Goal: Task Accomplishment & Management: Use online tool/utility

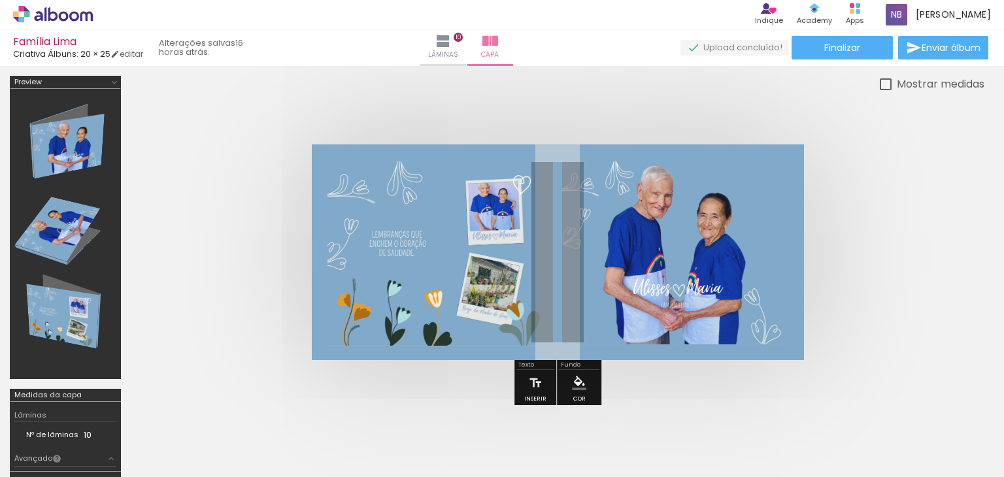
click at [880, 88] on div at bounding box center [886, 84] width 12 height 12
type paper-checkbox "on"
click at [663, 243] on quentale-photo at bounding box center [675, 252] width 226 height 183
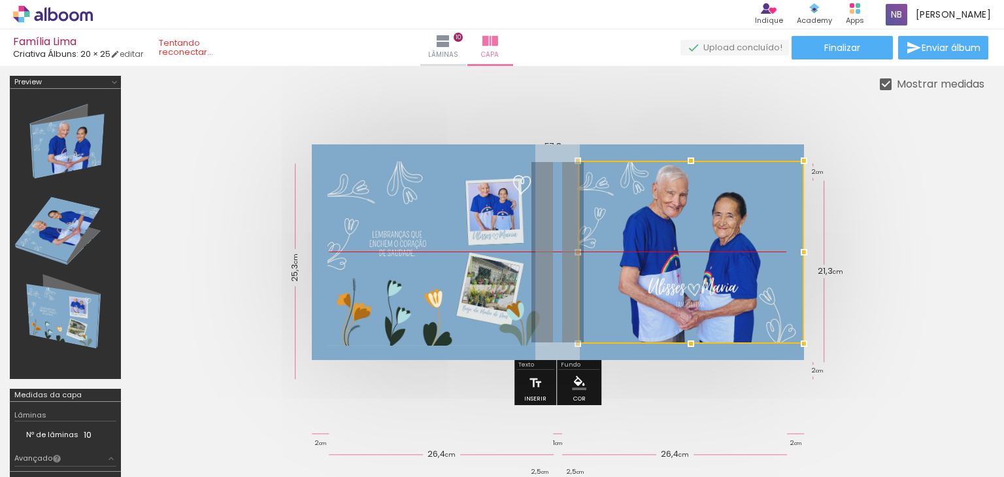
drag, startPoint x: 656, startPoint y: 236, endPoint x: 909, endPoint y: 241, distance: 252.9
click at [929, 241] on quentale-cover at bounding box center [557, 252] width 749 height 216
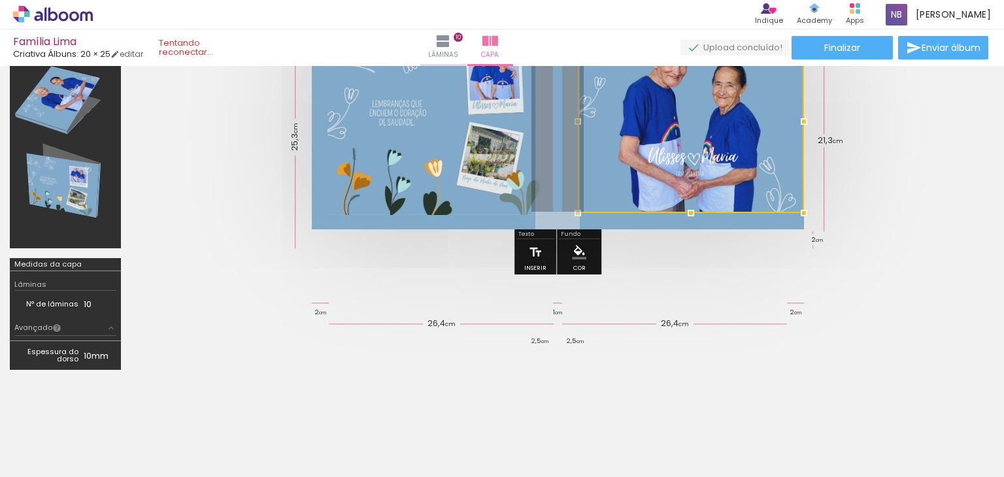
scroll to position [65, 0]
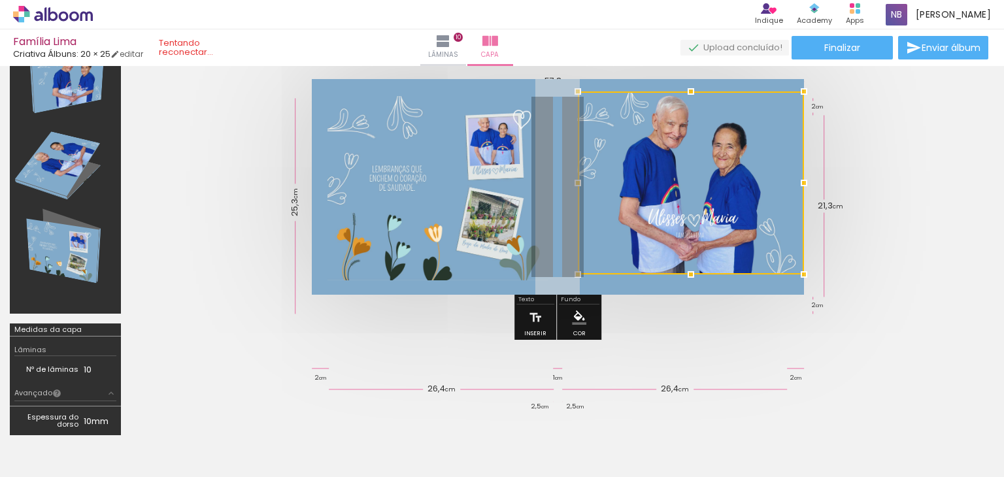
drag, startPoint x: 680, startPoint y: 210, endPoint x: 919, endPoint y: 203, distance: 238.6
click at [919, 203] on quentale-cover at bounding box center [557, 187] width 749 height 216
click at [719, 137] on div at bounding box center [691, 182] width 226 height 183
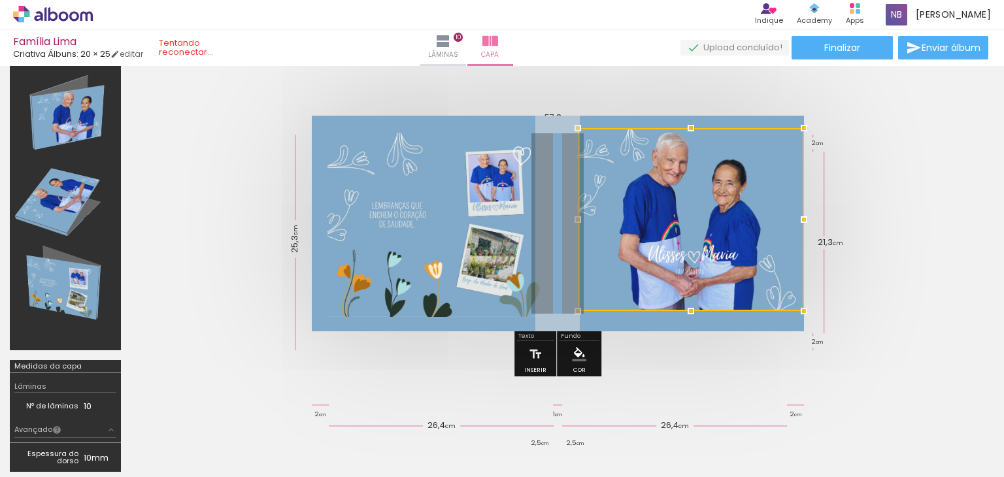
scroll to position [0, 0]
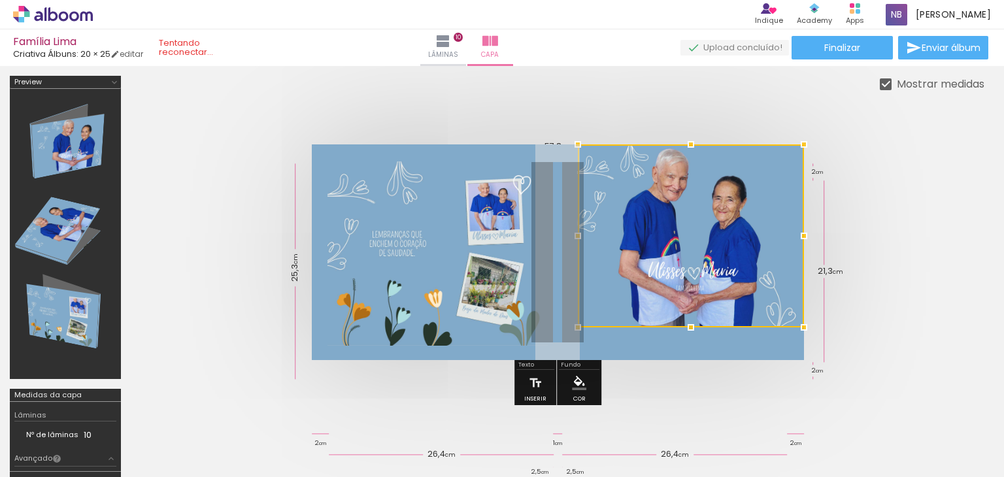
drag, startPoint x: 673, startPoint y: 195, endPoint x: 844, endPoint y: 107, distance: 192.6
click at [840, 92] on div at bounding box center [557, 252] width 853 height 320
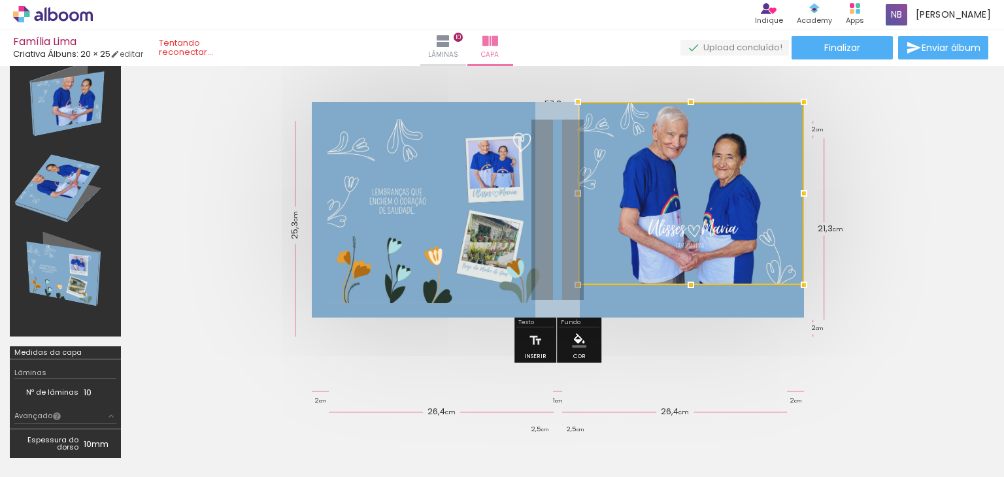
scroll to position [65, 0]
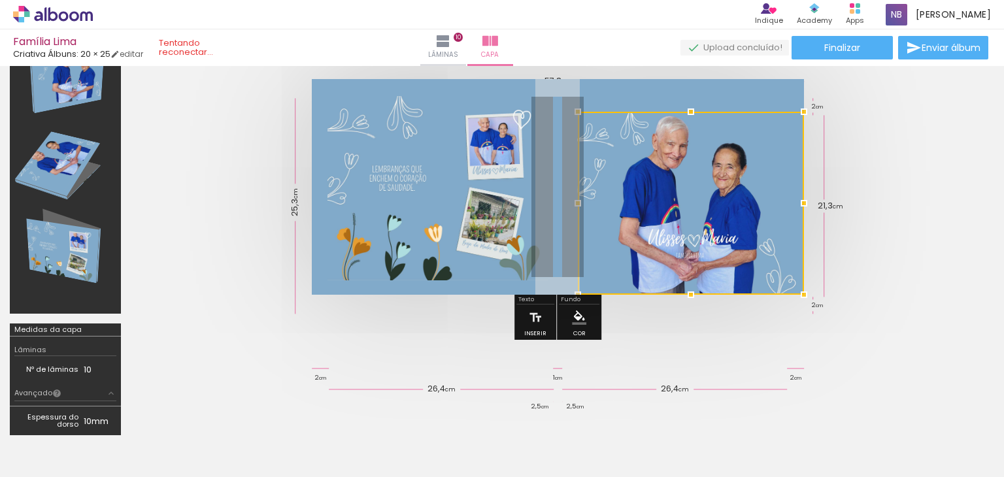
drag, startPoint x: 651, startPoint y: 202, endPoint x: 849, endPoint y: 259, distance: 206.2
click at [893, 272] on quentale-cover at bounding box center [557, 187] width 749 height 216
click at [722, 206] on div at bounding box center [691, 203] width 226 height 183
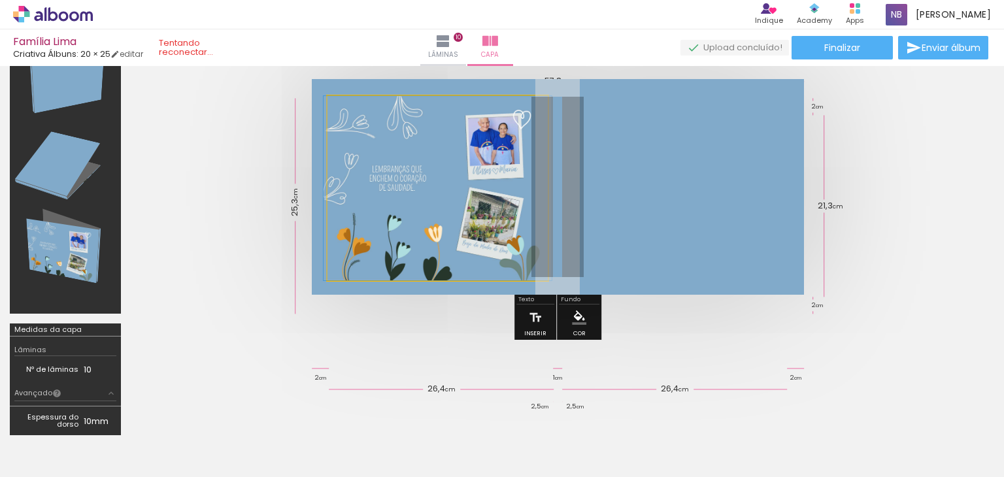
click at [480, 139] on quentale-photo at bounding box center [437, 188] width 220 height 184
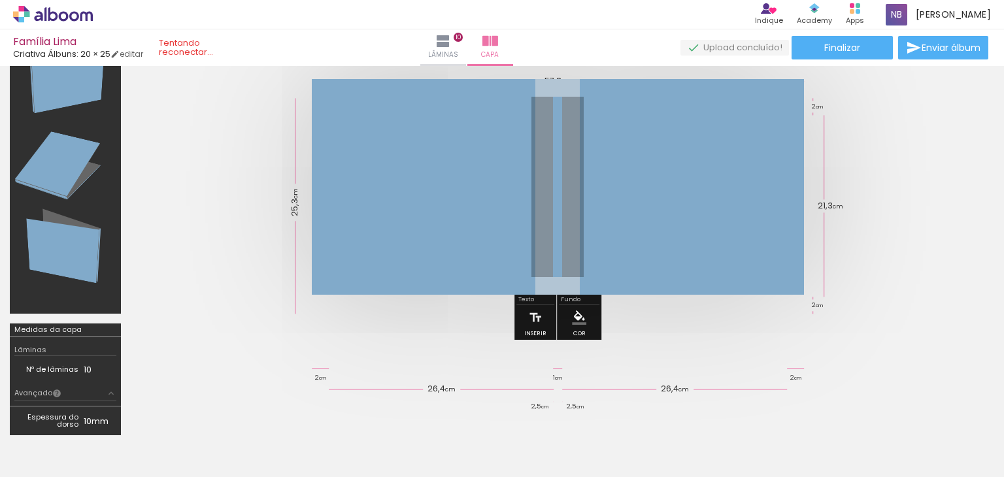
click at [561, 164] on quentale-photo at bounding box center [558, 187] width 492 height 216
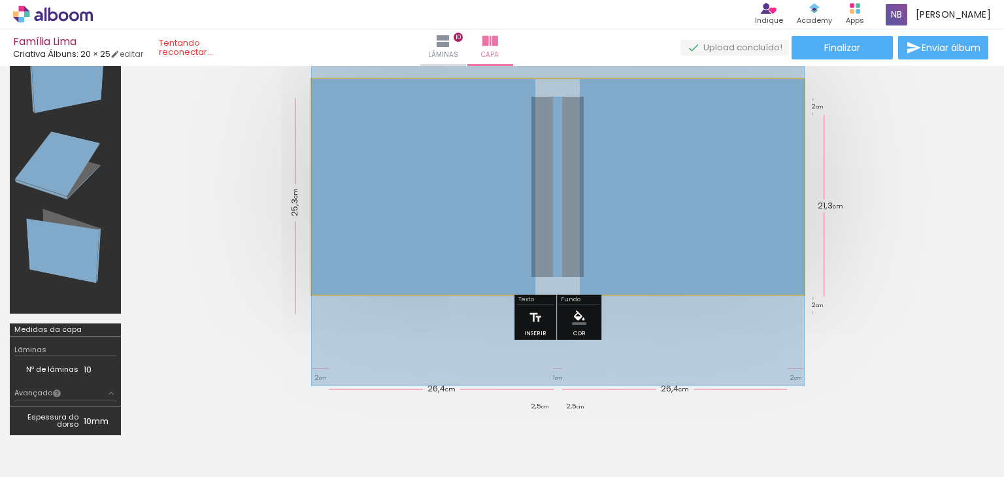
click at [557, 164] on quentale-photo at bounding box center [558, 187] width 492 height 216
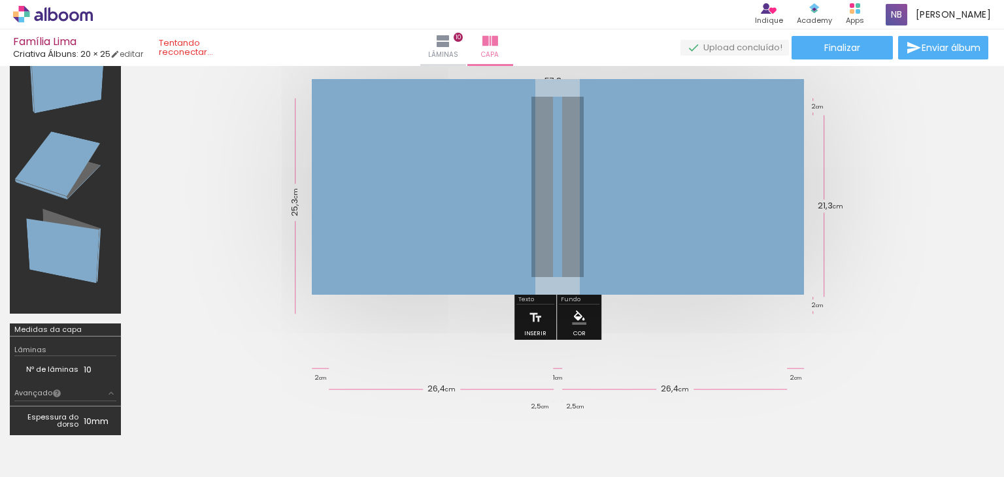
click at [545, 163] on div at bounding box center [437, 188] width 220 height 184
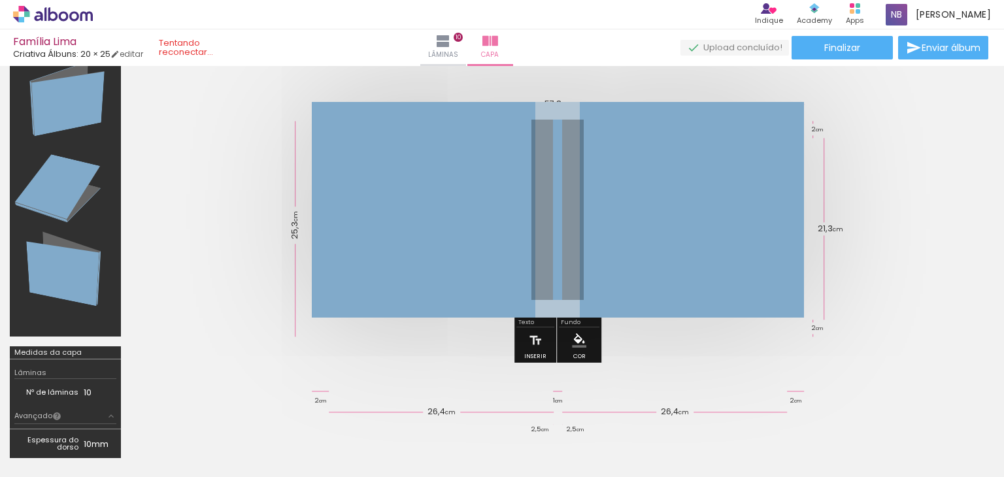
scroll to position [131, 0]
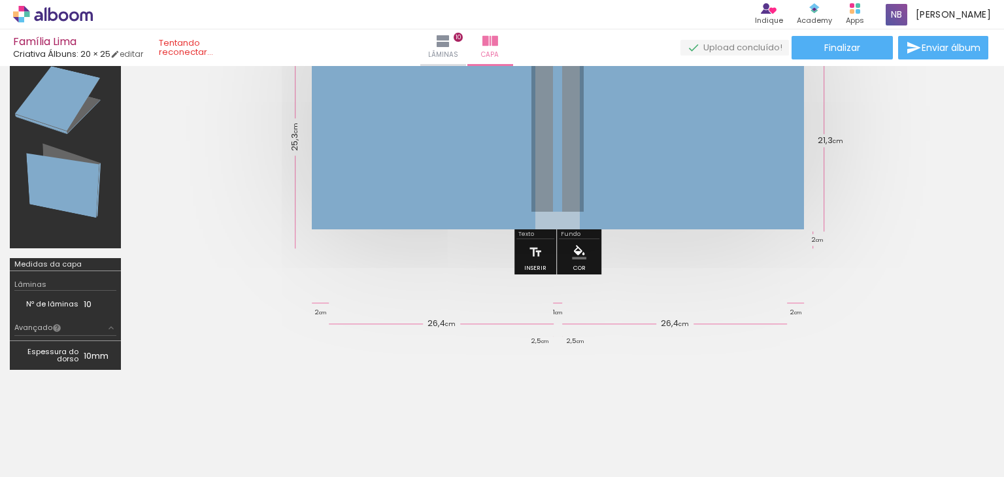
click at [31, 460] on span "Adicionar Fotos" at bounding box center [46, 459] width 39 height 14
click at [0, 0] on input "file" at bounding box center [0, 0] width 0 height 0
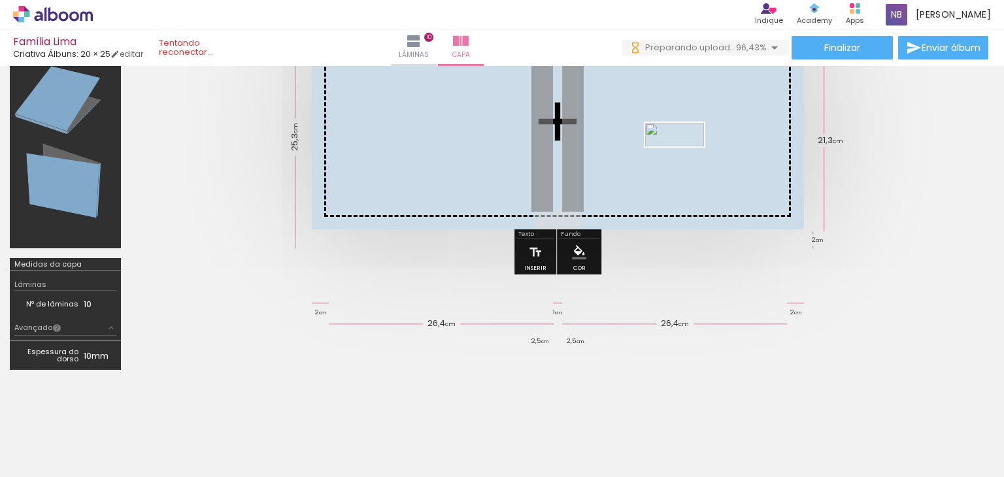
drag, startPoint x: 946, startPoint y: 433, endPoint x: 684, endPoint y: 157, distance: 380.4
click at [684, 160] on quentale-workspace at bounding box center [502, 238] width 1004 height 477
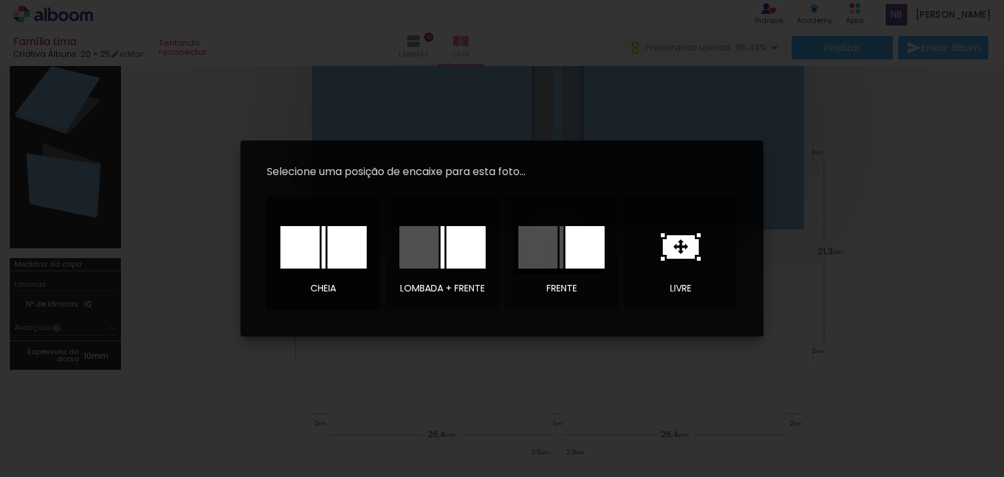
click at [291, 239] on div at bounding box center [299, 247] width 39 height 42
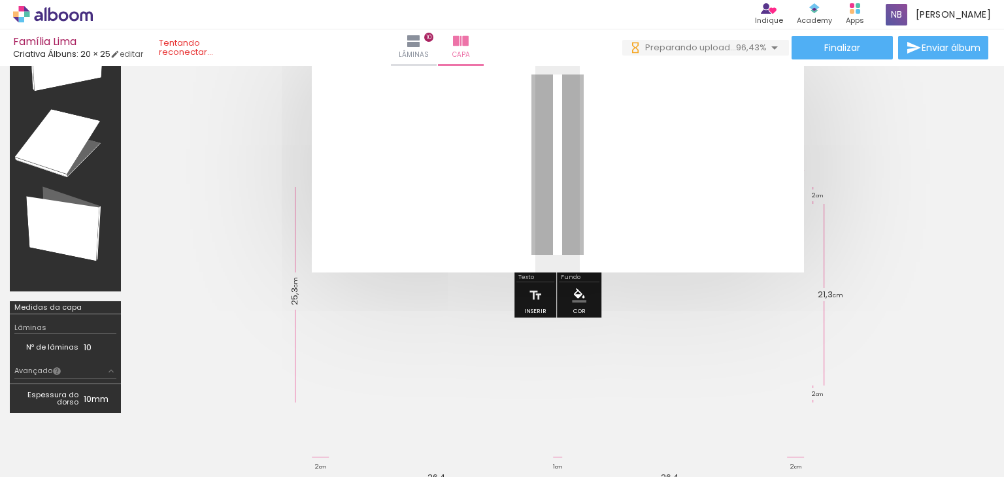
scroll to position [65, 0]
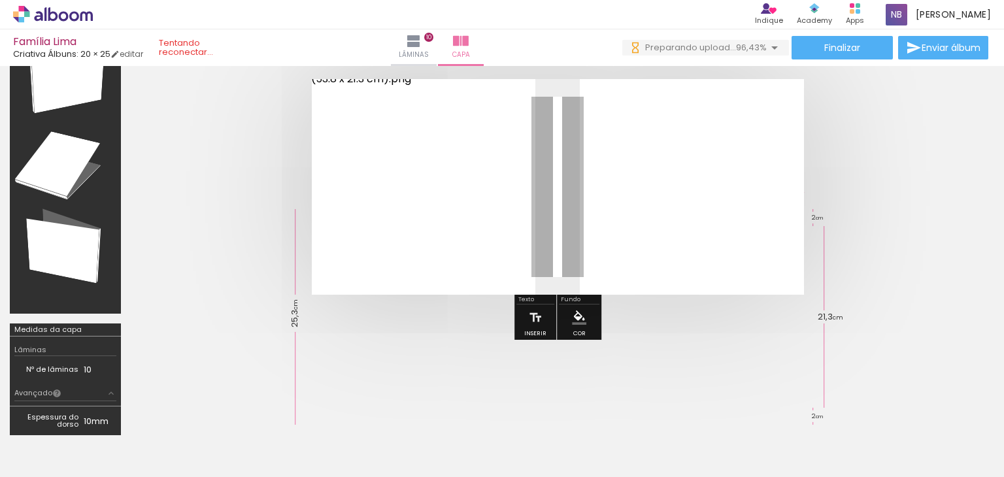
click at [367, 240] on div at bounding box center [437, 188] width 220 height 184
click at [408, 218] on div at bounding box center [437, 188] width 220 height 184
drag, startPoint x: 412, startPoint y: 225, endPoint x: 516, endPoint y: 220, distance: 104.7
click at [516, 220] on div at bounding box center [437, 188] width 220 height 184
drag, startPoint x: 537, startPoint y: 233, endPoint x: 737, endPoint y: 197, distance: 203.3
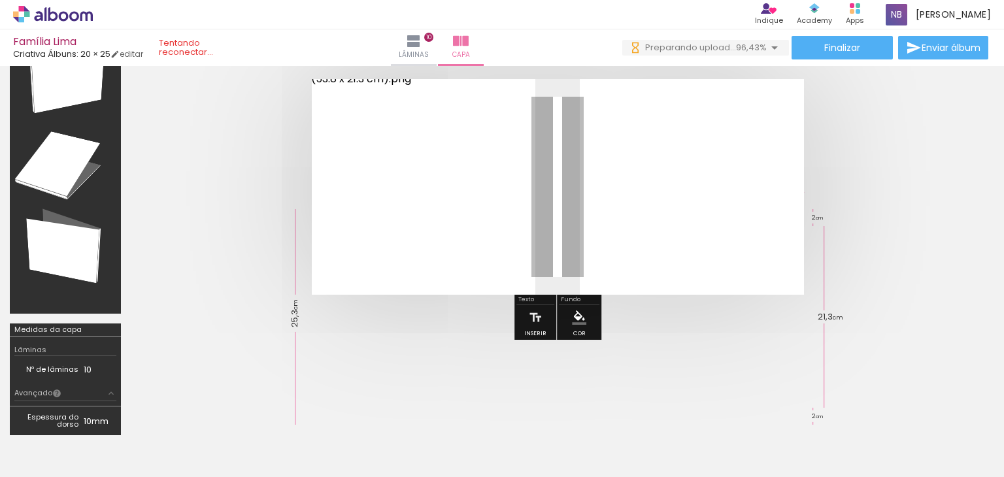
click at [587, 223] on album-spread at bounding box center [558, 187] width 492 height 216
click at [737, 197] on quentale-photo at bounding box center [558, 187] width 492 height 216
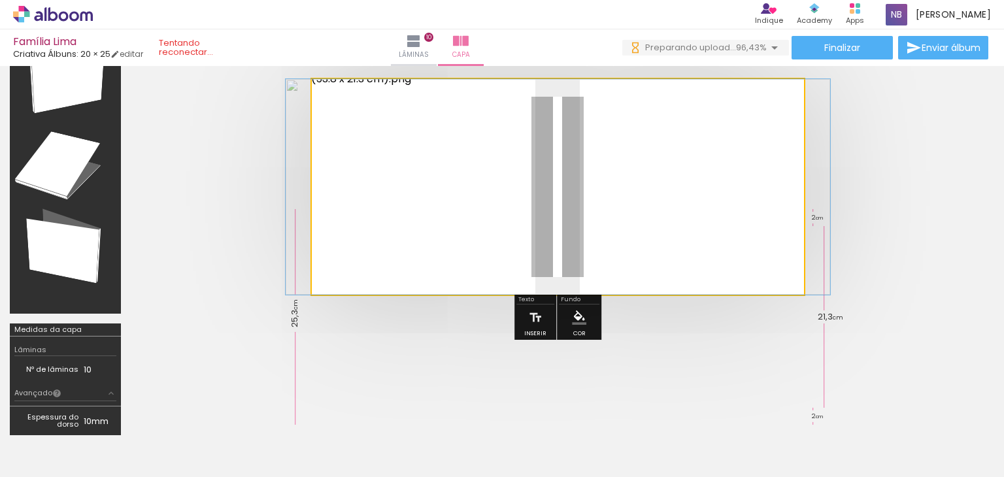
click at [736, 197] on quentale-photo at bounding box center [558, 187] width 492 height 216
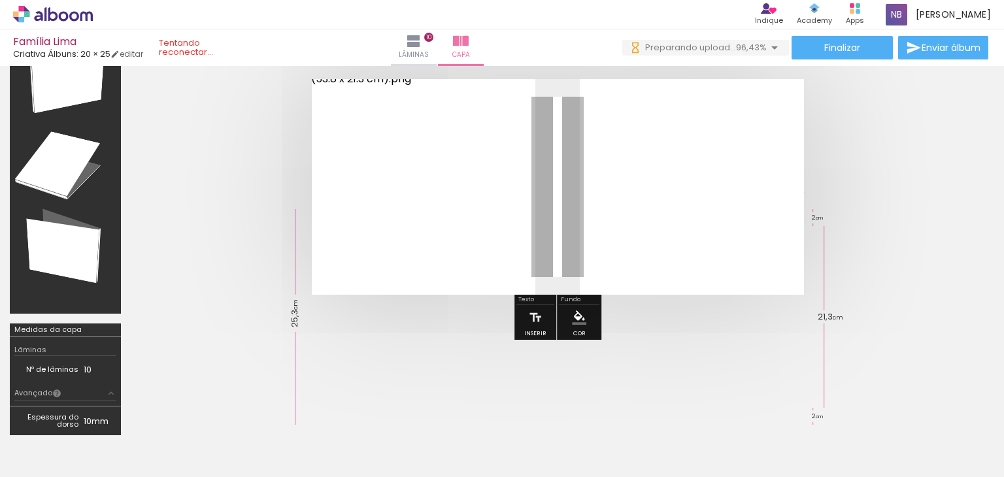
click at [714, 189] on quentale-photo at bounding box center [558, 187] width 492 height 216
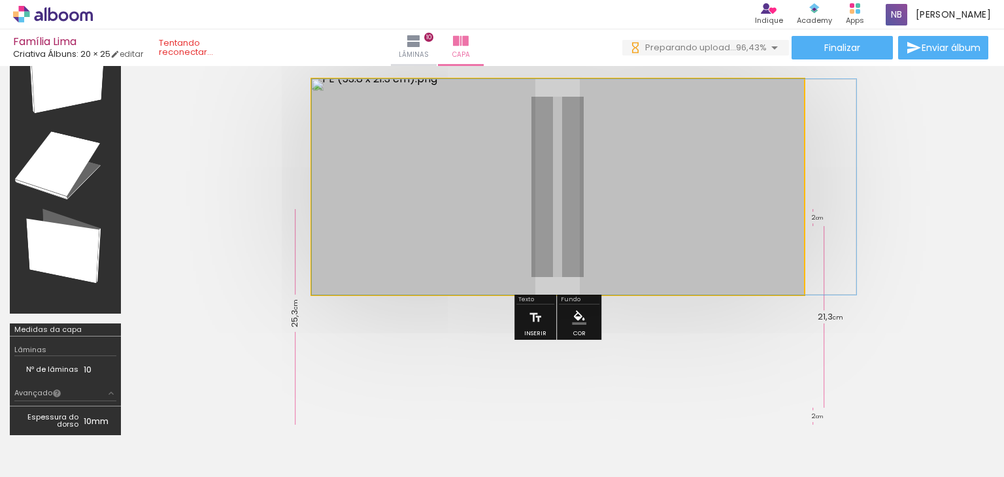
drag, startPoint x: 678, startPoint y: 157, endPoint x: 731, endPoint y: 203, distance: 70.0
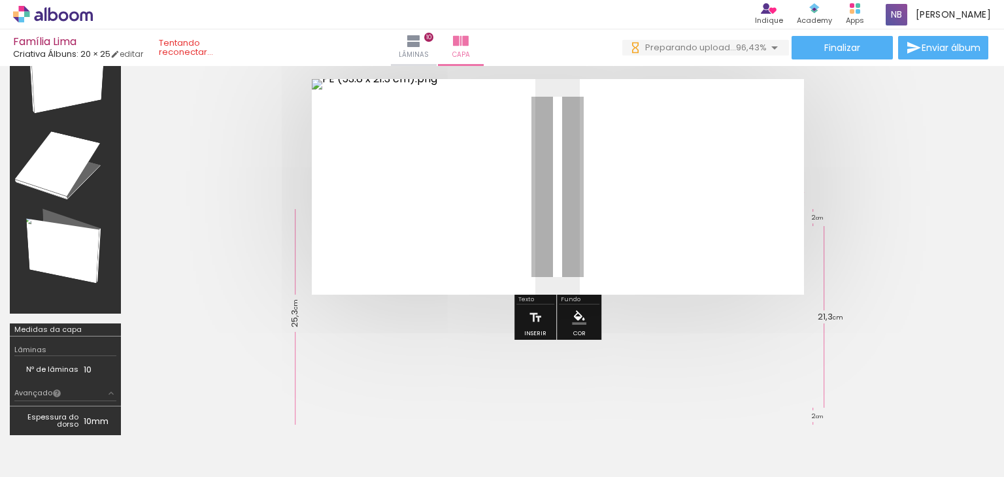
click at [350, 124] on div at bounding box center [437, 188] width 220 height 184
click at [442, 160] on div at bounding box center [437, 188] width 220 height 184
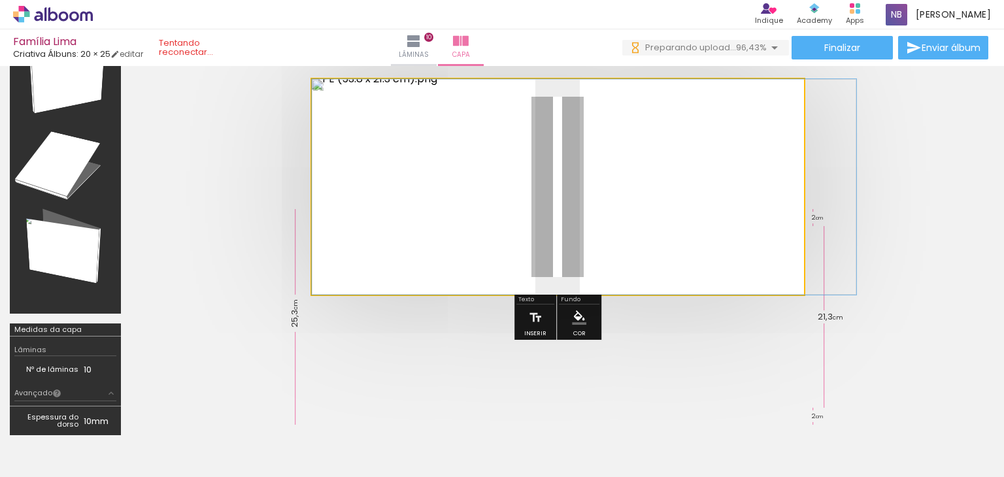
click at [778, 181] on quentale-photo at bounding box center [558, 187] width 492 height 216
click at [770, 178] on quentale-photo at bounding box center [558, 187] width 492 height 216
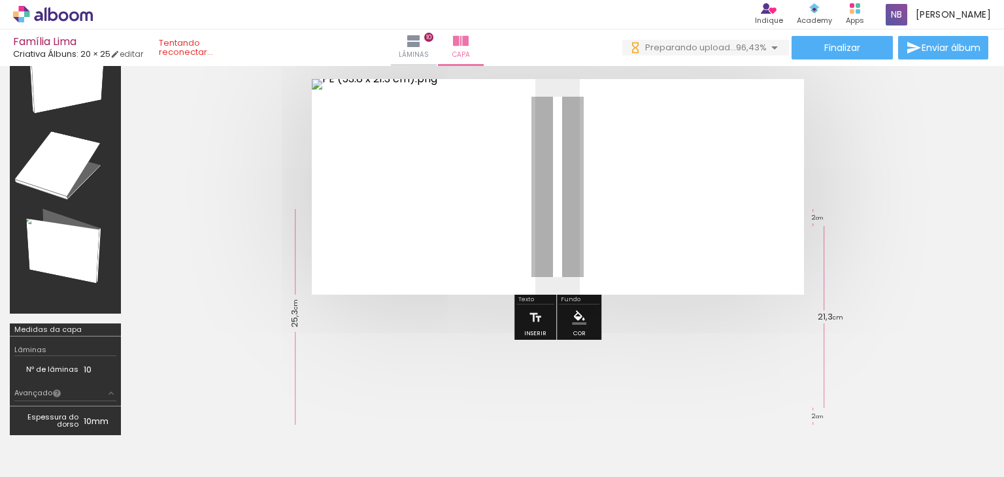
click at [363, 129] on div at bounding box center [437, 188] width 220 height 184
click at [357, 114] on div at bounding box center [437, 188] width 220 height 184
drag, startPoint x: 345, startPoint y: 108, endPoint x: 338, endPoint y: 218, distance: 109.4
click at [340, 220] on div at bounding box center [437, 188] width 220 height 184
drag, startPoint x: 337, startPoint y: 207, endPoint x: 405, endPoint y: 252, distance: 81.6
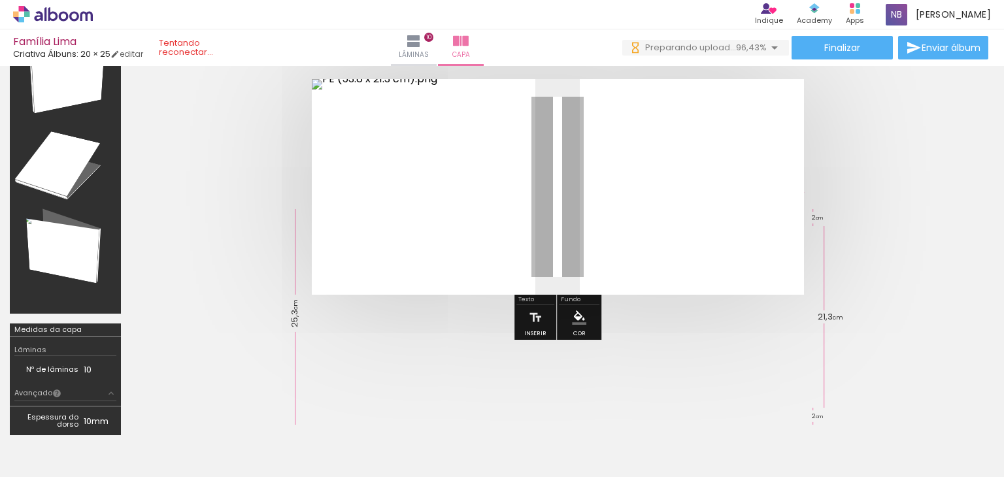
click at [406, 244] on div at bounding box center [437, 188] width 220 height 184
drag, startPoint x: 504, startPoint y: 243, endPoint x: 474, endPoint y: 235, distance: 31.7
click at [474, 235] on div at bounding box center [437, 188] width 220 height 184
drag, startPoint x: 344, startPoint y: 90, endPoint x: 706, endPoint y: 144, distance: 365.5
click at [706, 144] on quentale-photo at bounding box center [558, 187] width 492 height 216
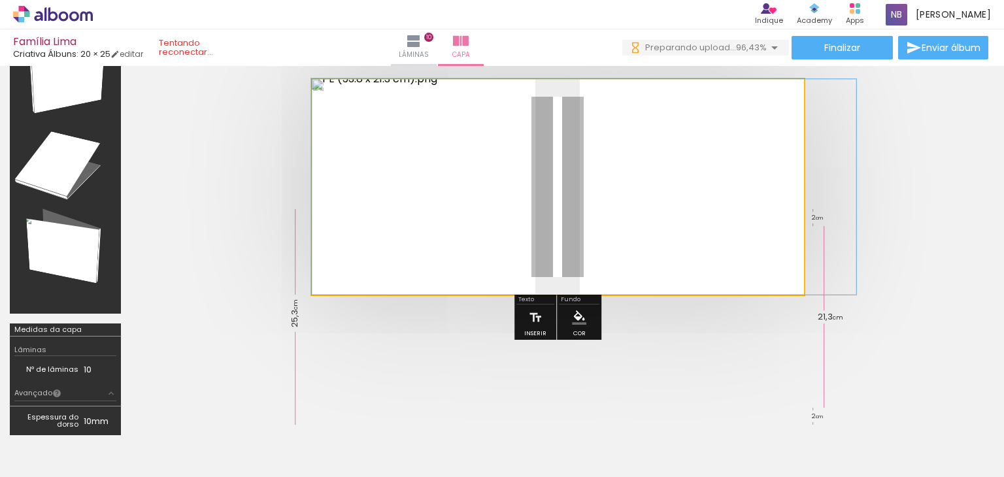
click at [776, 140] on quentale-photo at bounding box center [558, 187] width 492 height 216
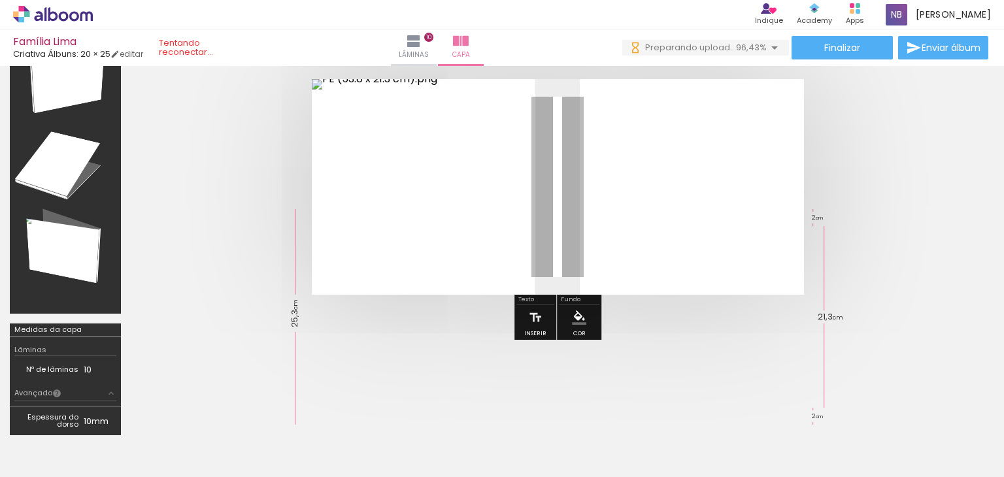
click at [747, 152] on quentale-photo at bounding box center [558, 187] width 492 height 216
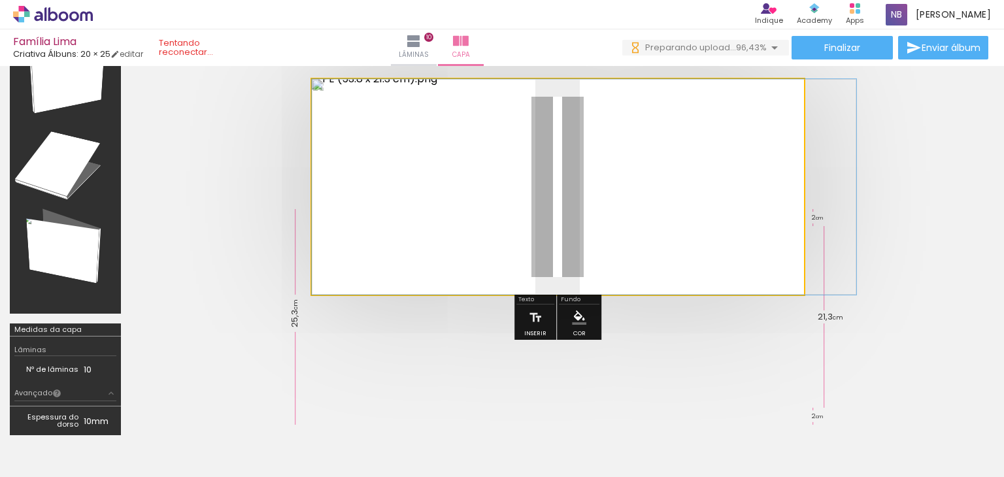
click at [719, 160] on quentale-photo at bounding box center [558, 187] width 492 height 216
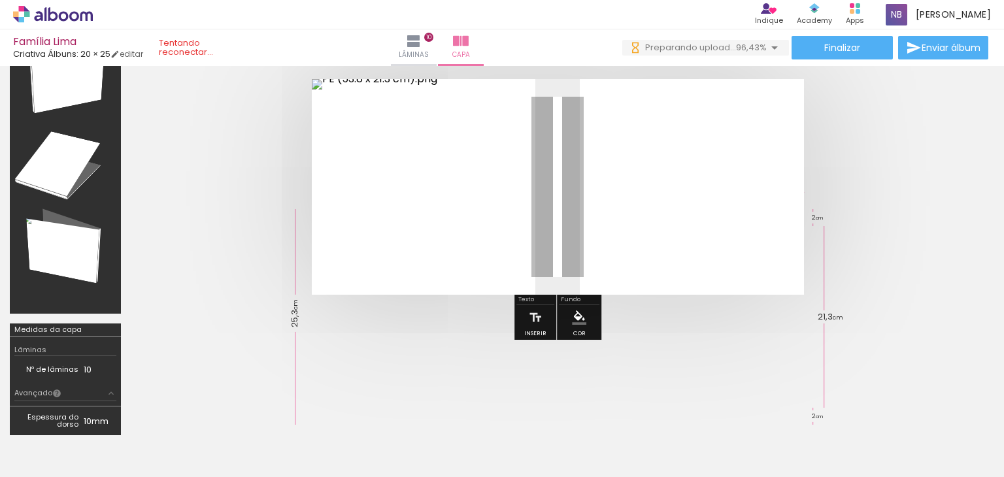
click at [753, 228] on quentale-photo at bounding box center [558, 187] width 492 height 216
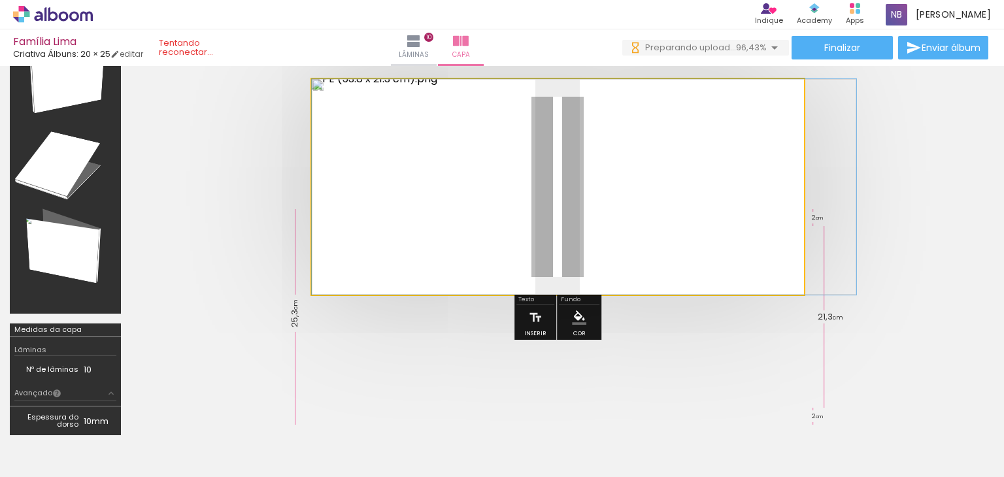
drag, startPoint x: 731, startPoint y: 277, endPoint x: 711, endPoint y: 272, distance: 20.9
click at [730, 277] on quentale-photo at bounding box center [558, 187] width 492 height 216
drag, startPoint x: 674, startPoint y: 258, endPoint x: 670, endPoint y: 230, distance: 28.4
click at [681, 230] on quentale-photo at bounding box center [558, 187] width 492 height 216
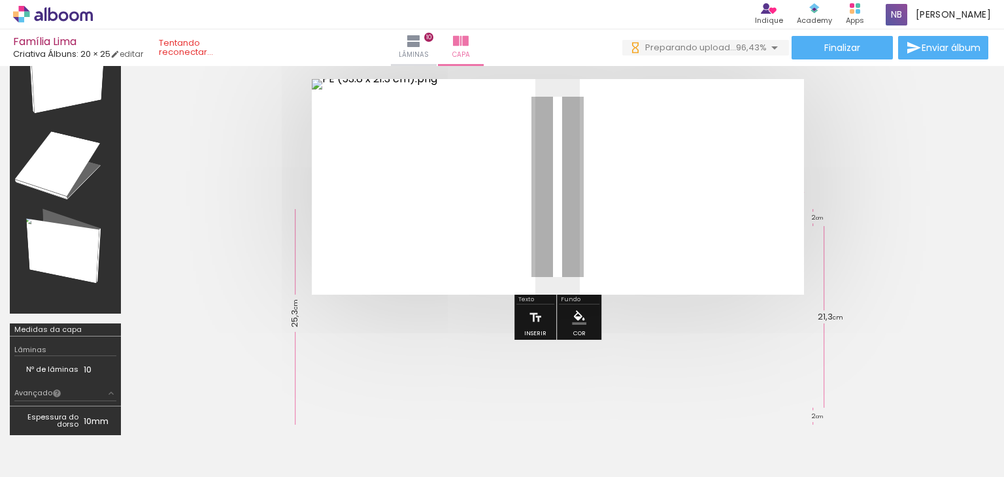
click at [544, 205] on div at bounding box center [437, 188] width 220 height 184
click at [453, 165] on div at bounding box center [437, 188] width 220 height 184
click at [505, 99] on div at bounding box center [437, 188] width 220 height 184
drag, startPoint x: 393, startPoint y: 117, endPoint x: 405, endPoint y: 138, distance: 24.0
click at [408, 144] on div at bounding box center [437, 188] width 220 height 184
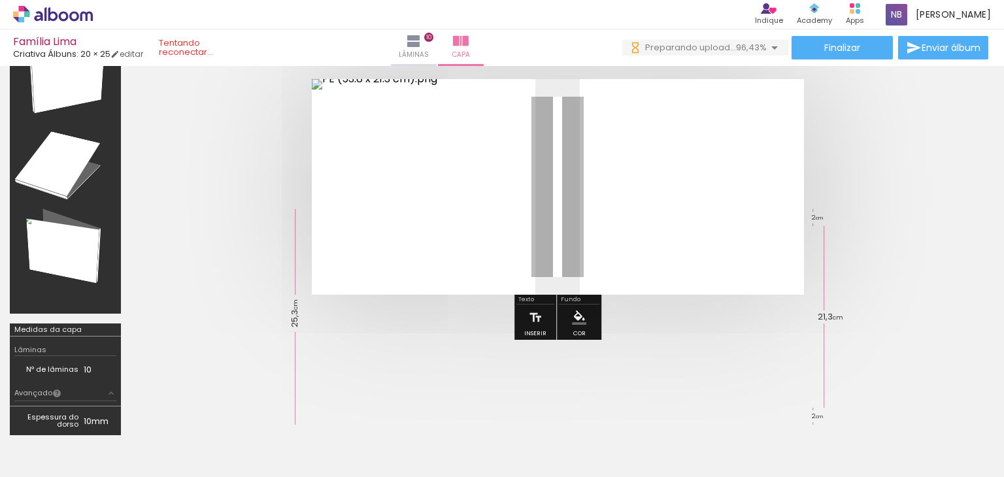
click at [640, 129] on quentale-photo at bounding box center [558, 187] width 492 height 216
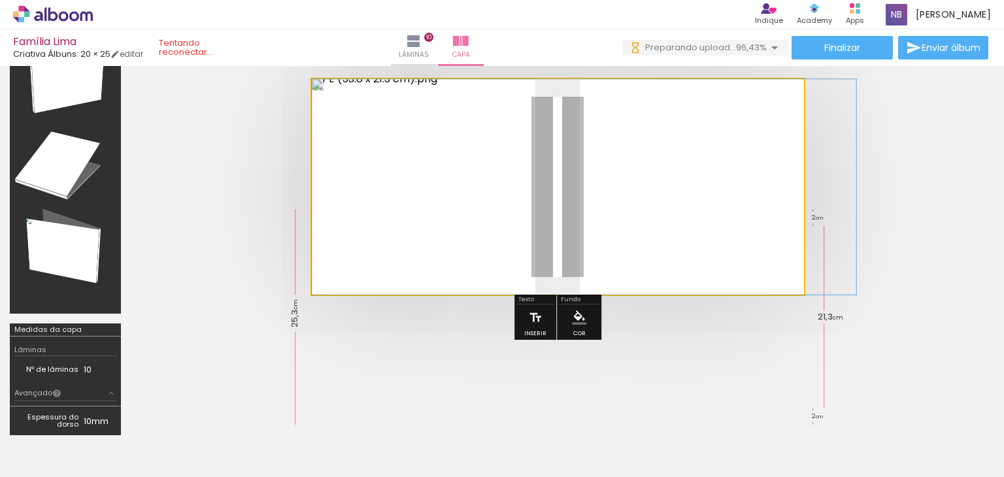
click at [650, 118] on quentale-photo at bounding box center [558, 187] width 492 height 216
click at [668, 136] on quentale-photo at bounding box center [558, 187] width 492 height 216
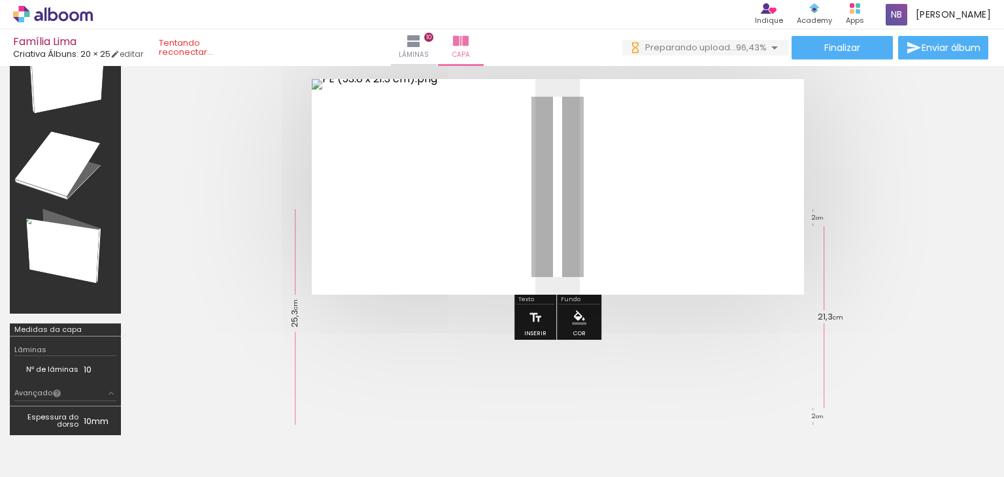
click at [667, 136] on quentale-photo at bounding box center [558, 187] width 492 height 216
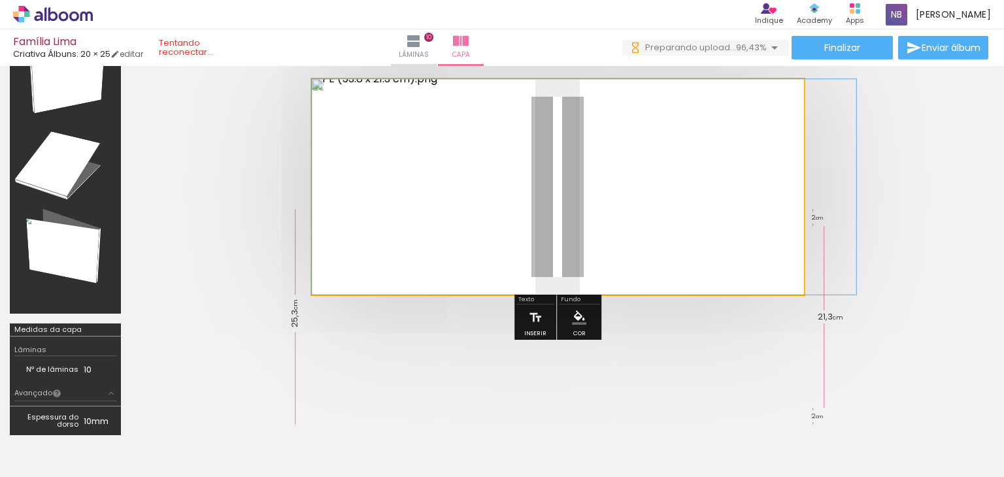
click at [667, 136] on quentale-photo at bounding box center [558, 187] width 492 height 216
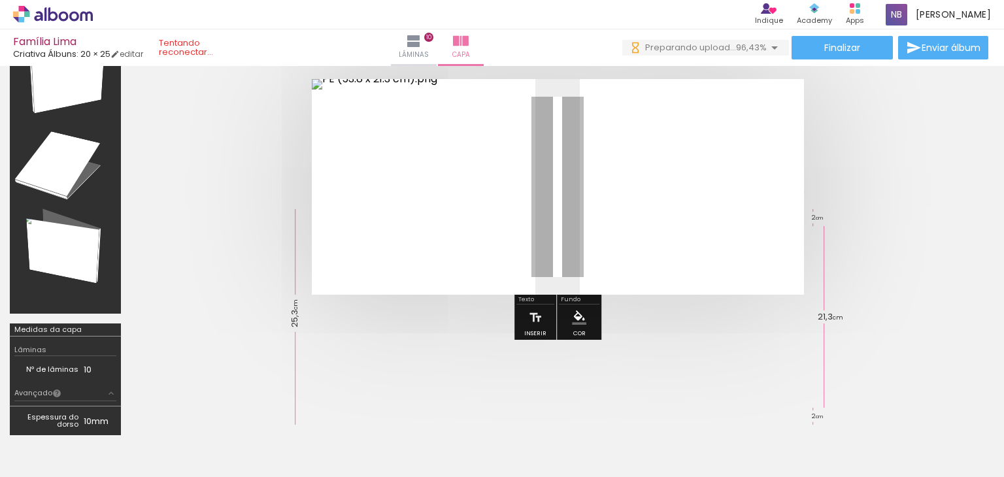
drag, startPoint x: 667, startPoint y: 136, endPoint x: 765, endPoint y: 122, distance: 99.7
click at [766, 122] on quentale-photo at bounding box center [558, 187] width 492 height 216
click at [320, 288] on quentale-photo at bounding box center [558, 187] width 492 height 216
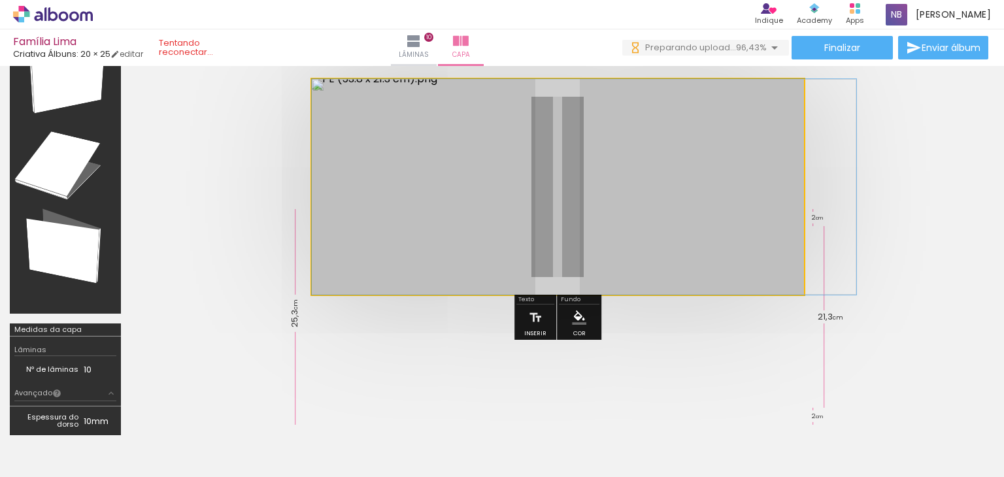
drag, startPoint x: 324, startPoint y: 288, endPoint x: 519, endPoint y: 182, distance: 221.6
drag, startPoint x: 640, startPoint y: 184, endPoint x: 623, endPoint y: 185, distance: 17.7
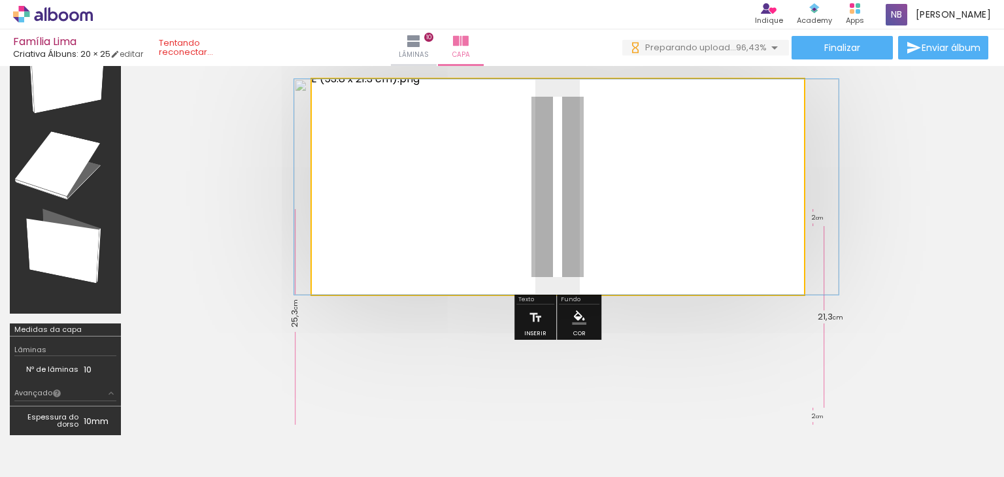
click at [724, 280] on quentale-photo at bounding box center [558, 187] width 492 height 216
click at [776, 275] on quentale-photo at bounding box center [558, 187] width 492 height 216
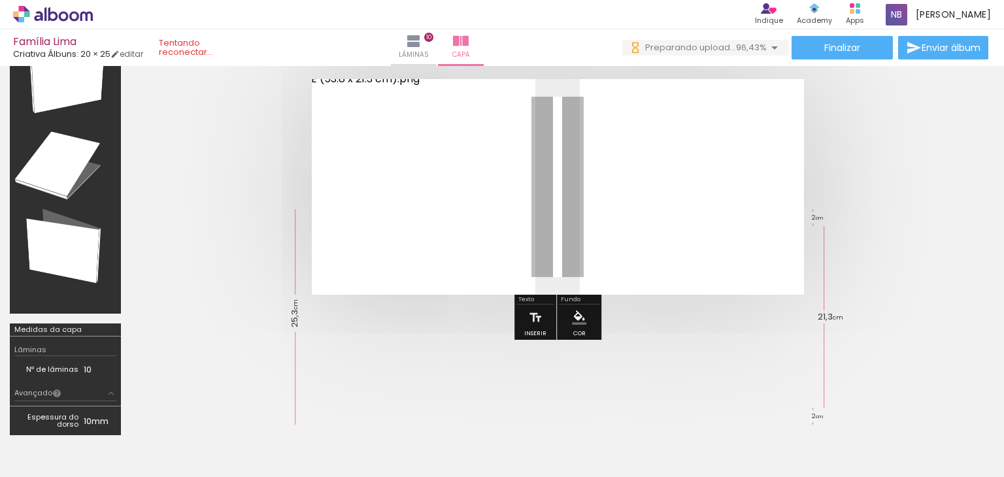
click at [482, 99] on div at bounding box center [437, 188] width 220 height 184
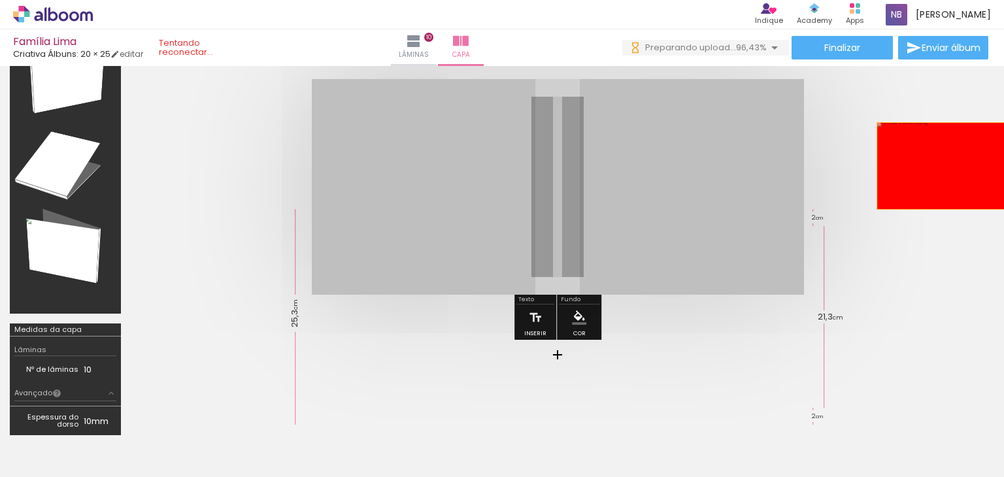
drag, startPoint x: 685, startPoint y: 113, endPoint x: 975, endPoint y: 165, distance: 294.2
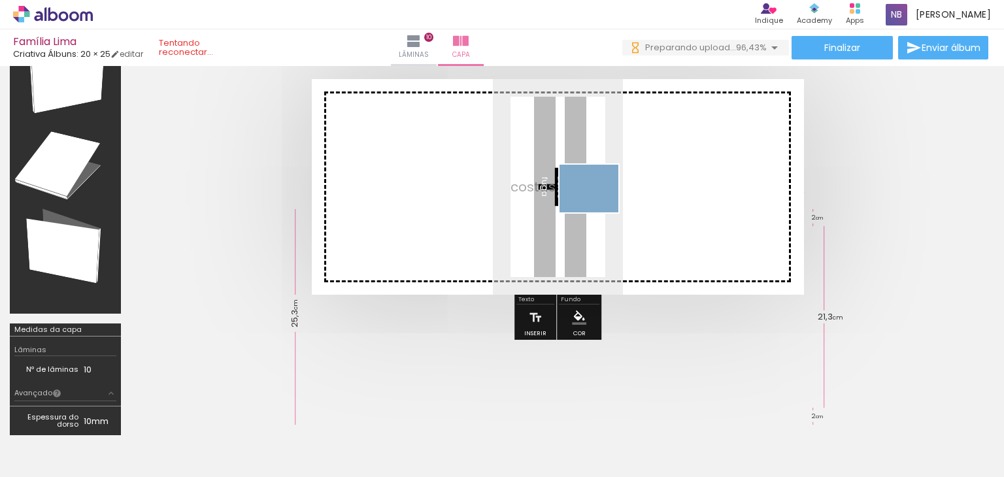
drag, startPoint x: 808, startPoint y: 440, endPoint x: 599, endPoint y: 203, distance: 316.2
click at [599, 203] on quentale-workspace at bounding box center [502, 238] width 1004 height 477
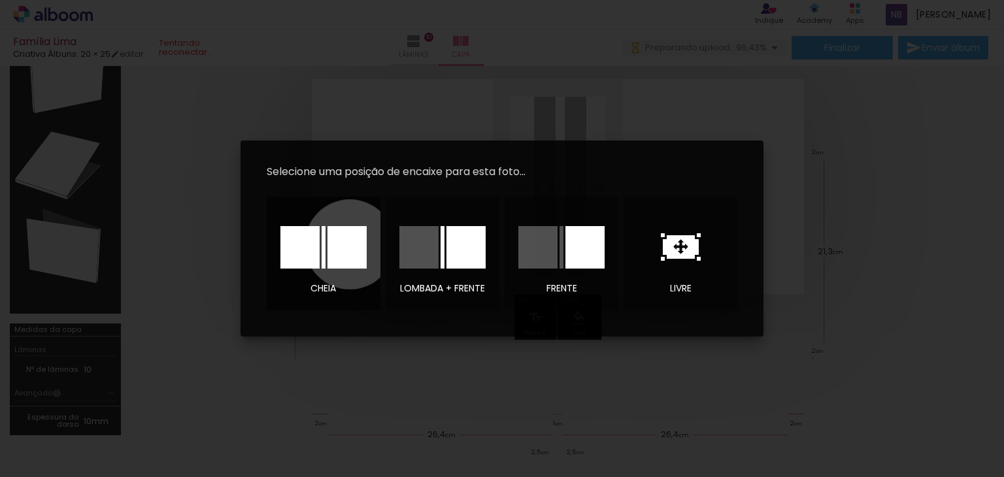
click at [350, 244] on div at bounding box center [346, 247] width 39 height 42
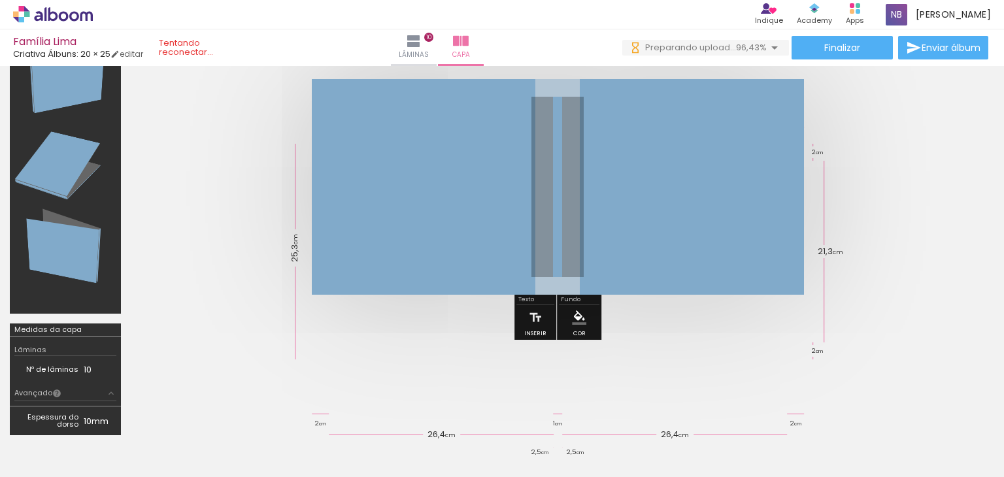
click at [954, 438] on div at bounding box center [951, 432] width 65 height 25
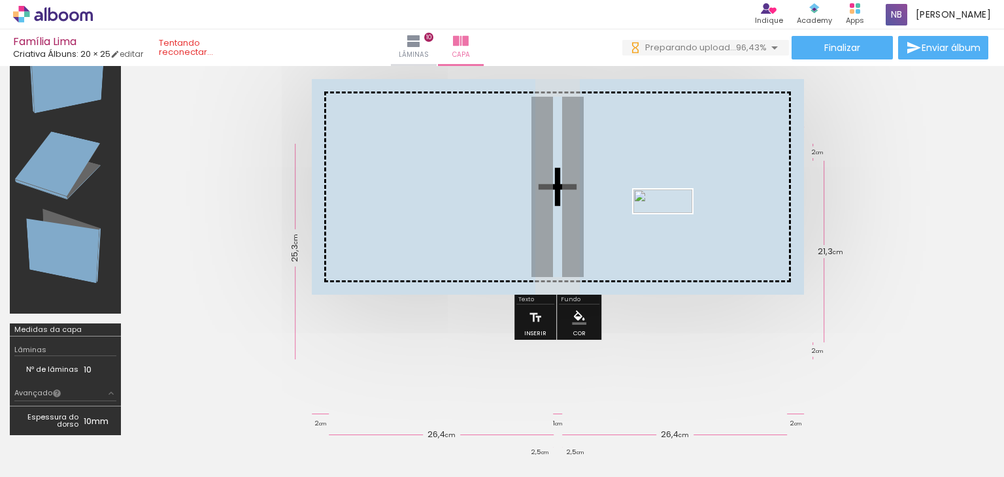
drag, startPoint x: 956, startPoint y: 439, endPoint x: 653, endPoint y: 211, distance: 378.9
click at [653, 211] on quentale-workspace at bounding box center [502, 238] width 1004 height 477
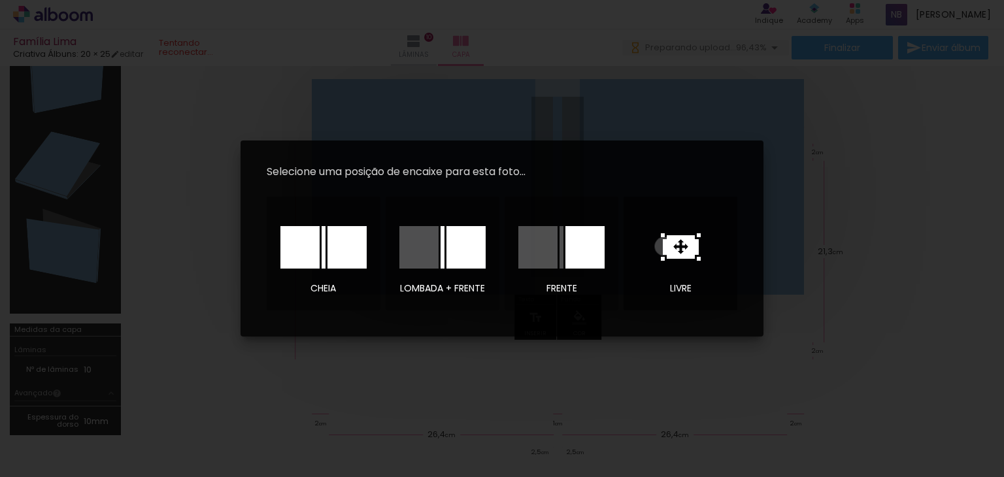
click at [664, 246] on icon at bounding box center [681, 247] width 36 height 24
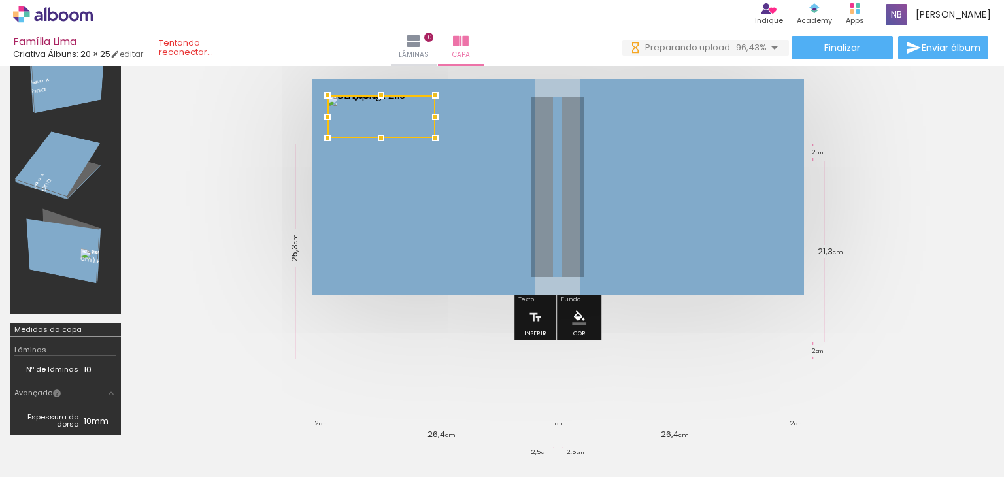
drag, startPoint x: 559, startPoint y: 186, endPoint x: 382, endPoint y: 116, distance: 190.4
click at [382, 116] on div at bounding box center [381, 116] width 108 height 42
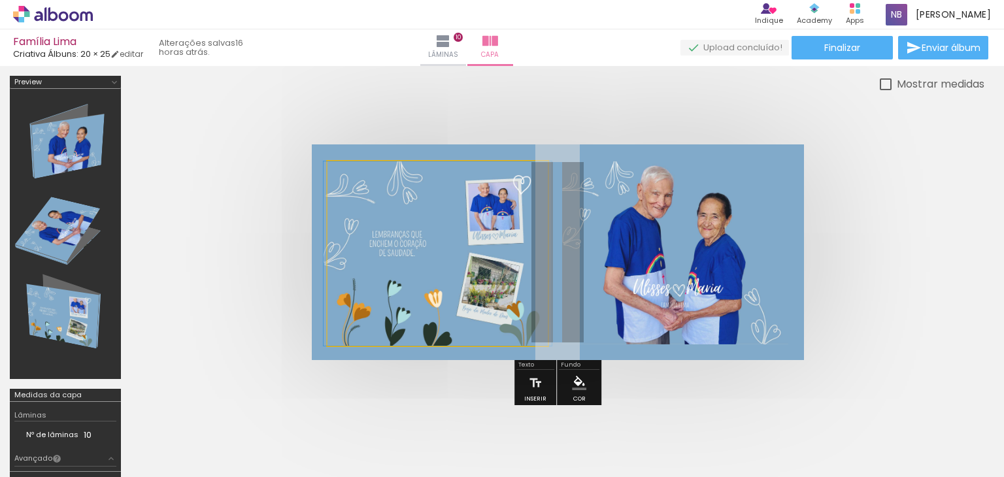
click at [420, 237] on quentale-photo at bounding box center [437, 253] width 220 height 184
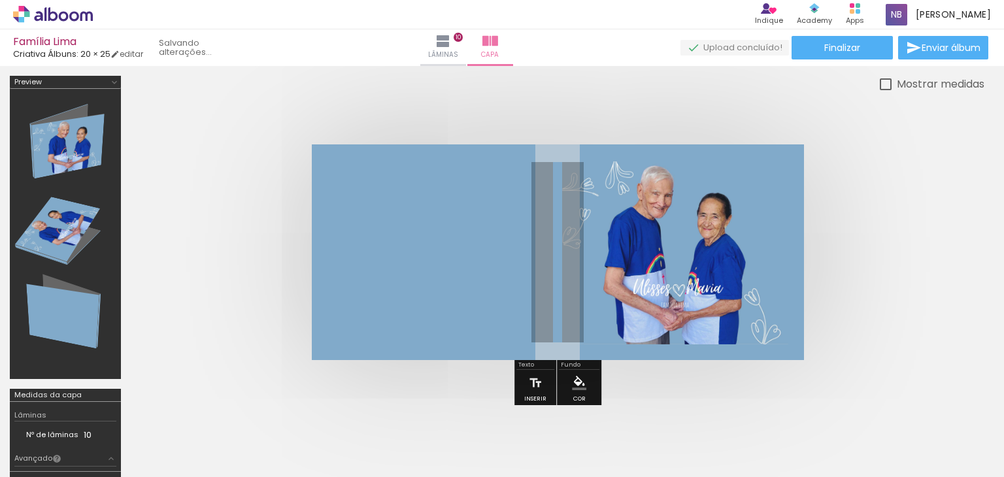
click at [602, 225] on quentale-photo at bounding box center [675, 252] width 226 height 183
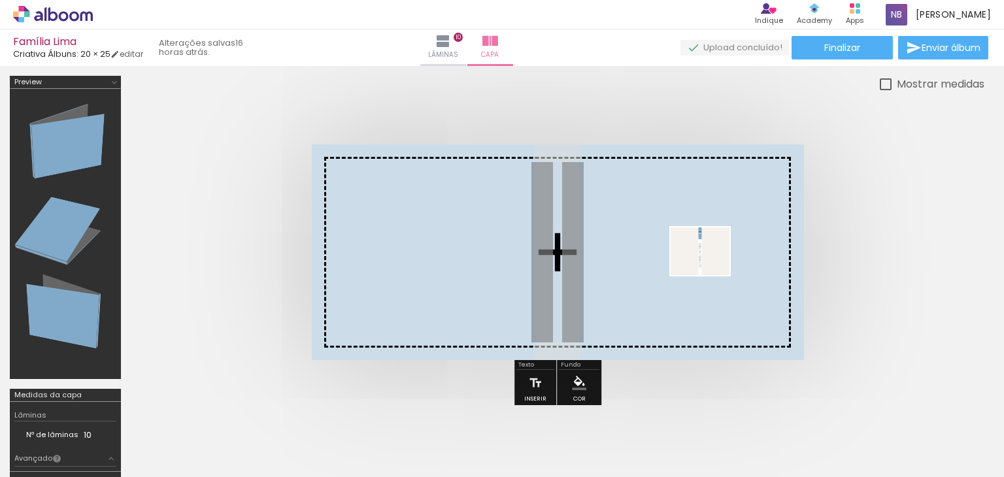
drag, startPoint x: 951, startPoint y: 448, endPoint x: 710, endPoint y: 267, distance: 302.0
click at [710, 267] on quentale-workspace at bounding box center [502, 238] width 1004 height 477
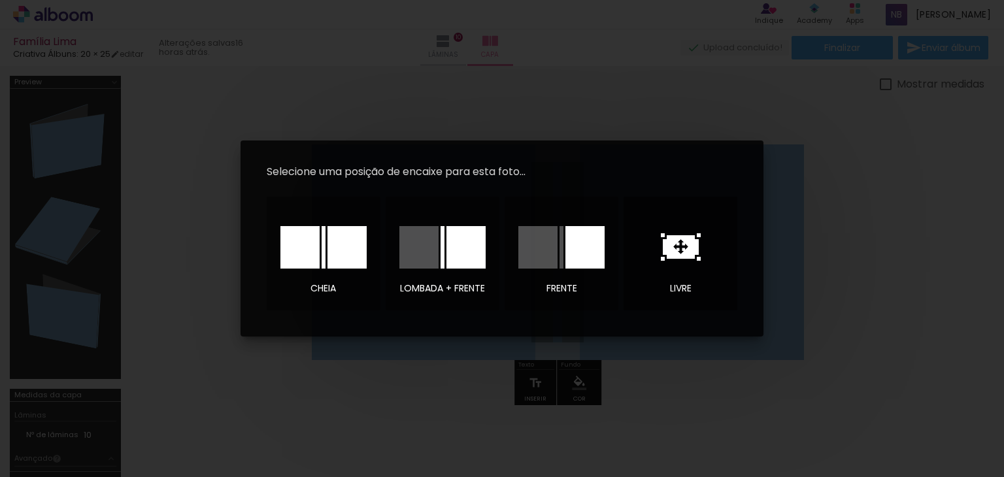
click at [676, 248] on icon at bounding box center [681, 246] width 40 height 27
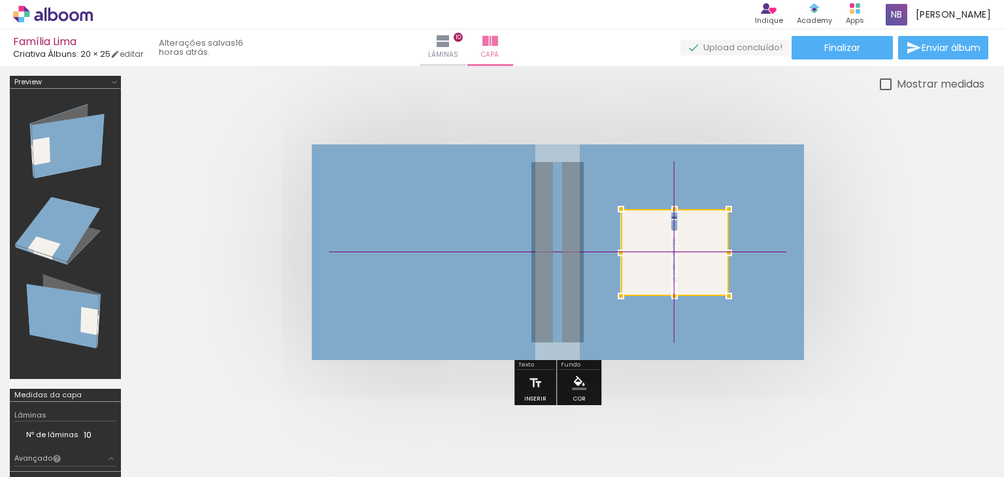
drag, startPoint x: 573, startPoint y: 252, endPoint x: 678, endPoint y: 244, distance: 104.8
click at [678, 244] on div at bounding box center [675, 252] width 108 height 87
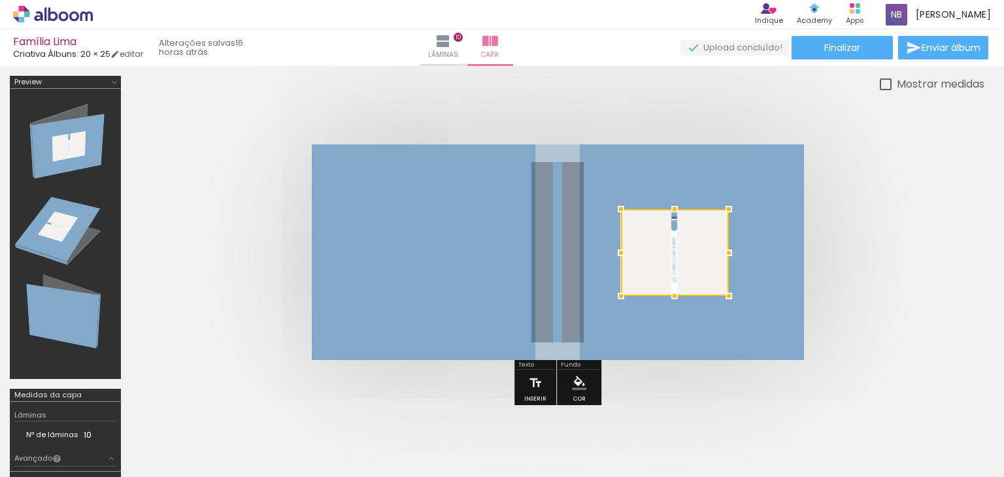
click at [685, 242] on div at bounding box center [675, 252] width 108 height 87
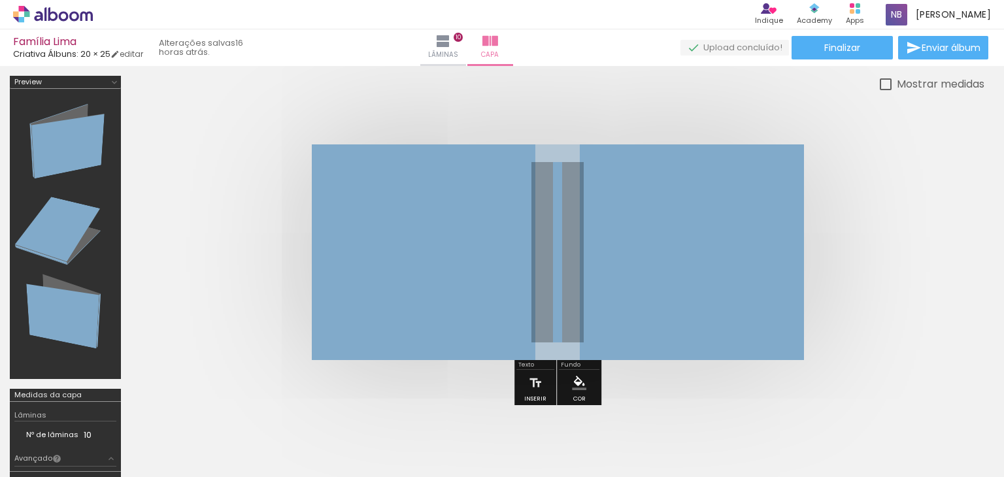
click at [46, 459] on span "Adicionar Fotos" at bounding box center [46, 459] width 39 height 14
click at [0, 0] on input "file" at bounding box center [0, 0] width 0 height 0
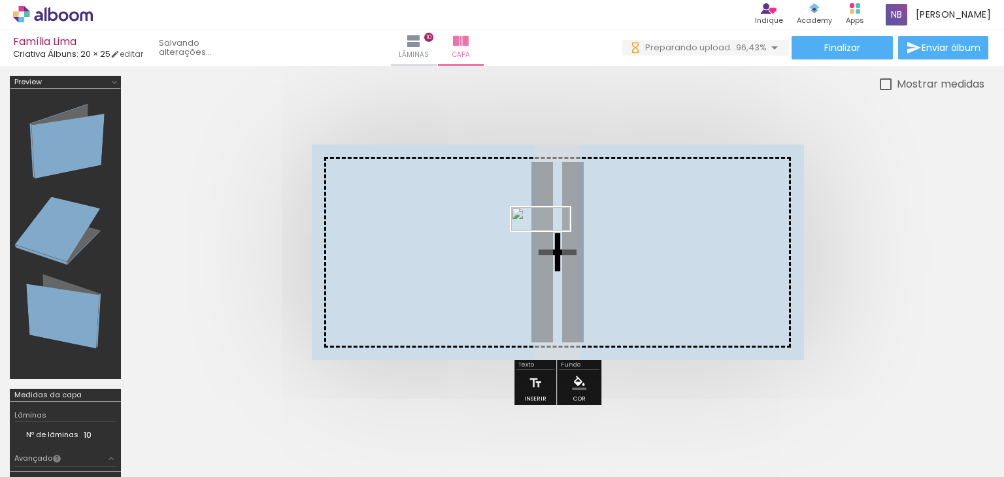
drag, startPoint x: 961, startPoint y: 440, endPoint x: 550, endPoint y: 246, distance: 453.7
click at [550, 246] on quentale-workspace at bounding box center [502, 238] width 1004 height 477
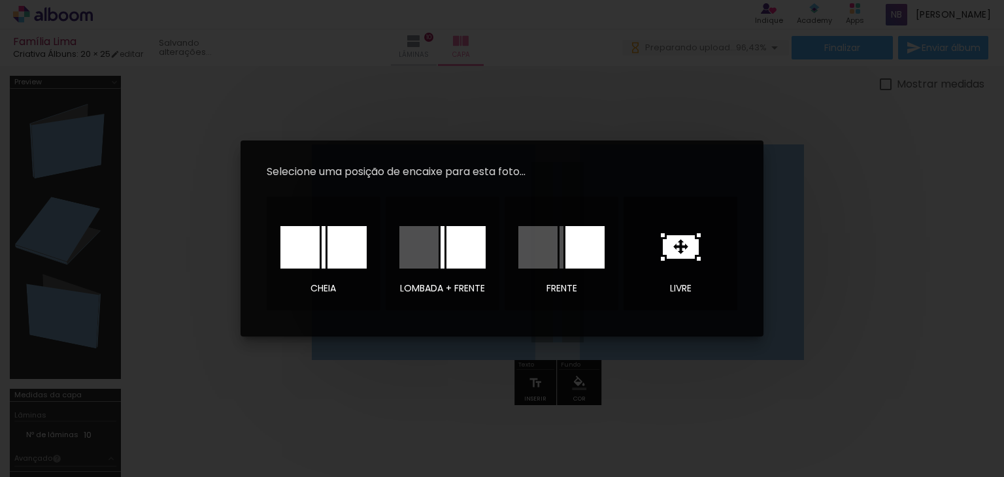
click at [693, 249] on icon at bounding box center [681, 247] width 36 height 24
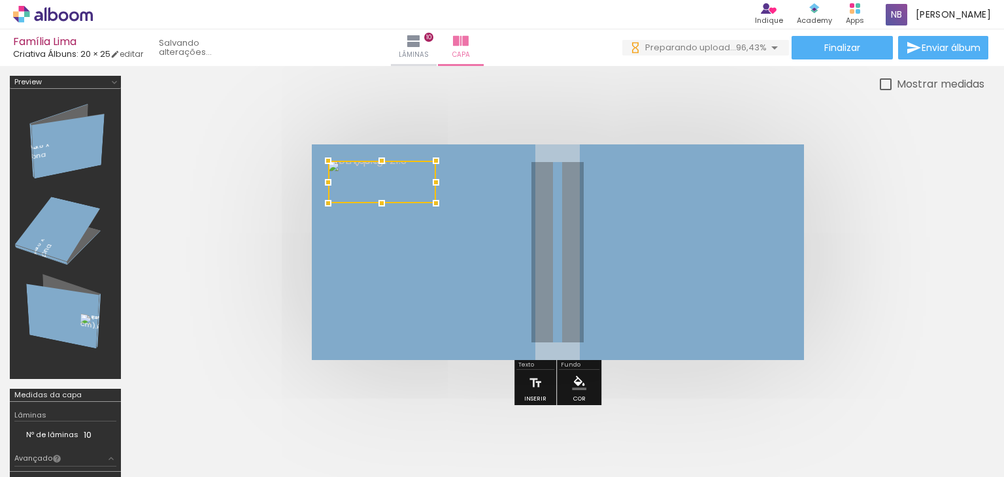
drag, startPoint x: 523, startPoint y: 246, endPoint x: 347, endPoint y: 176, distance: 189.4
click at [347, 176] on div at bounding box center [382, 182] width 108 height 42
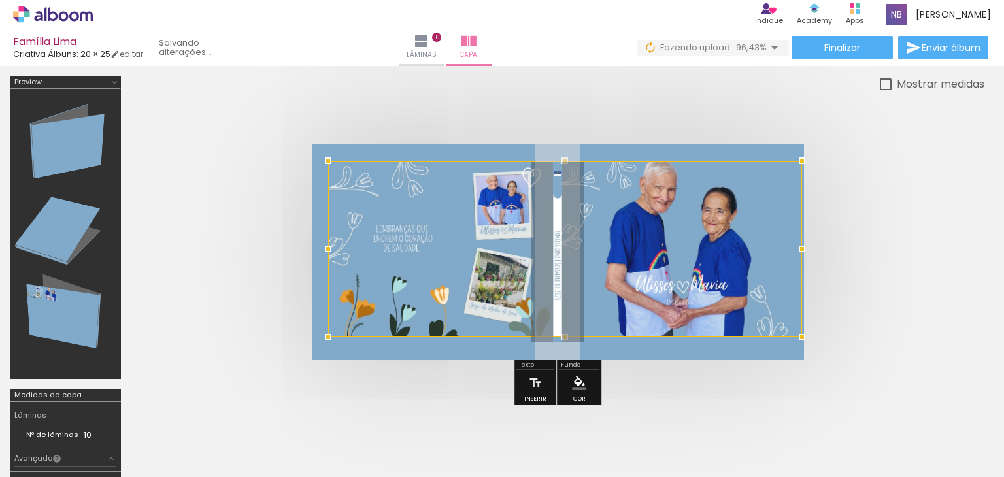
drag, startPoint x: 437, startPoint y: 207, endPoint x: 786, endPoint y: 340, distance: 374.1
click at [786, 340] on album-spread at bounding box center [558, 252] width 492 height 216
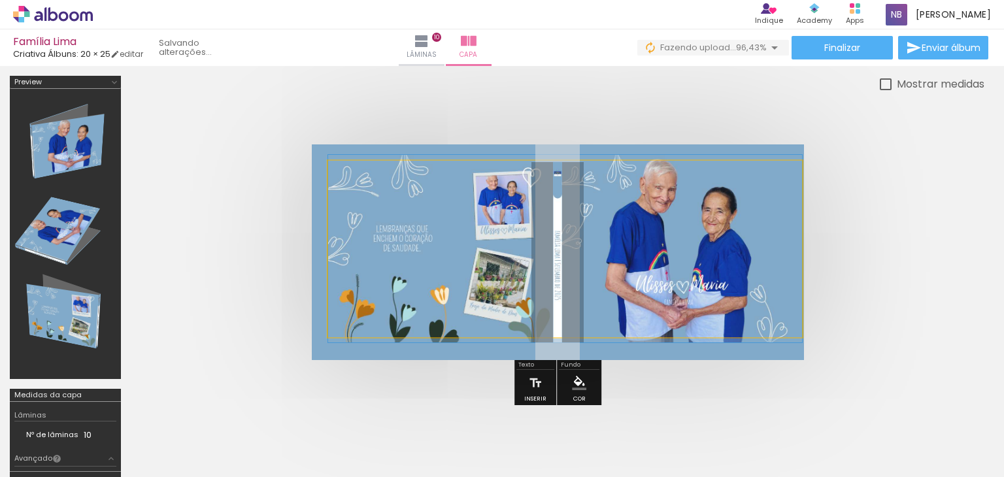
click at [581, 318] on quentale-photo at bounding box center [565, 249] width 474 height 176
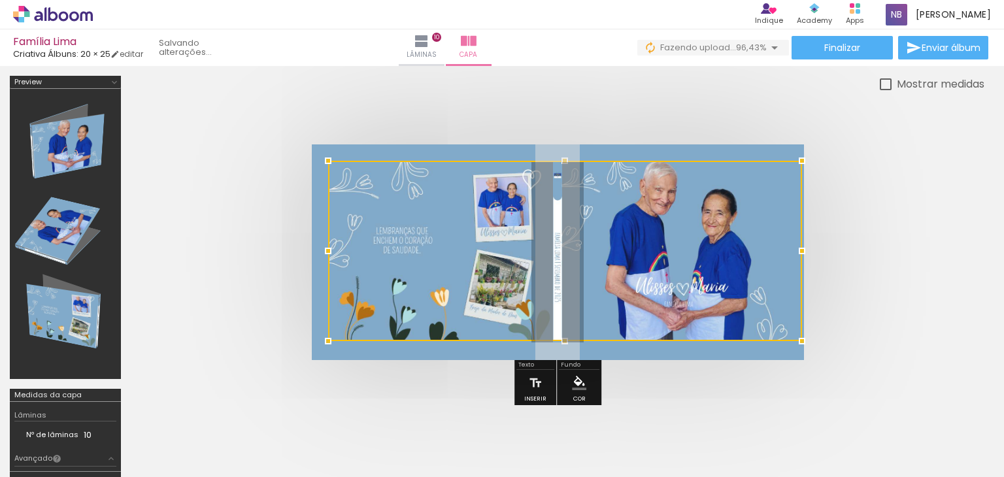
click at [563, 340] on div at bounding box center [565, 341] width 26 height 26
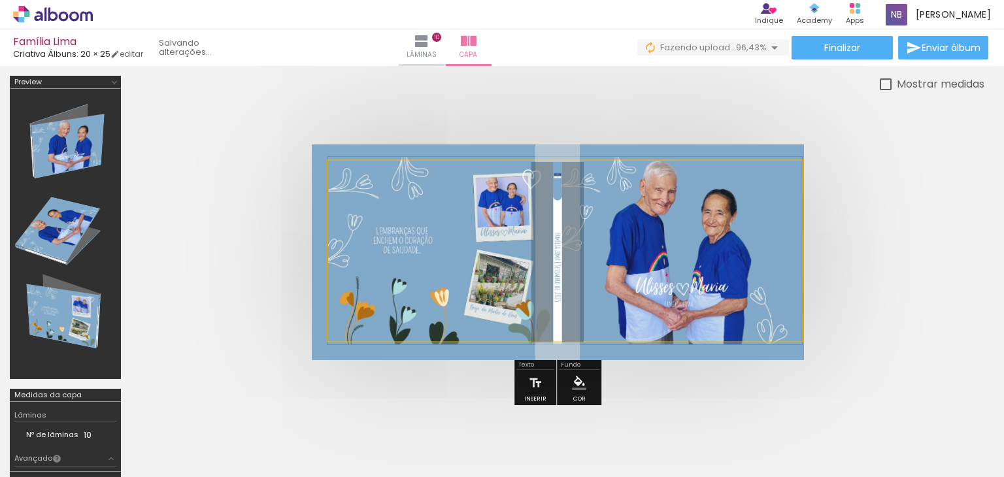
click at [586, 326] on quentale-photo at bounding box center [565, 251] width 474 height 180
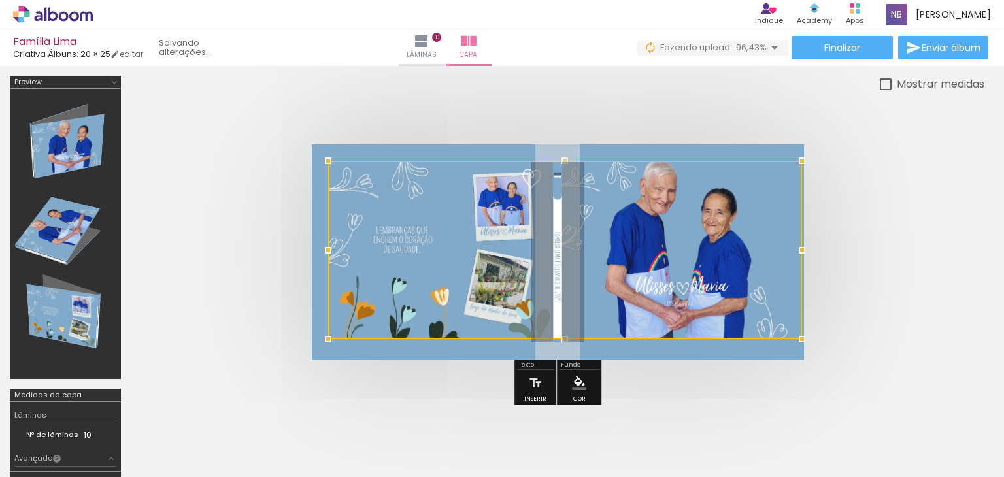
click at [565, 340] on div at bounding box center [565, 339] width 26 height 26
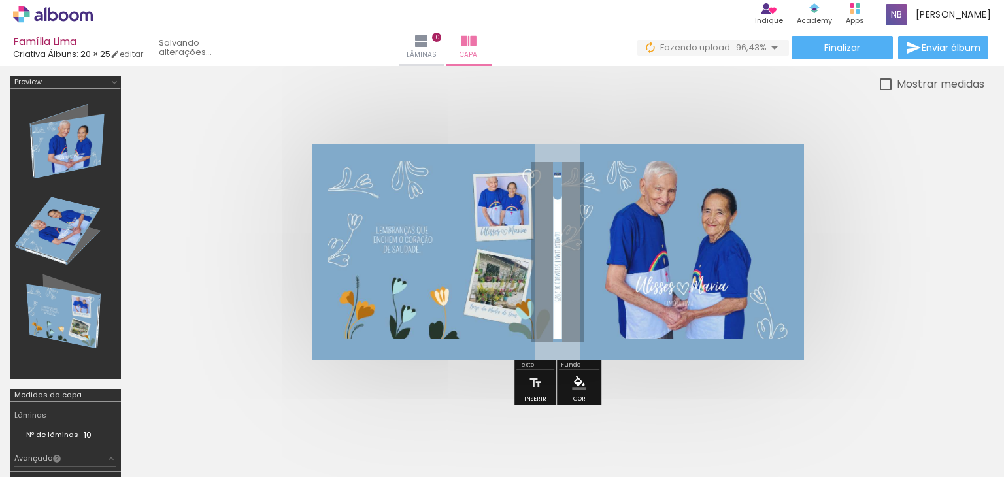
click at [752, 314] on quentale-photo at bounding box center [565, 250] width 474 height 178
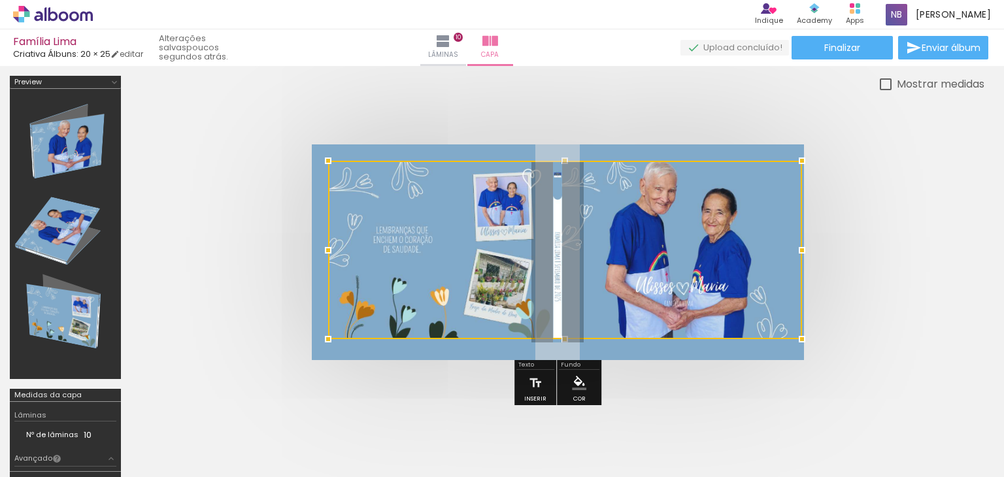
click at [802, 338] on div at bounding box center [802, 339] width 26 height 26
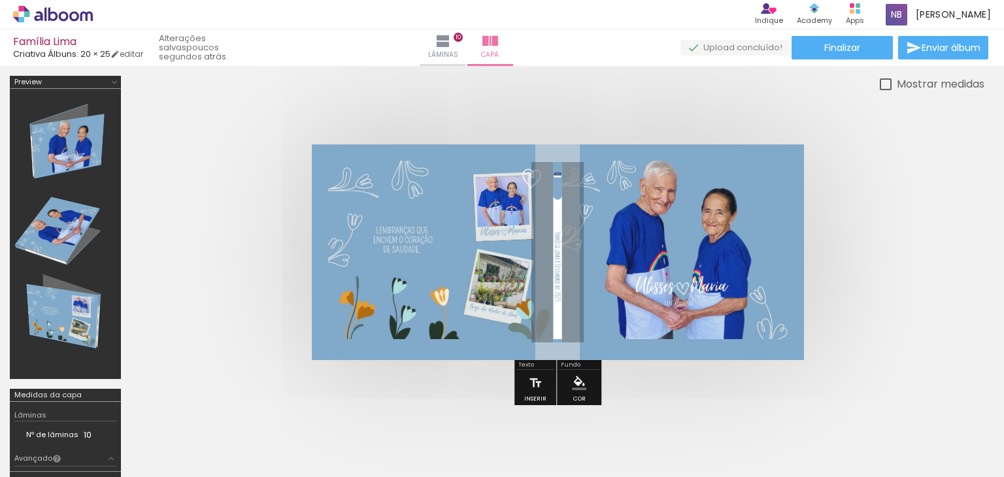
click at [695, 267] on quentale-photo at bounding box center [565, 250] width 474 height 178
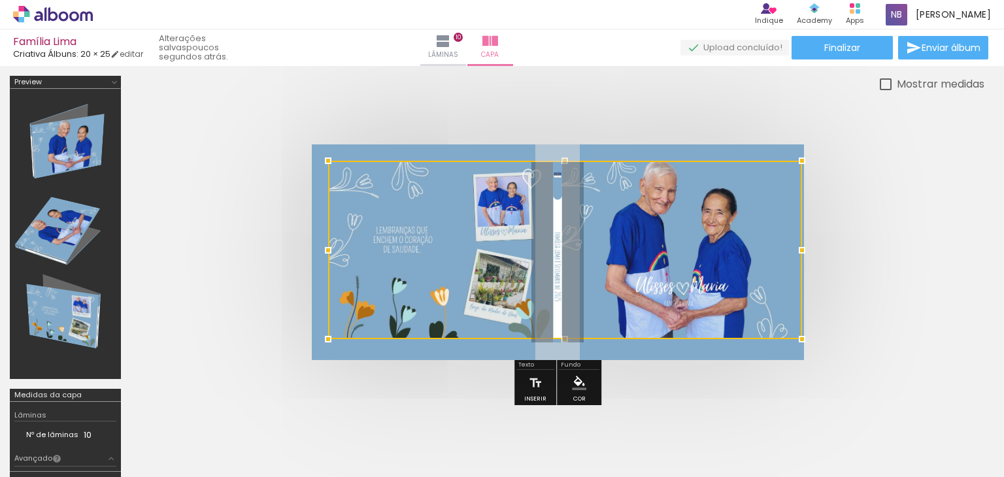
click at [657, 234] on div at bounding box center [565, 250] width 474 height 178
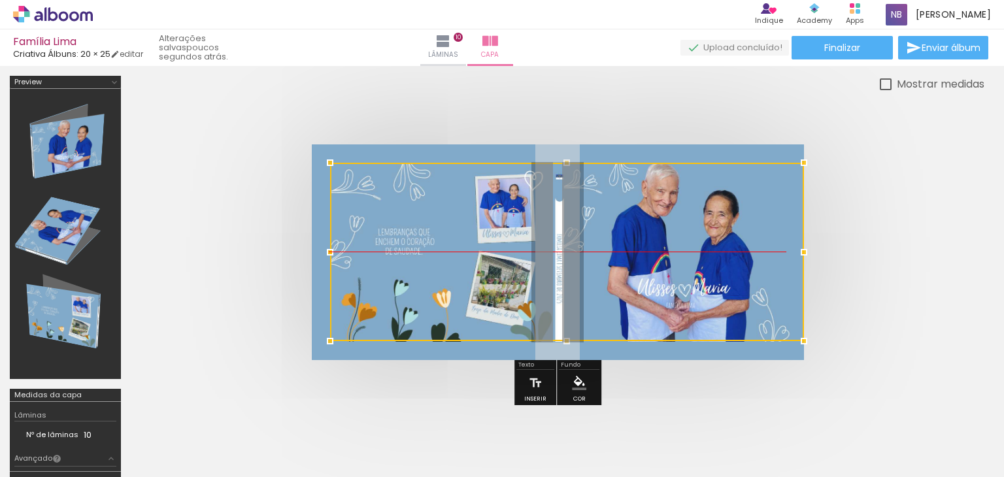
click at [700, 270] on div at bounding box center [567, 252] width 474 height 178
click at [837, 265] on quentale-cover at bounding box center [557, 252] width 749 height 216
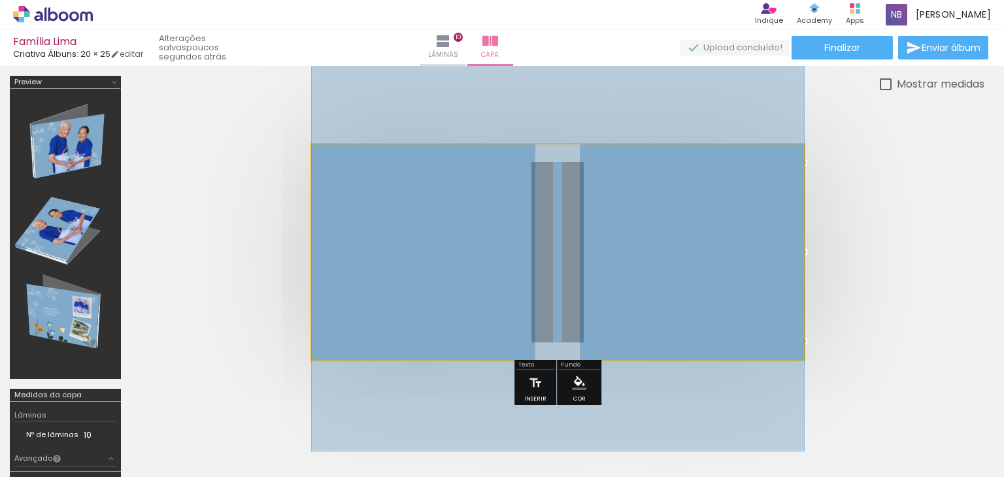
click at [693, 144] on quentale-photo at bounding box center [558, 252] width 492 height 216
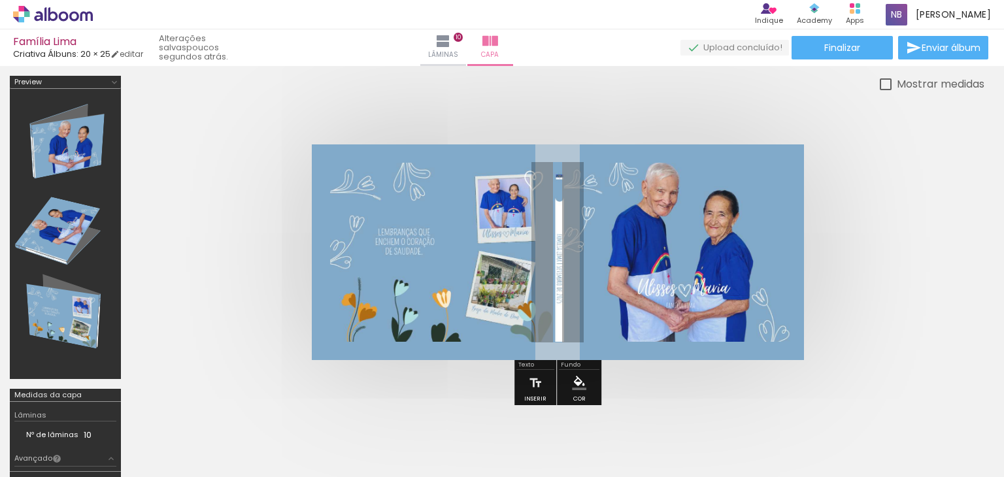
click at [664, 277] on quentale-photo at bounding box center [567, 252] width 474 height 178
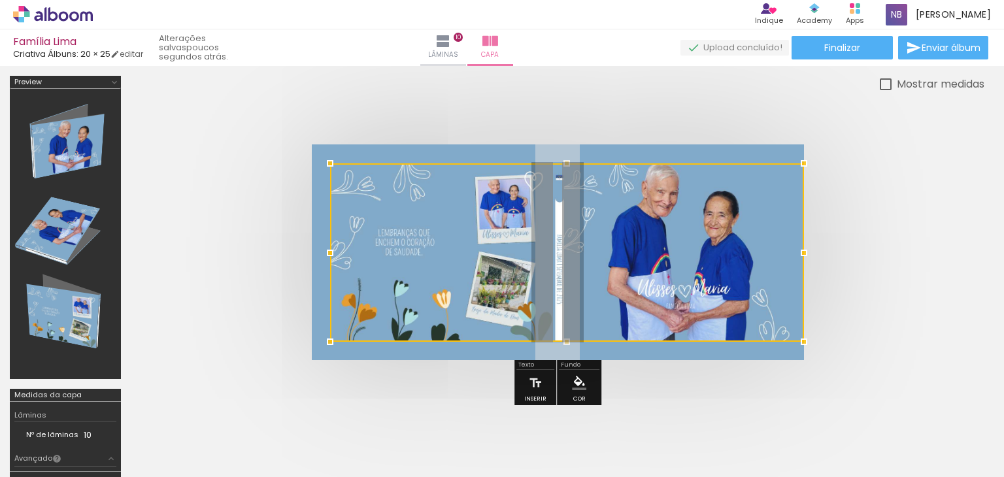
click at [653, 272] on div at bounding box center [567, 252] width 474 height 178
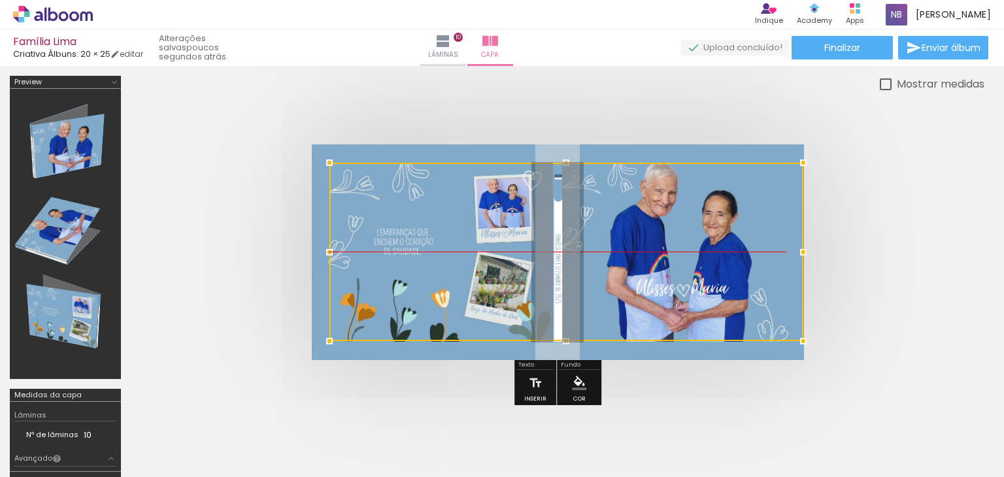
click at [578, 250] on div at bounding box center [566, 252] width 474 height 178
drag, startPoint x: 593, startPoint y: 223, endPoint x: 602, endPoint y: 218, distance: 10.0
click at [602, 218] on div at bounding box center [567, 252] width 474 height 178
drag, startPoint x: 355, startPoint y: 218, endPoint x: 375, endPoint y: 208, distance: 21.6
click at [375, 208] on div at bounding box center [567, 252] width 474 height 178
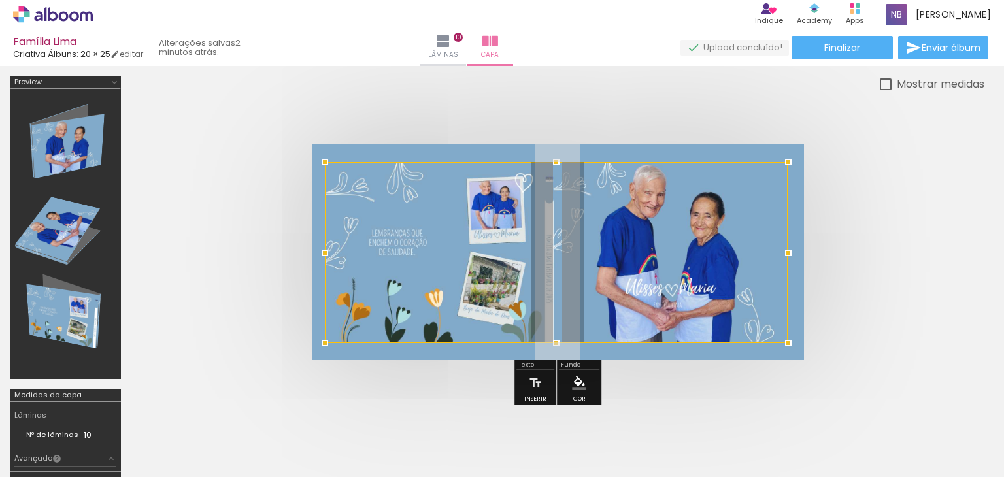
click at [336, 254] on div at bounding box center [325, 253] width 26 height 26
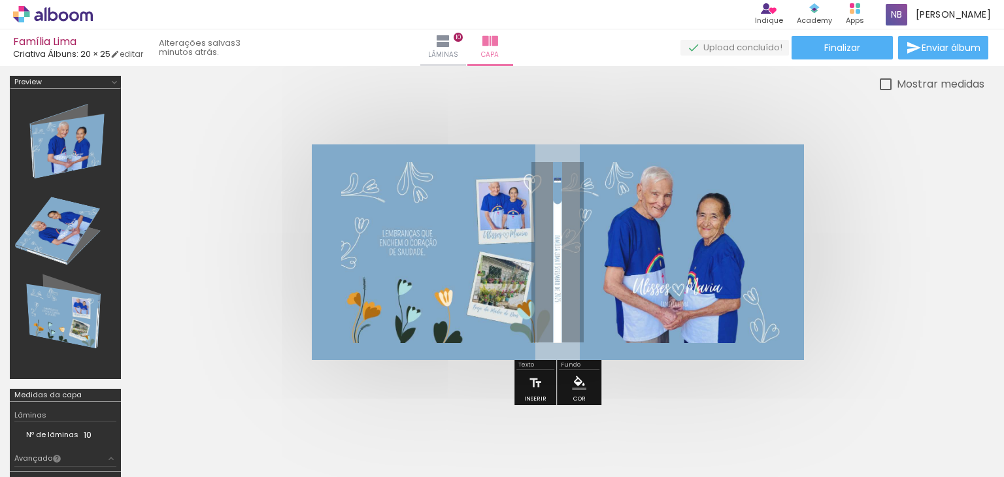
click at [882, 83] on div at bounding box center [886, 84] width 12 height 12
type paper-checkbox "on"
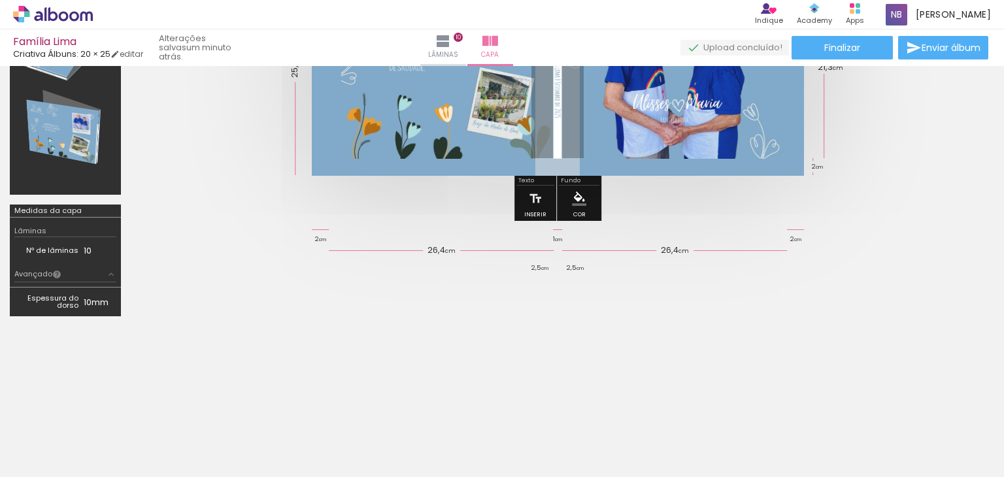
scroll to position [196, 0]
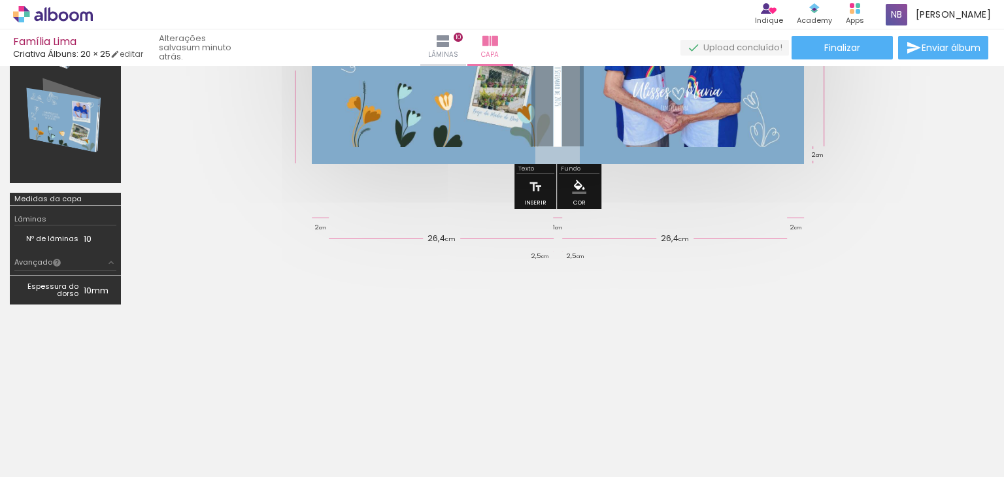
click at [61, 199] on div "Medidas da capa" at bounding box center [47, 198] width 67 height 7
click at [110, 263] on iron-icon at bounding box center [111, 262] width 10 height 10
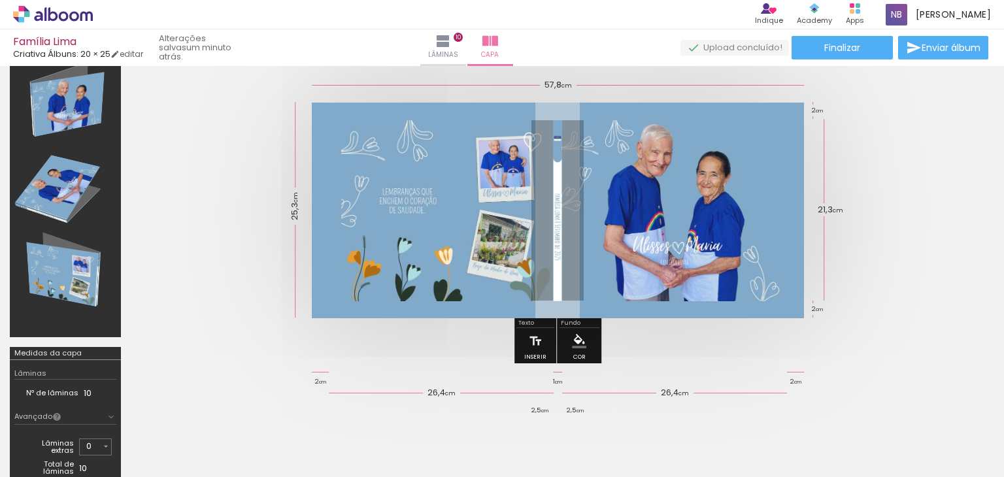
scroll to position [15, 0]
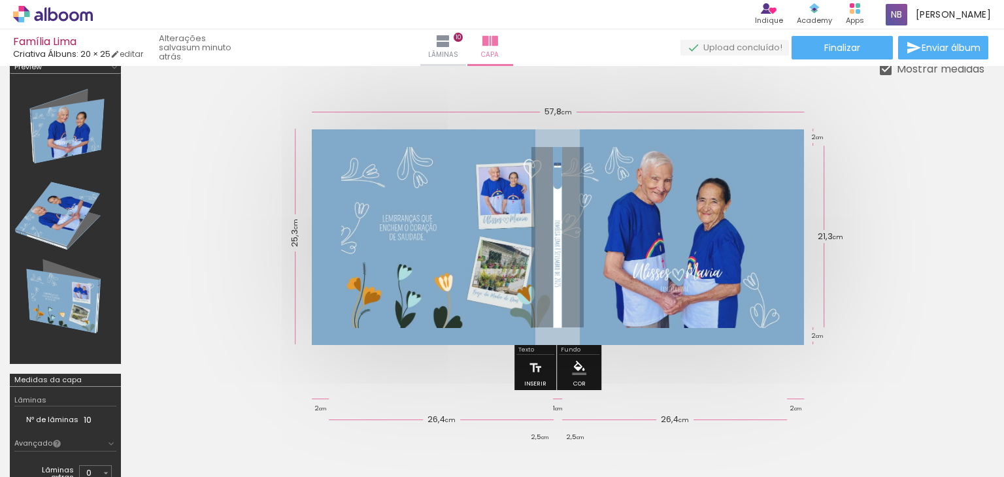
click at [554, 241] on quentale-photo at bounding box center [564, 237] width 447 height 181
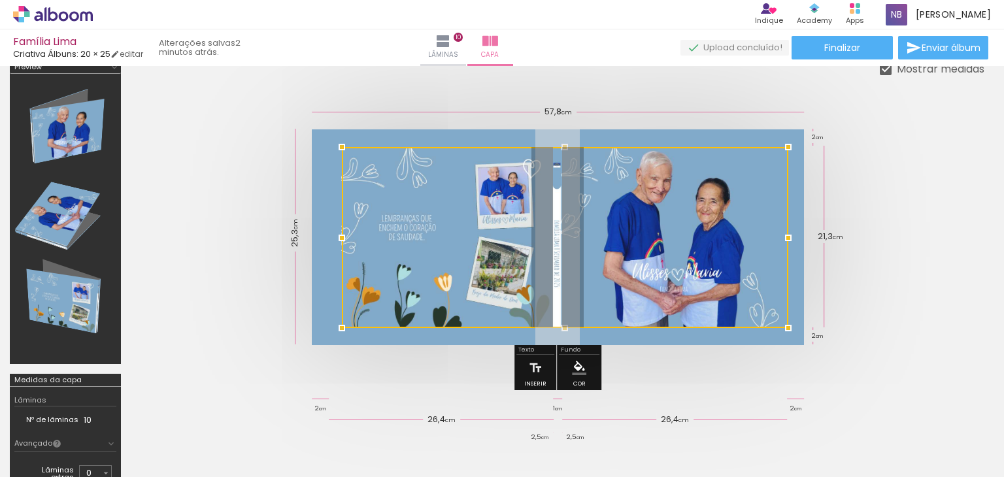
click at [340, 235] on div at bounding box center [342, 238] width 26 height 26
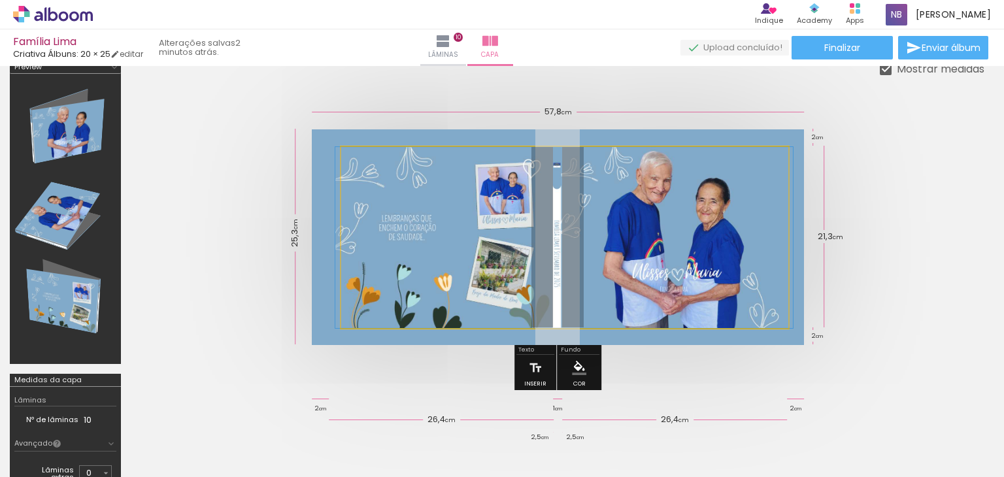
click at [725, 250] on quentale-photo at bounding box center [564, 237] width 446 height 181
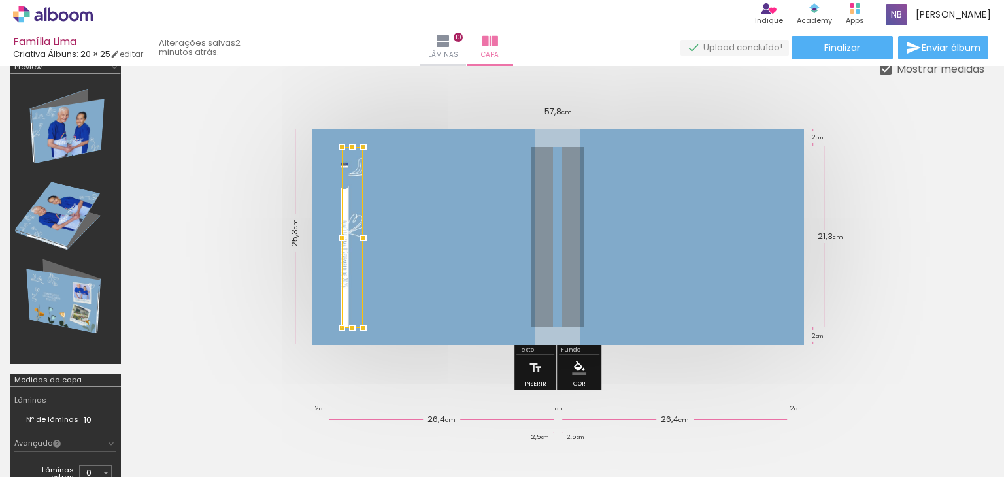
drag, startPoint x: 789, startPoint y: 238, endPoint x: 365, endPoint y: 237, distance: 424.7
click at [365, 237] on div at bounding box center [363, 238] width 26 height 26
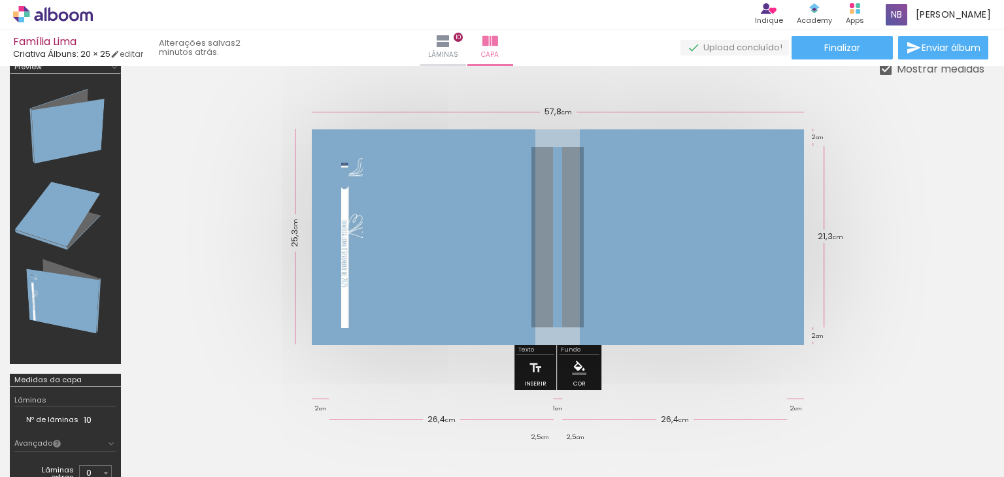
click at [351, 224] on quentale-photo at bounding box center [352, 237] width 22 height 181
drag, startPoint x: 357, startPoint y: 211, endPoint x: 376, endPoint y: 212, distance: 19.0
click at [376, 212] on album-spread at bounding box center [558, 237] width 492 height 216
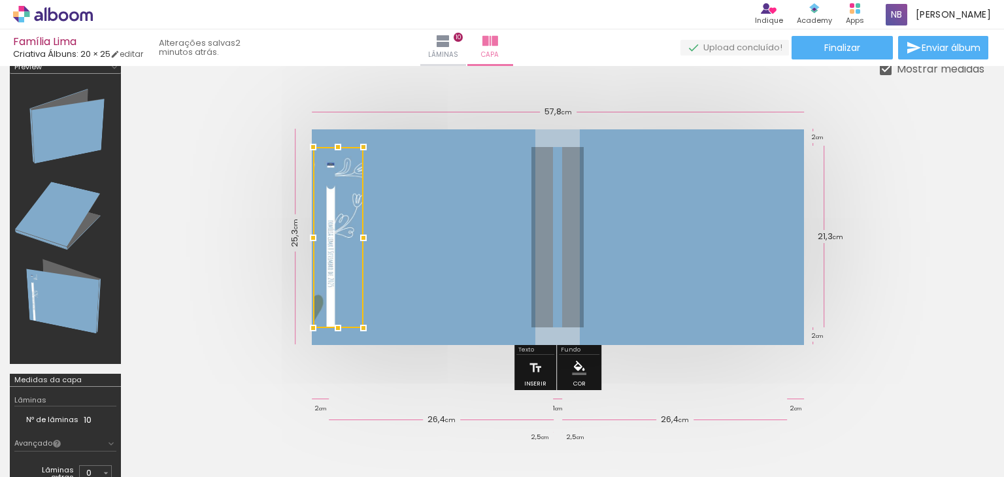
drag, startPoint x: 340, startPoint y: 236, endPoint x: 290, endPoint y: 242, distance: 50.0
click at [290, 242] on quentale-cover-editor at bounding box center [557, 310] width 853 height 499
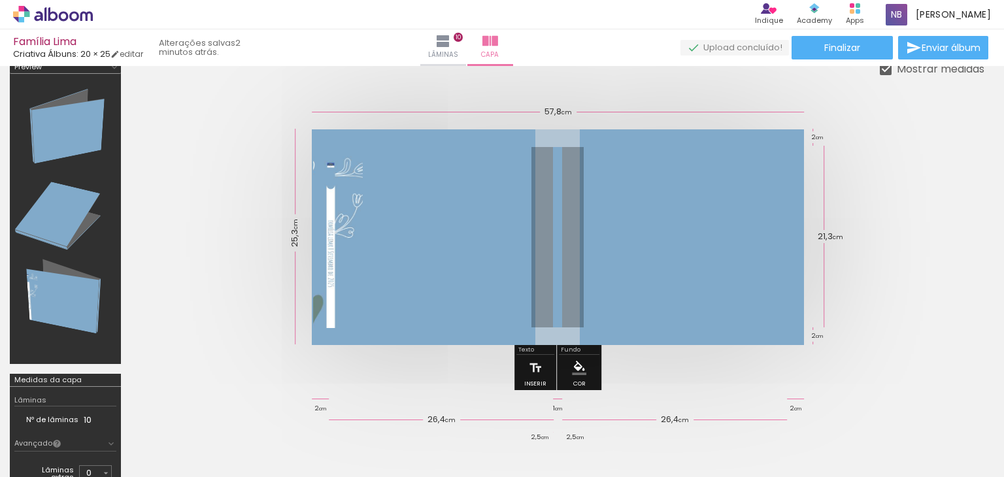
click at [345, 231] on quentale-photo at bounding box center [338, 237] width 50 height 181
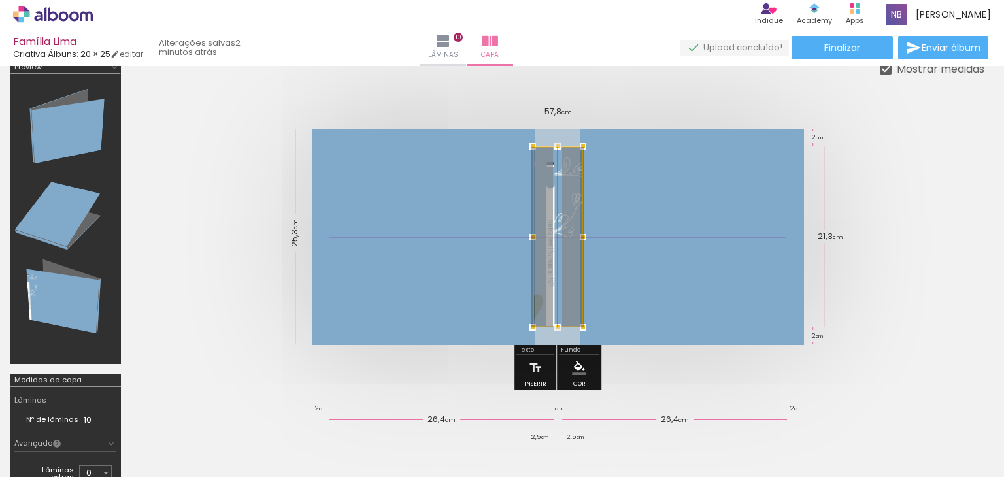
drag, startPoint x: 342, startPoint y: 233, endPoint x: 573, endPoint y: 228, distance: 230.7
click at [573, 228] on div at bounding box center [558, 236] width 50 height 181
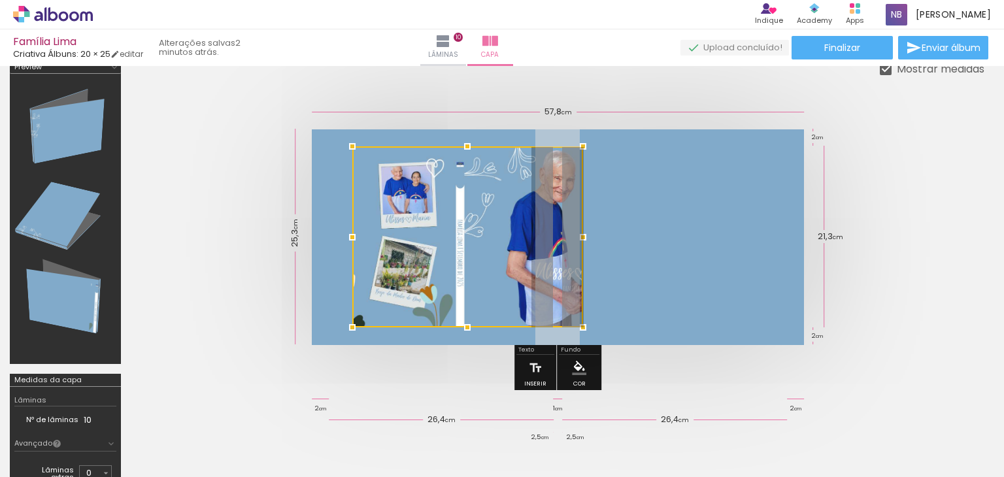
drag, startPoint x: 531, startPoint y: 234, endPoint x: 339, endPoint y: 241, distance: 191.6
click at [339, 241] on div at bounding box center [352, 237] width 26 height 26
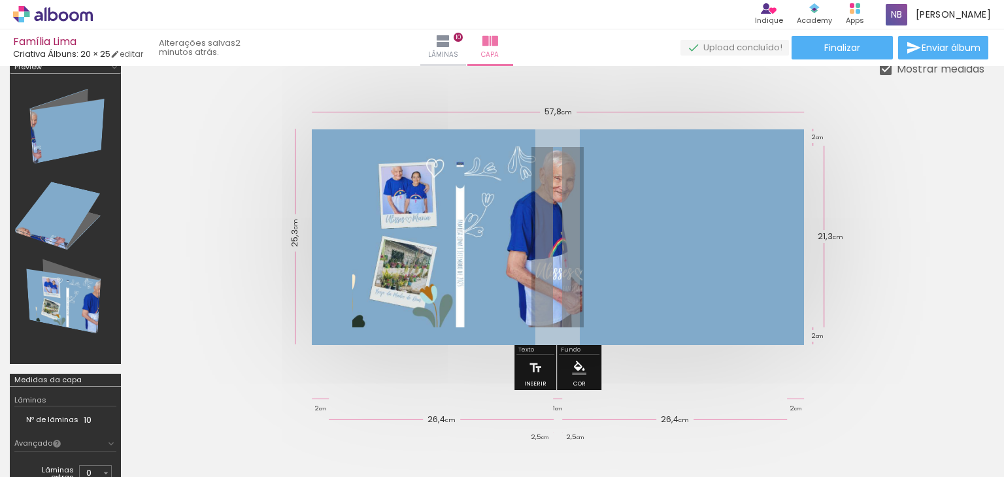
click at [476, 230] on quentale-photo at bounding box center [467, 236] width 231 height 181
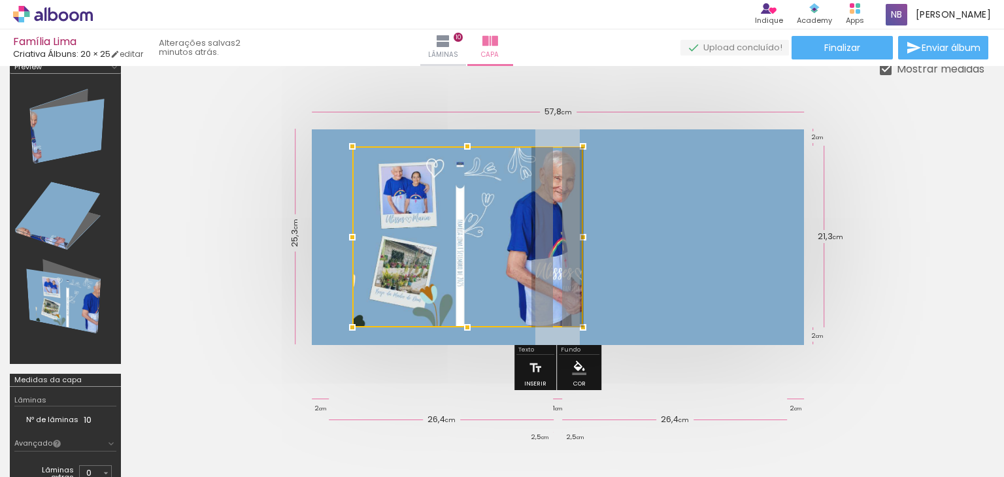
drag, startPoint x: 476, startPoint y: 230, endPoint x: 478, endPoint y: 203, distance: 27.5
click at [478, 203] on div at bounding box center [467, 236] width 231 height 181
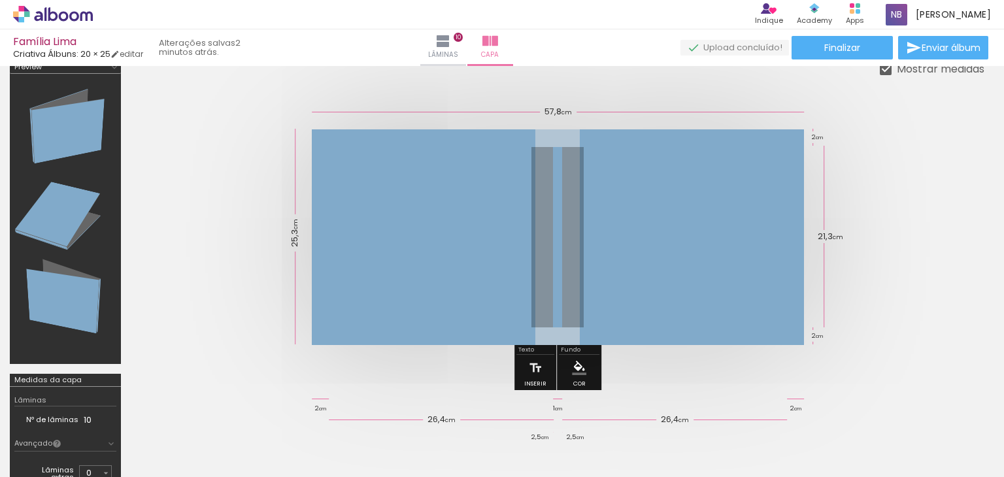
click at [667, 443] on div at bounding box center [658, 433] width 65 height 52
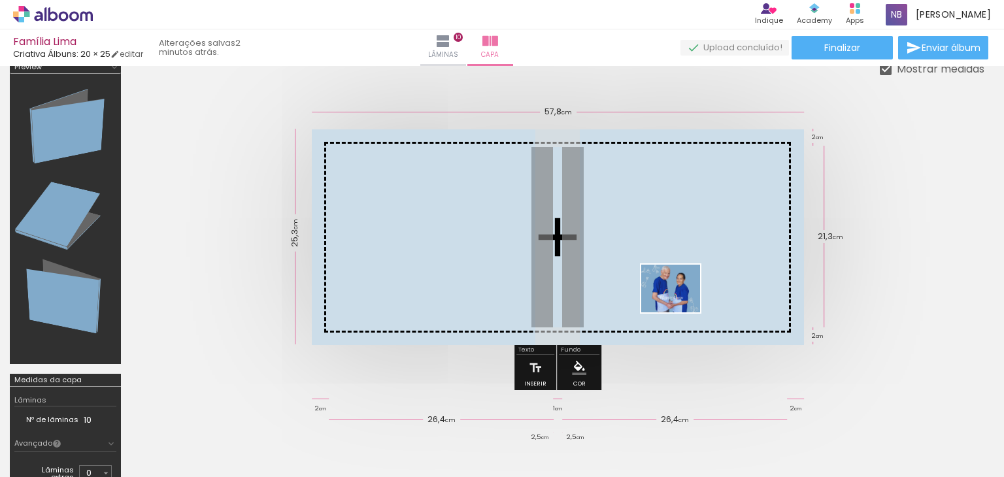
drag, startPoint x: 667, startPoint y: 443, endPoint x: 683, endPoint y: 286, distance: 158.3
click at [683, 286] on quentale-workspace at bounding box center [502, 238] width 1004 height 477
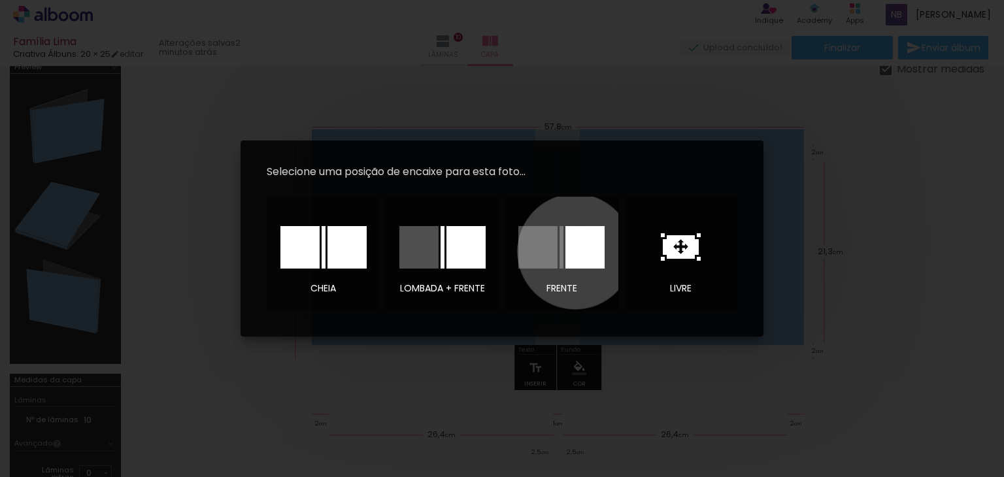
click at [575, 252] on div at bounding box center [584, 247] width 39 height 42
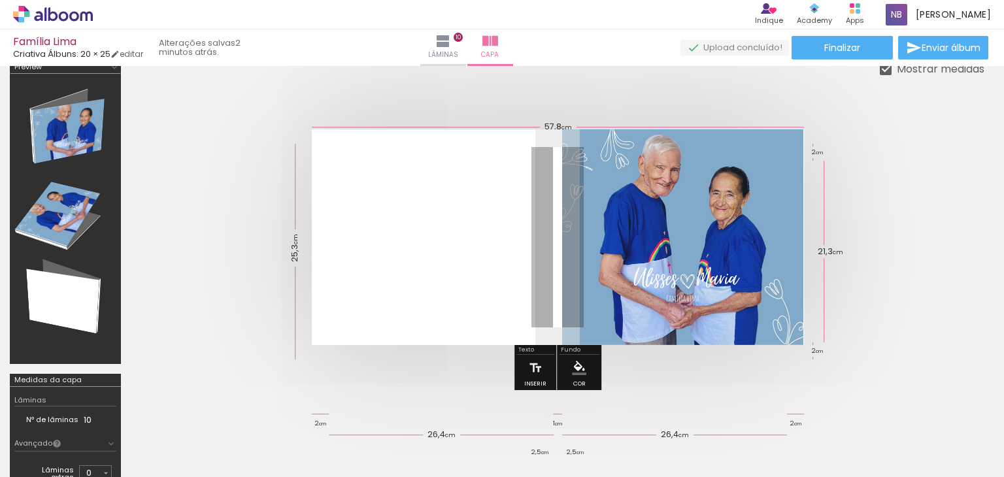
click at [715, 259] on quentale-photo at bounding box center [683, 237] width 242 height 216
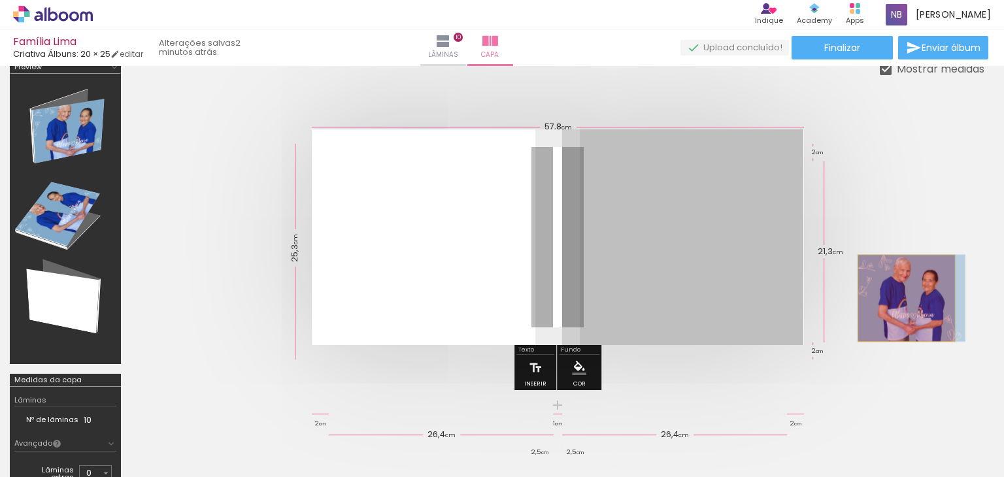
drag, startPoint x: 715, startPoint y: 259, endPoint x: 906, endPoint y: 297, distance: 194.7
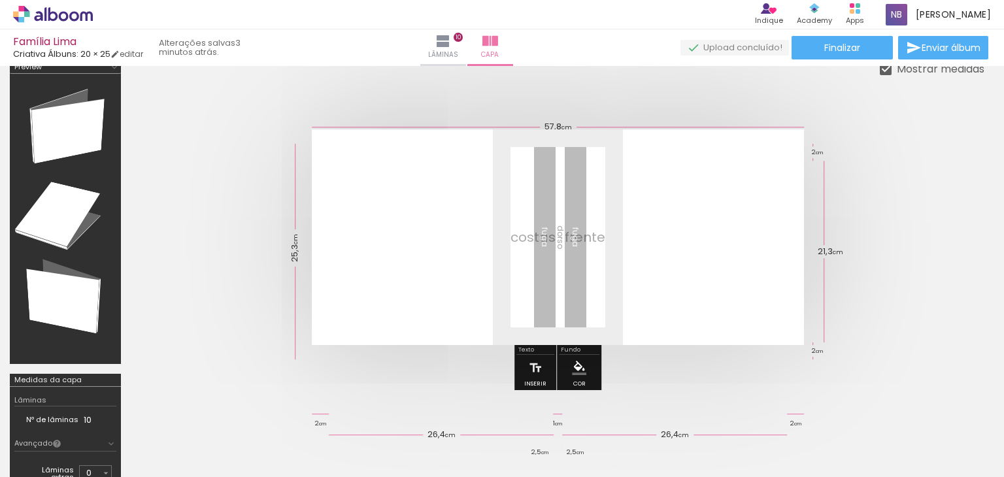
click at [659, 437] on div at bounding box center [658, 433] width 65 height 52
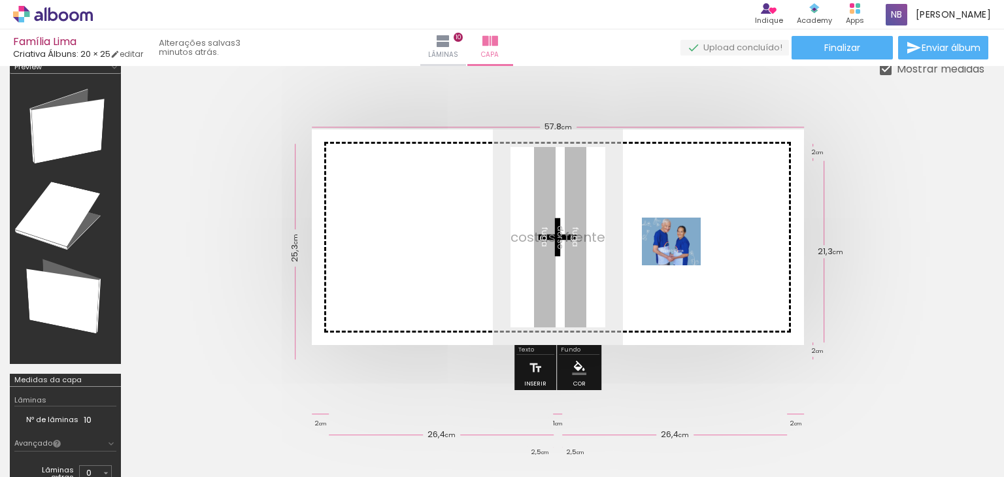
drag, startPoint x: 656, startPoint y: 442, endPoint x: 681, endPoint y: 257, distance: 187.2
click at [681, 257] on quentale-workspace at bounding box center [502, 238] width 1004 height 477
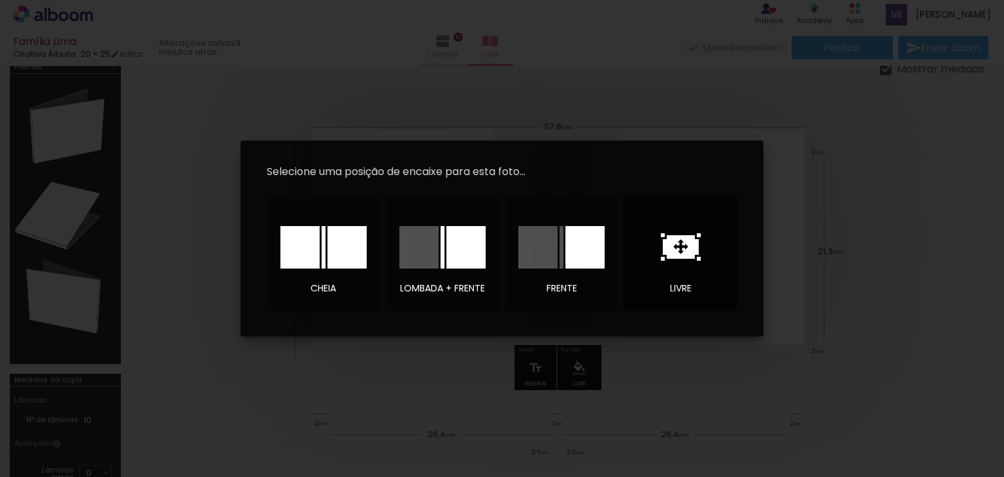
click at [685, 246] on icon at bounding box center [681, 246] width 40 height 27
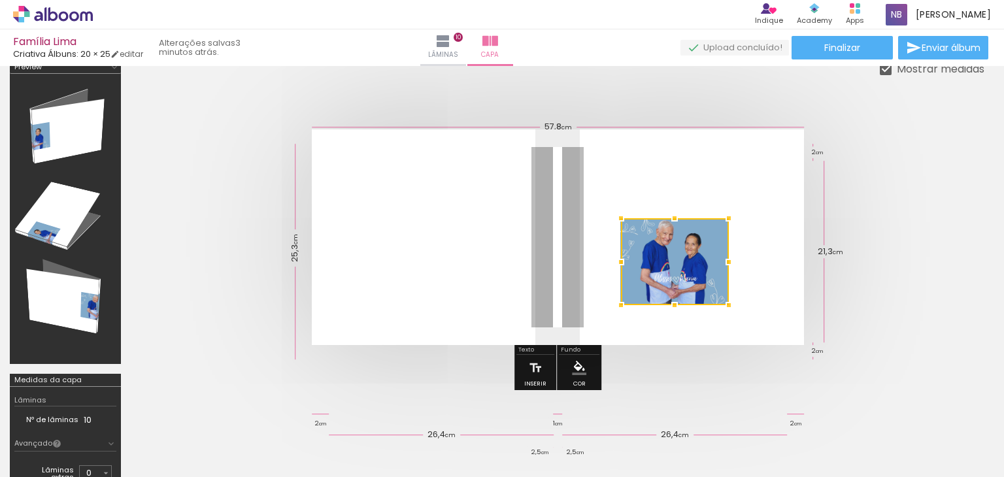
drag, startPoint x: 612, startPoint y: 254, endPoint x: 687, endPoint y: 265, distance: 75.9
click at [687, 265] on div at bounding box center [675, 261] width 108 height 87
click at [682, 256] on div at bounding box center [675, 261] width 108 height 87
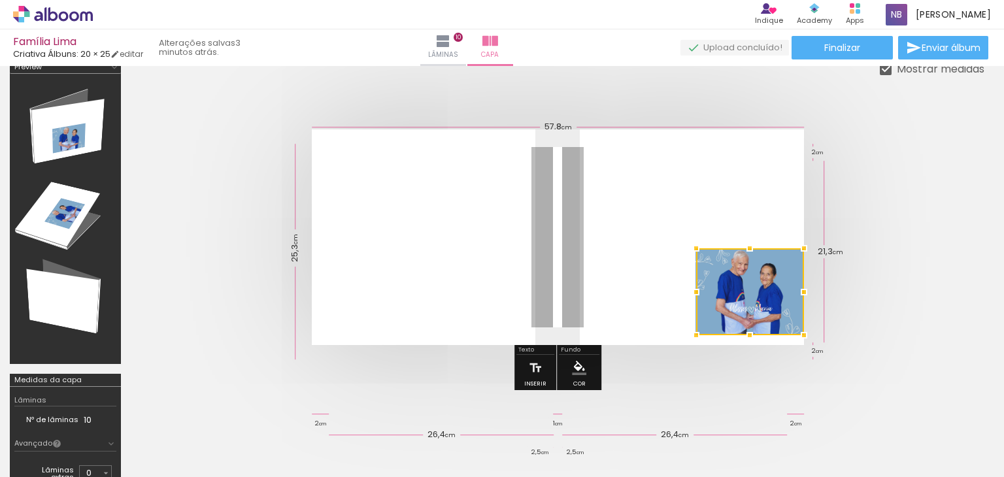
drag, startPoint x: 682, startPoint y: 256, endPoint x: 967, endPoint y: 285, distance: 287.0
click at [978, 286] on div at bounding box center [557, 237] width 853 height 320
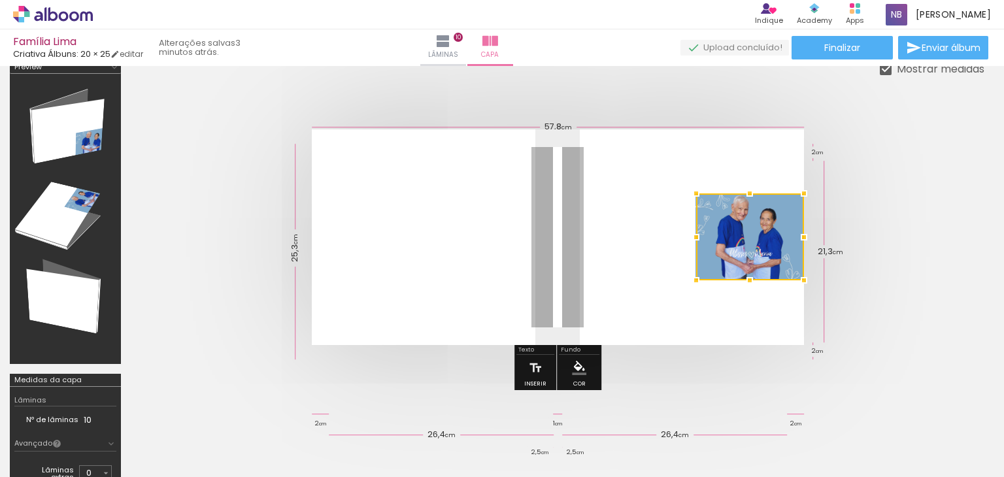
drag, startPoint x: 755, startPoint y: 296, endPoint x: 897, endPoint y: 247, distance: 150.0
click at [897, 247] on quentale-cover at bounding box center [557, 237] width 749 height 216
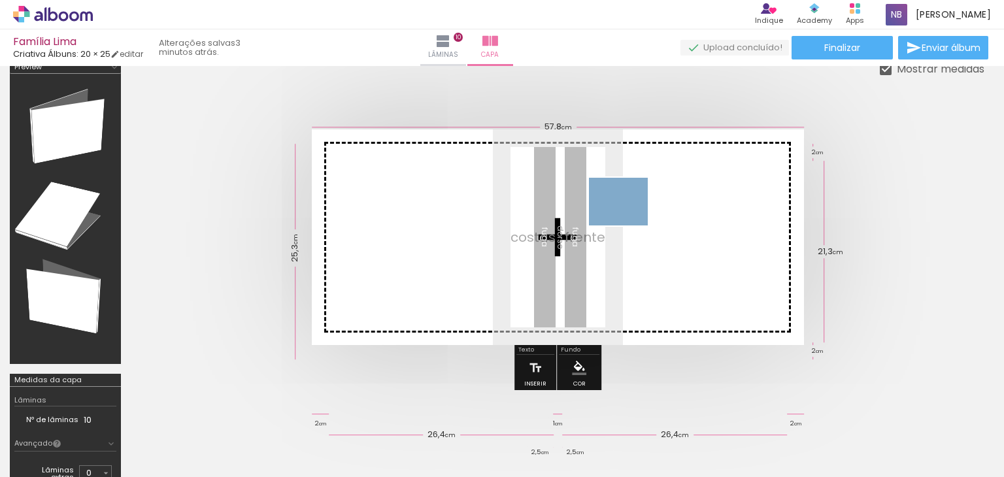
drag, startPoint x: 797, startPoint y: 438, endPoint x: 628, endPoint y: 217, distance: 278.8
click at [628, 217] on quentale-workspace at bounding box center [502, 238] width 1004 height 477
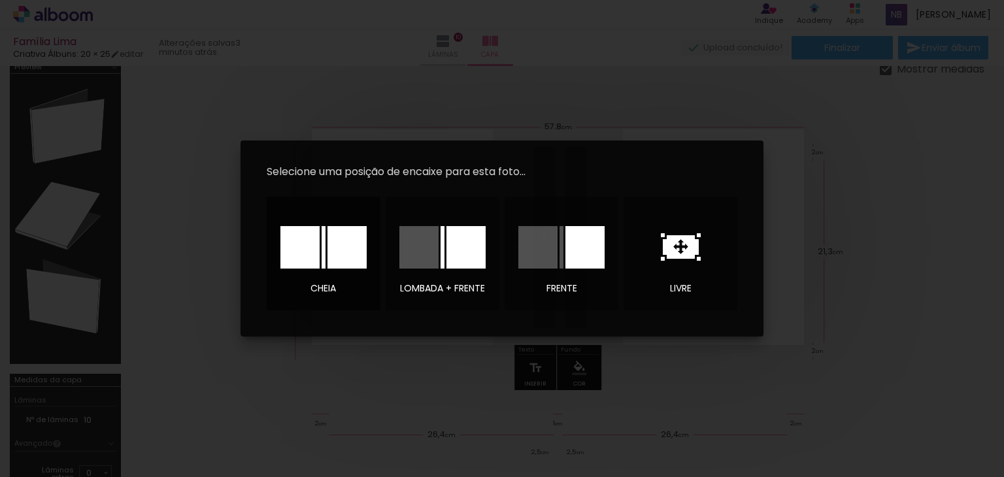
click at [335, 246] on div at bounding box center [346, 247] width 39 height 42
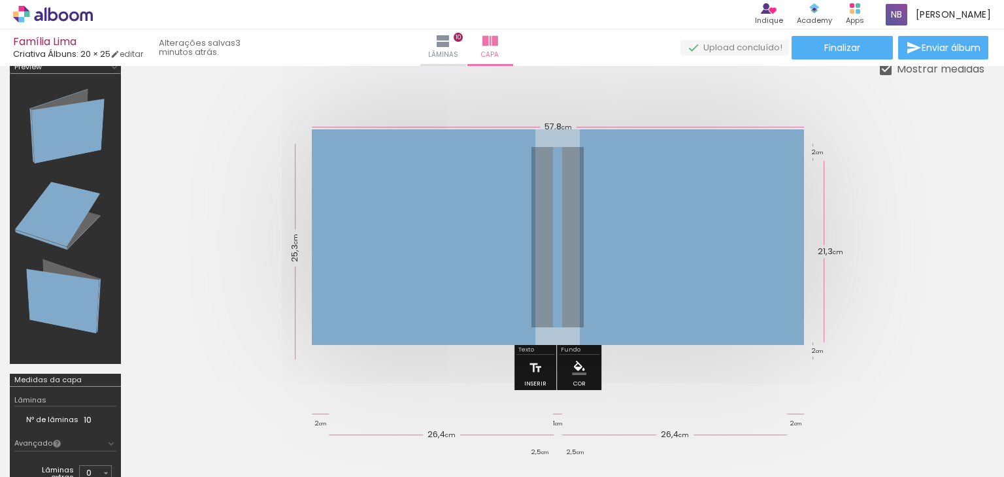
click at [668, 438] on div at bounding box center [658, 433] width 65 height 52
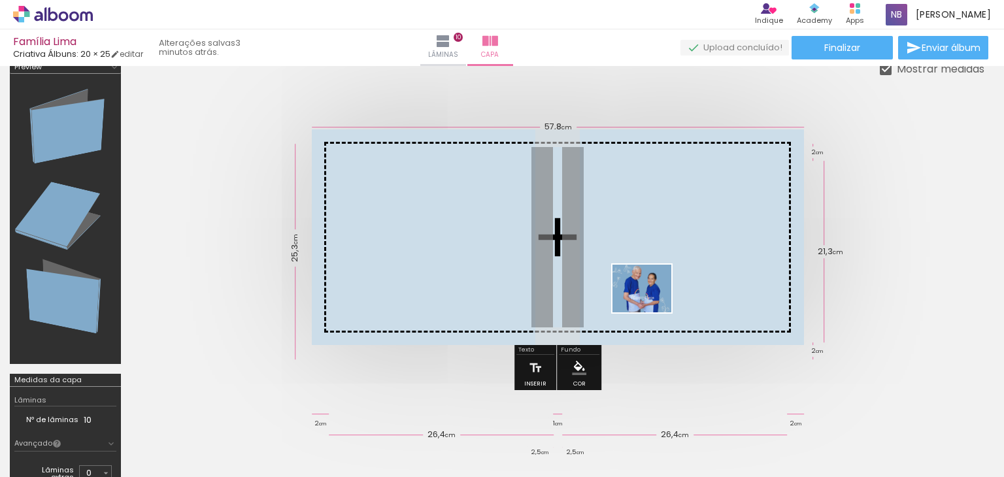
drag, startPoint x: 656, startPoint y: 440, endPoint x: 651, endPoint y: 304, distance: 136.0
click at [651, 304] on quentale-workspace at bounding box center [502, 238] width 1004 height 477
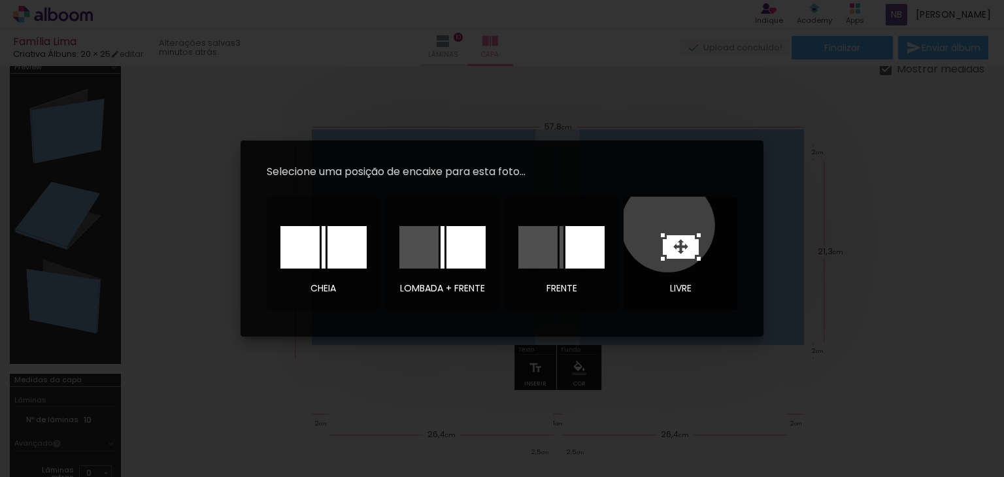
click at [668, 225] on div at bounding box center [679, 246] width 91 height 65
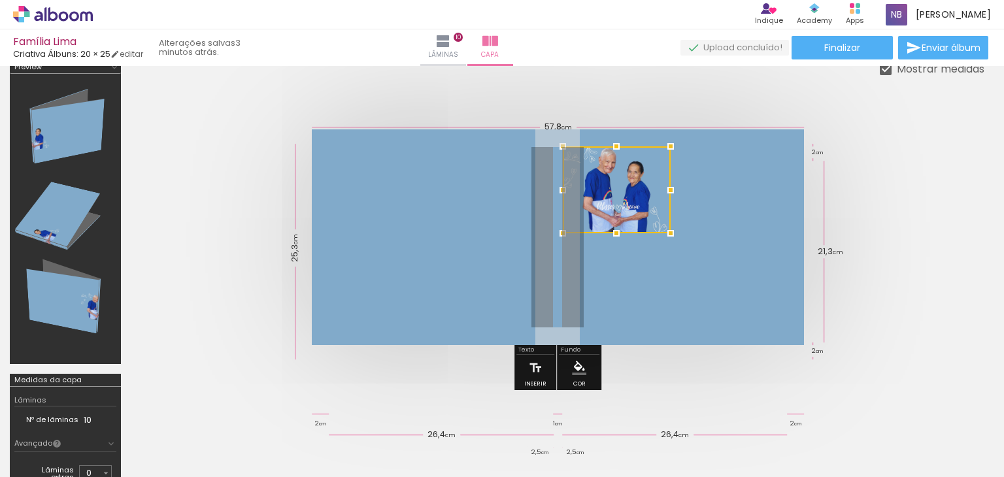
drag, startPoint x: 559, startPoint y: 244, endPoint x: 619, endPoint y: 197, distance: 75.8
click at [619, 197] on div at bounding box center [617, 189] width 108 height 87
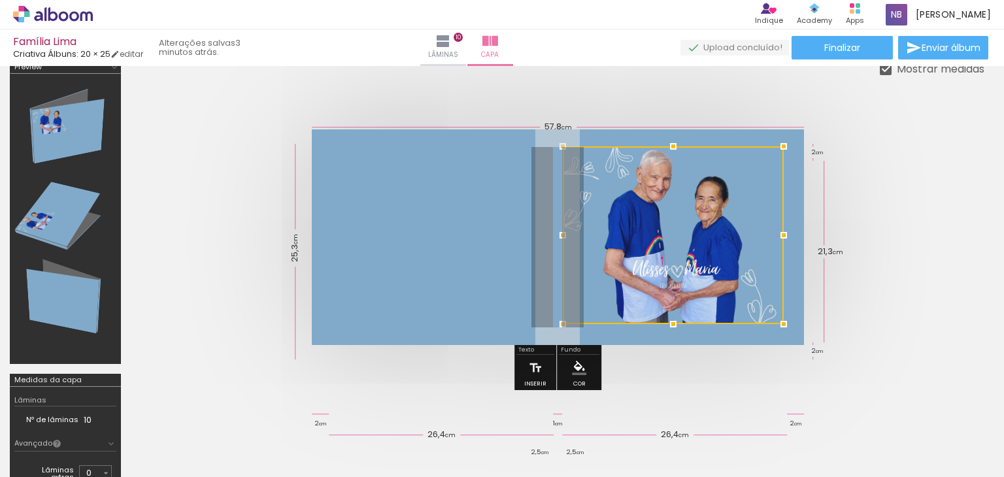
drag, startPoint x: 672, startPoint y: 235, endPoint x: 785, endPoint y: 325, distance: 145.0
click at [785, 325] on div at bounding box center [783, 324] width 26 height 26
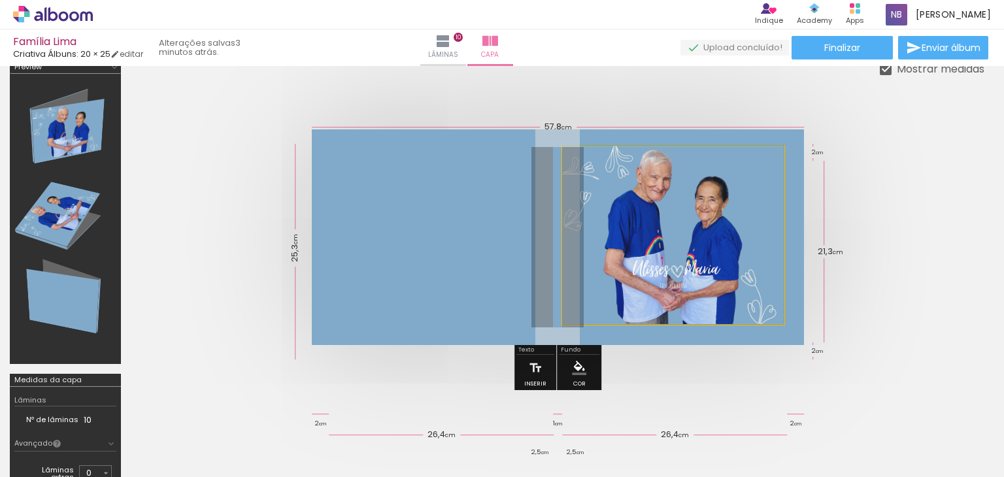
click at [727, 289] on quentale-photo at bounding box center [673, 235] width 221 height 178
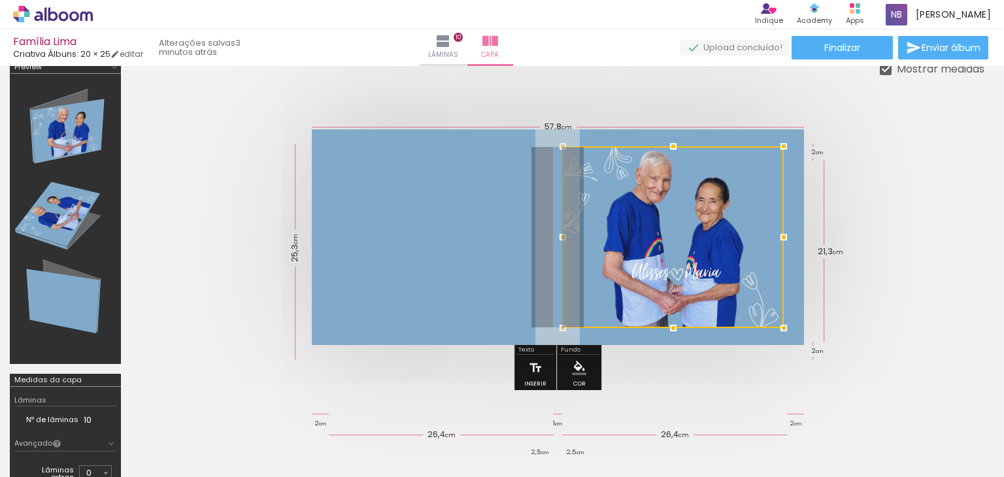
click at [672, 326] on div at bounding box center [673, 328] width 26 height 26
click at [785, 239] on div at bounding box center [785, 237] width 26 height 26
click at [625, 280] on quentale-photo at bounding box center [674, 237] width 222 height 182
click at [563, 325] on div at bounding box center [563, 327] width 26 height 26
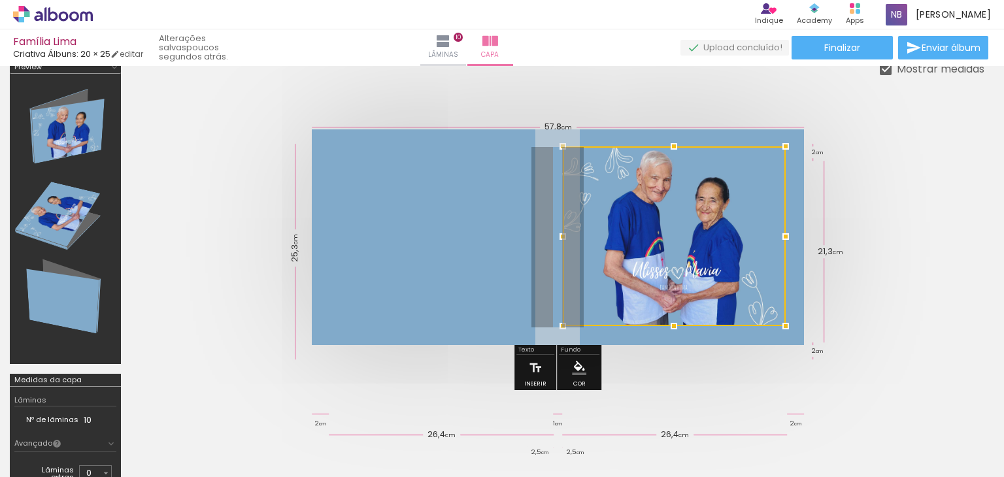
click at [562, 326] on div at bounding box center [563, 326] width 26 height 26
click at [669, 314] on quentale-photo at bounding box center [673, 236] width 223 height 180
click at [674, 326] on div at bounding box center [674, 326] width 26 height 26
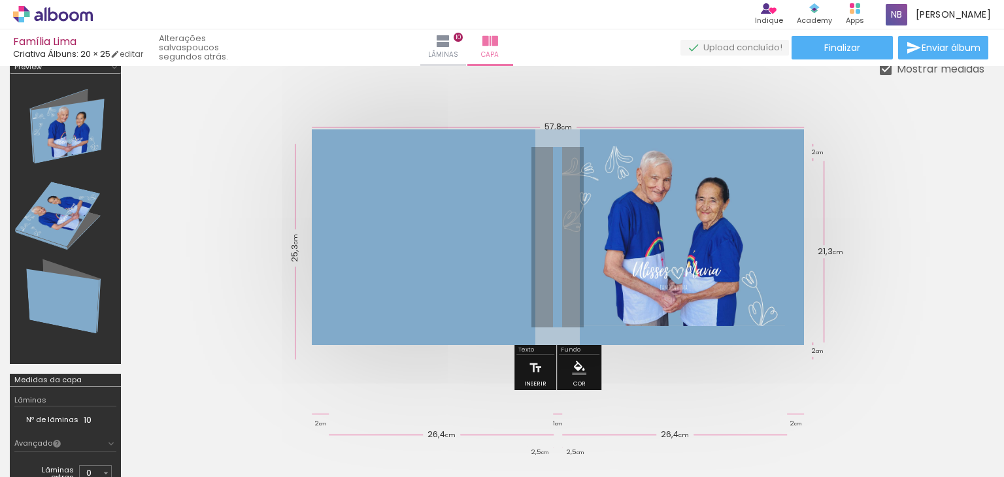
click at [642, 229] on quentale-photo at bounding box center [673, 236] width 223 height 180
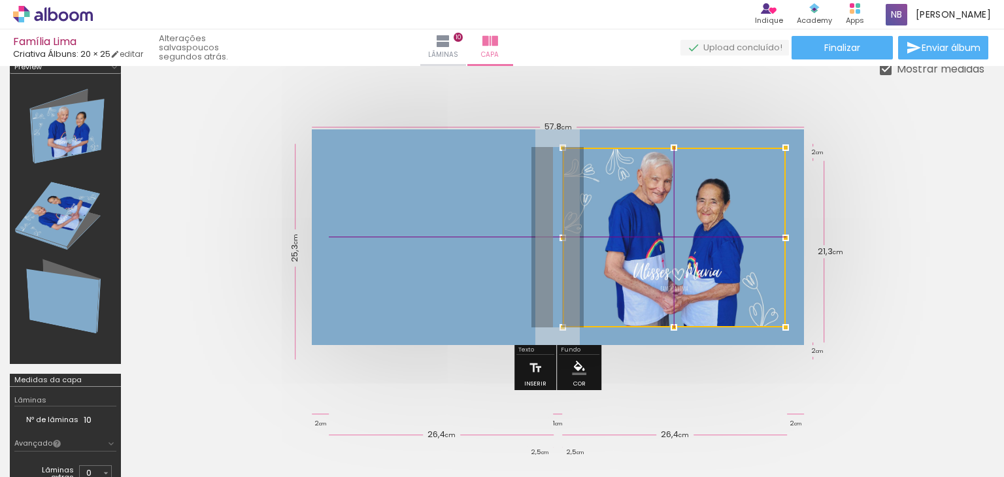
click at [648, 233] on div at bounding box center [674, 238] width 223 height 180
click at [673, 147] on div at bounding box center [674, 149] width 26 height 26
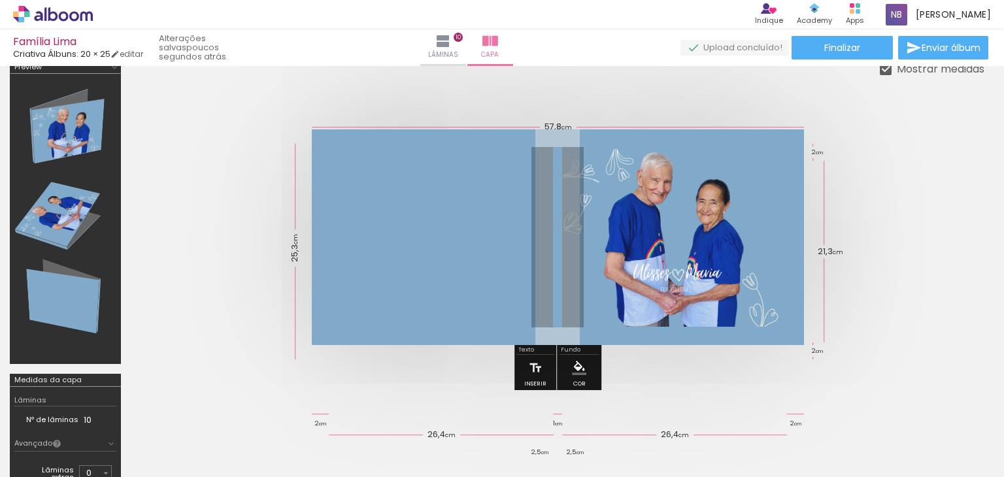
click at [740, 197] on quentale-photo at bounding box center [674, 238] width 223 height 178
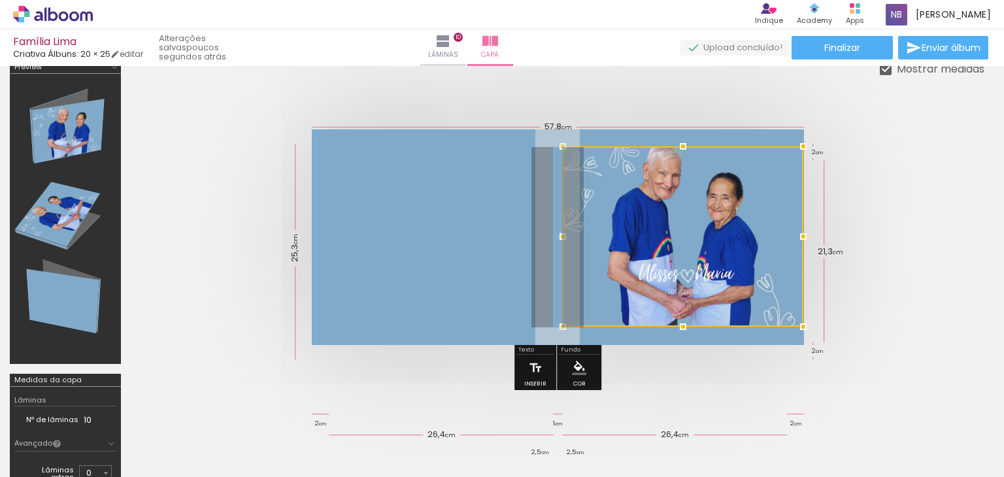
click at [786, 147] on div at bounding box center [683, 236] width 240 height 180
drag, startPoint x: 705, startPoint y: 199, endPoint x: 719, endPoint y: 205, distance: 14.7
click at [719, 205] on div at bounding box center [683, 237] width 240 height 180
drag, startPoint x: 699, startPoint y: 215, endPoint x: 710, endPoint y: 220, distance: 12.9
click at [710, 220] on div at bounding box center [683, 237] width 240 height 180
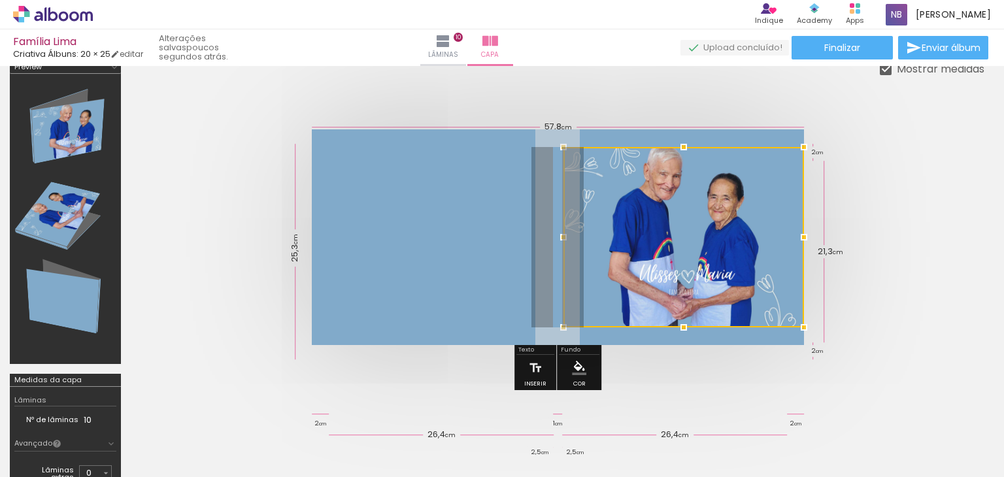
click at [889, 308] on quentale-cover at bounding box center [557, 237] width 749 height 216
click at [869, 302] on quentale-cover at bounding box center [557, 237] width 749 height 216
click at [725, 293] on div at bounding box center [683, 237] width 240 height 180
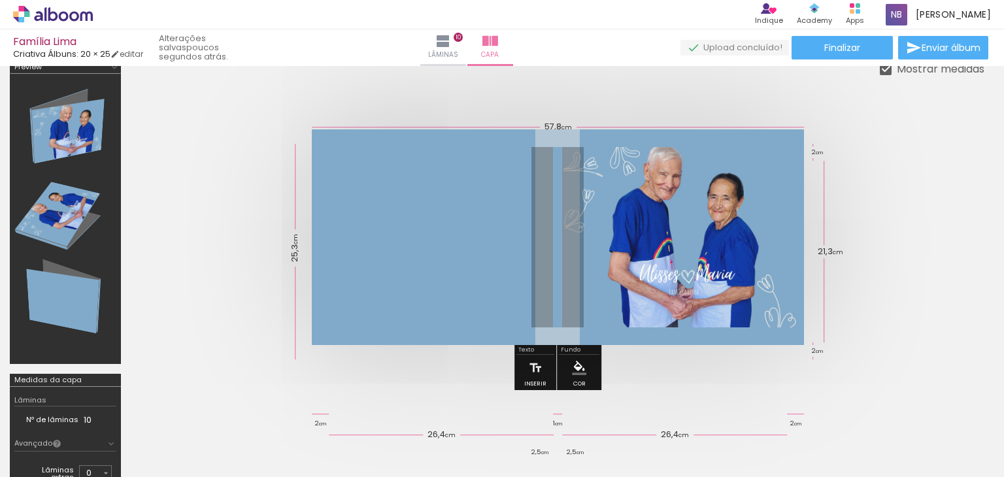
click at [951, 193] on div at bounding box center [557, 237] width 853 height 320
click at [724, 225] on quentale-photo at bounding box center [683, 237] width 240 height 180
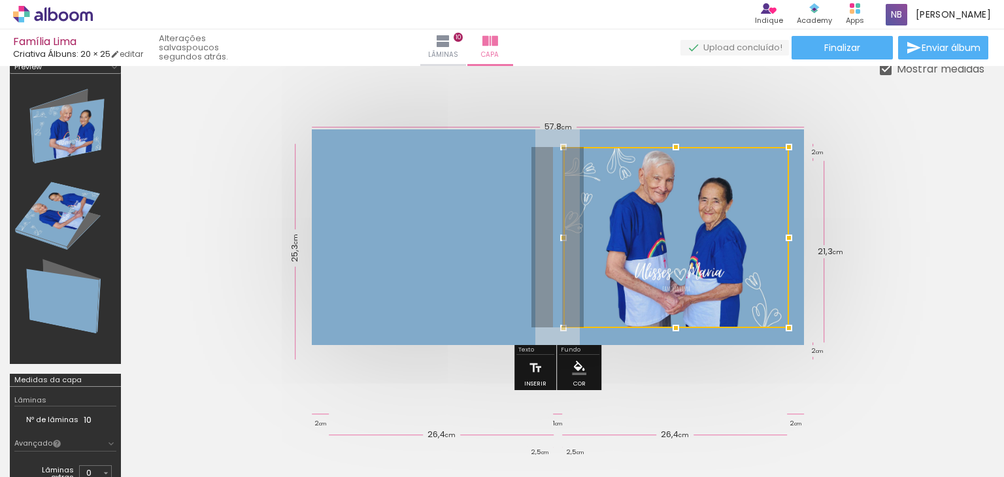
drag, startPoint x: 805, startPoint y: 329, endPoint x: 779, endPoint y: 325, distance: 26.5
click at [779, 325] on div at bounding box center [789, 328] width 26 height 26
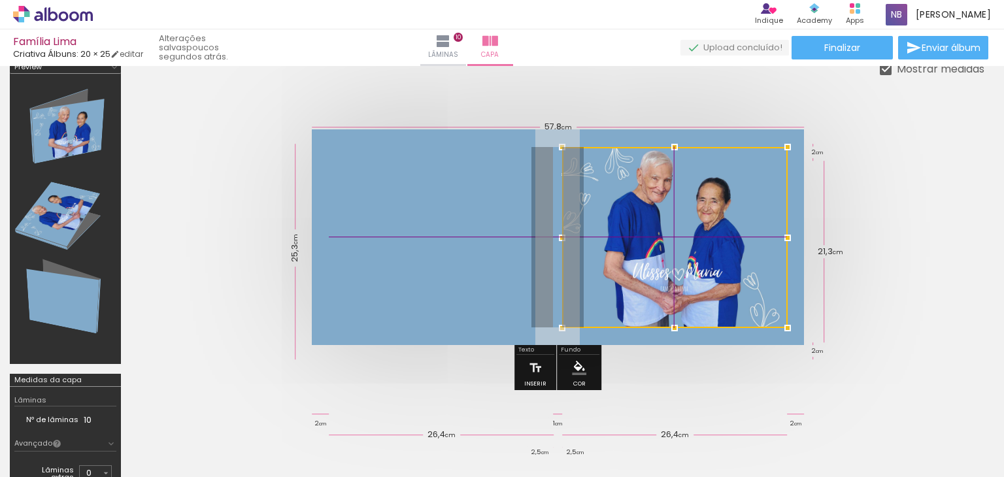
click at [590, 246] on div at bounding box center [674, 237] width 225 height 181
click at [913, 263] on quentale-cover at bounding box center [557, 237] width 749 height 216
click at [860, 269] on quentale-cover at bounding box center [557, 237] width 749 height 216
click at [859, 331] on quentale-cover at bounding box center [557, 237] width 749 height 216
click at [791, 274] on quentale-photo at bounding box center [558, 237] width 492 height 216
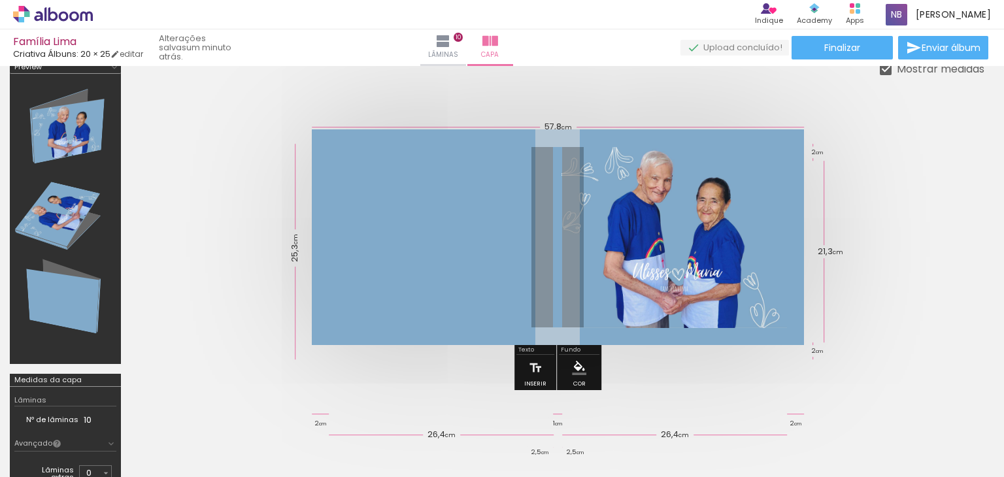
click at [37, 460] on span "Adicionar Fotos" at bounding box center [46, 459] width 39 height 14
click at [0, 0] on input "file" at bounding box center [0, 0] width 0 height 0
click at [970, 429] on div at bounding box center [951, 433] width 65 height 52
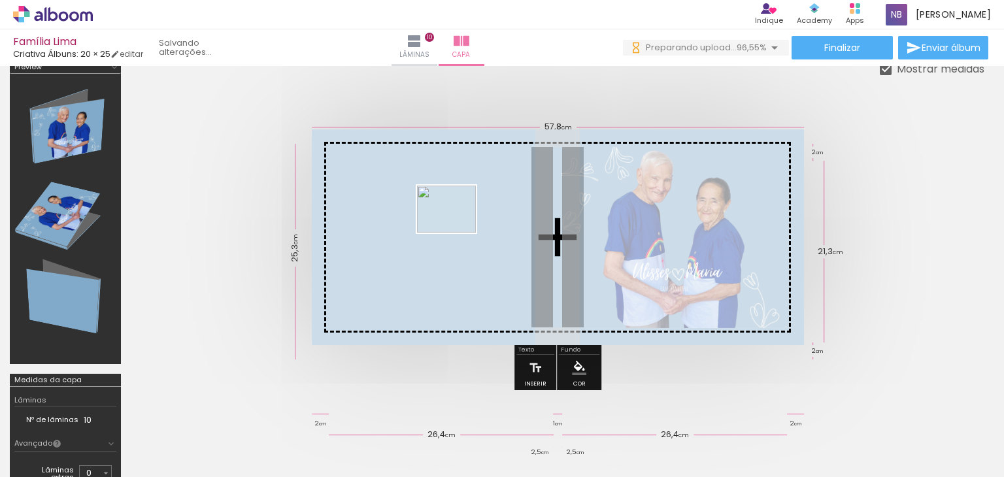
drag, startPoint x: 964, startPoint y: 435, endPoint x: 456, endPoint y: 225, distance: 550.2
click at [456, 225] on quentale-workspace at bounding box center [502, 238] width 1004 height 477
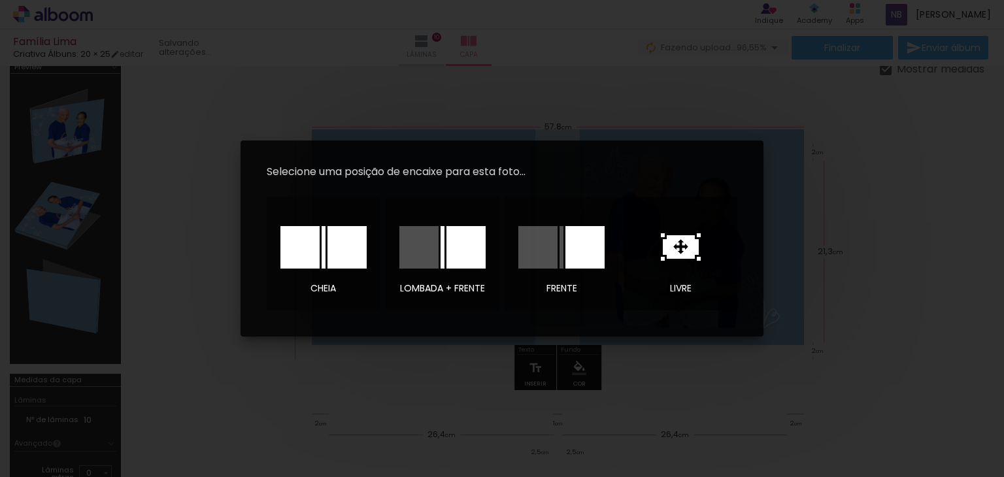
click at [669, 256] on icon at bounding box center [681, 247] width 36 height 24
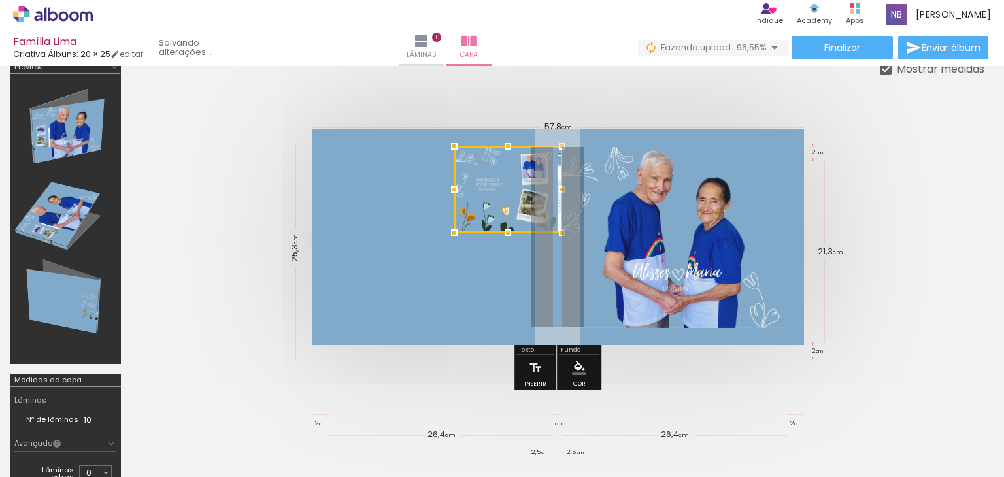
drag, startPoint x: 522, startPoint y: 225, endPoint x: 484, endPoint y: 178, distance: 60.8
click at [484, 178] on div at bounding box center [508, 189] width 108 height 86
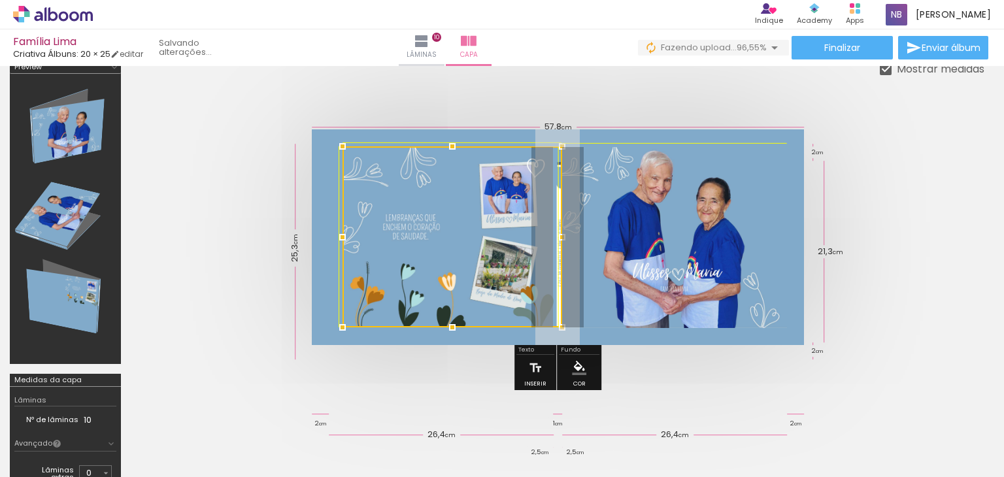
drag, startPoint x: 452, startPoint y: 233, endPoint x: 338, endPoint y: 322, distance: 144.3
click at [338, 322] on div at bounding box center [342, 327] width 26 height 26
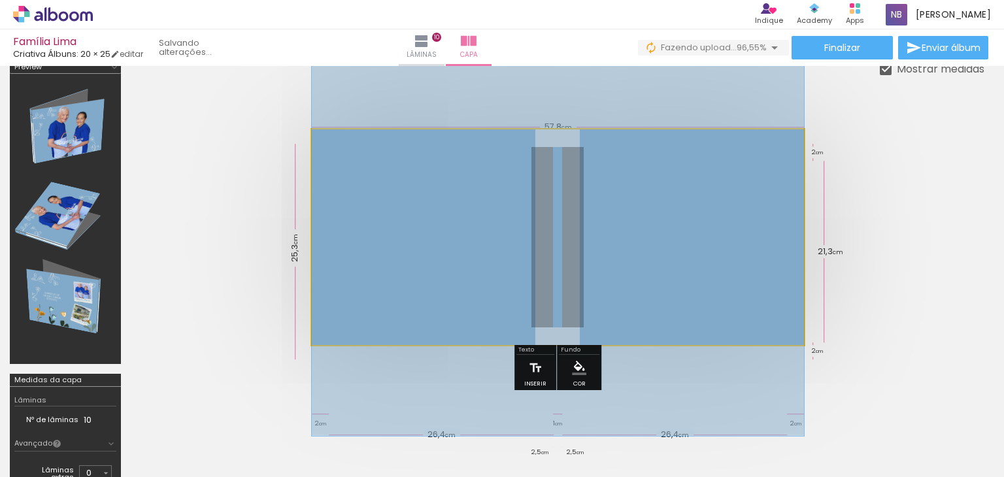
click at [338, 322] on quentale-photo at bounding box center [558, 237] width 492 height 216
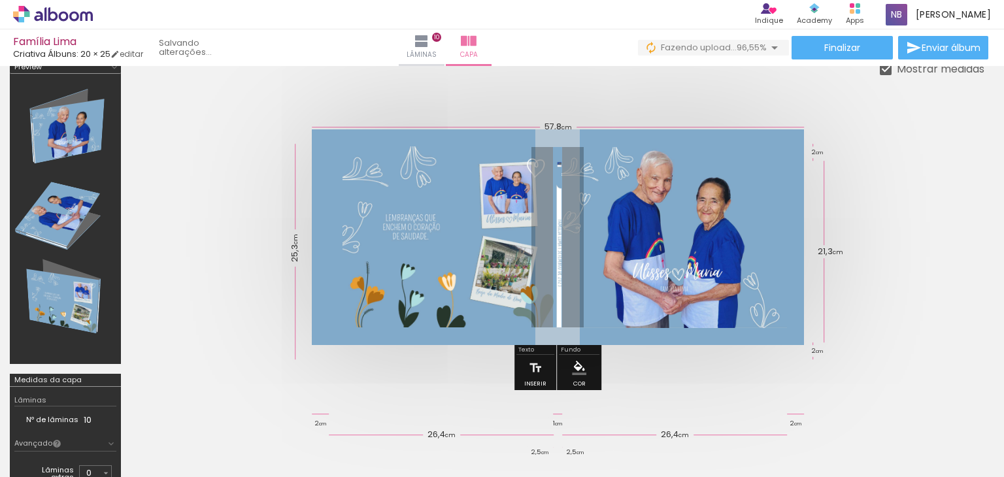
click at [387, 268] on quentale-photo at bounding box center [452, 236] width 220 height 181
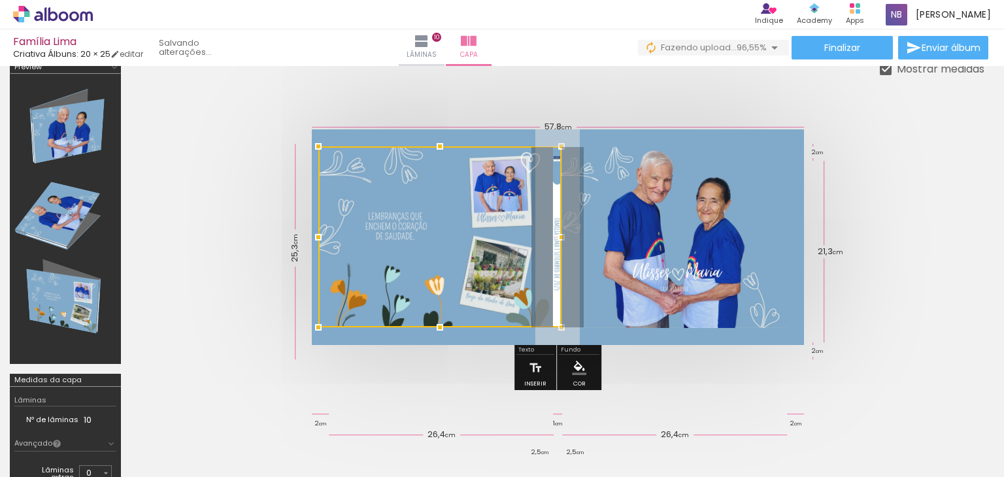
drag, startPoint x: 338, startPoint y: 236, endPoint x: 324, endPoint y: 236, distance: 14.4
click at [324, 236] on div at bounding box center [318, 237] width 26 height 26
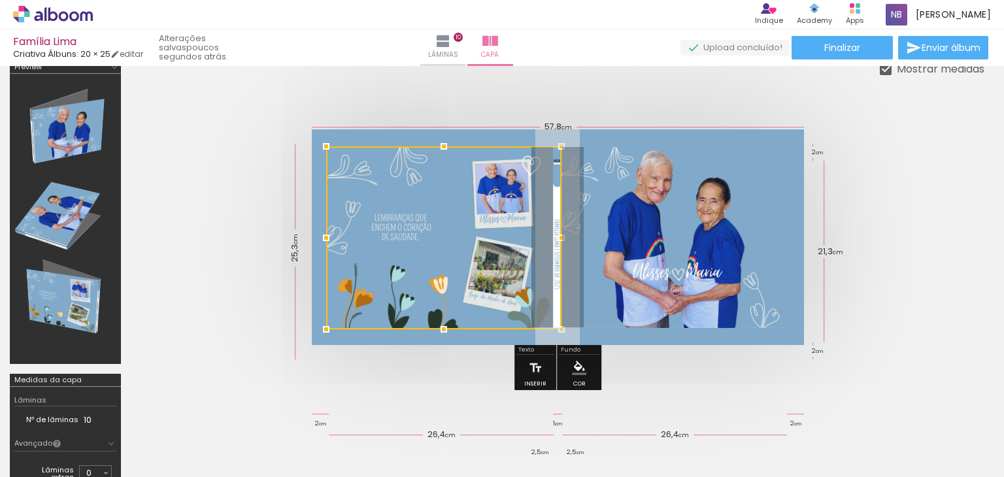
click at [315, 329] on div at bounding box center [326, 329] width 26 height 26
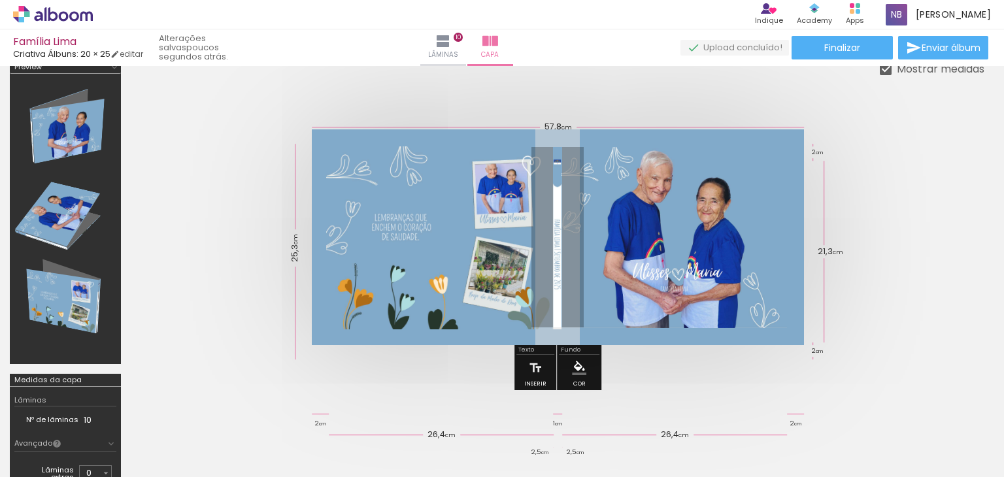
click at [409, 274] on quentale-photo at bounding box center [443, 237] width 235 height 183
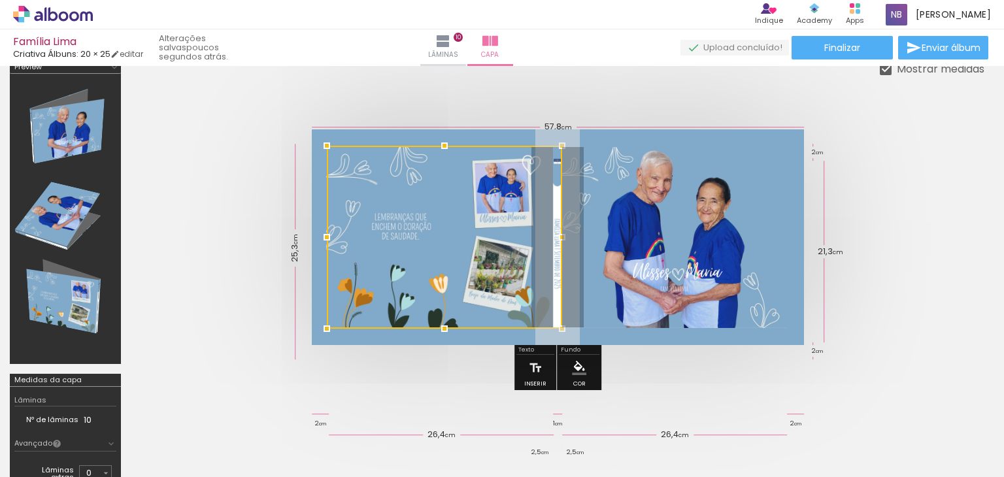
click at [453, 259] on div at bounding box center [444, 237] width 235 height 183
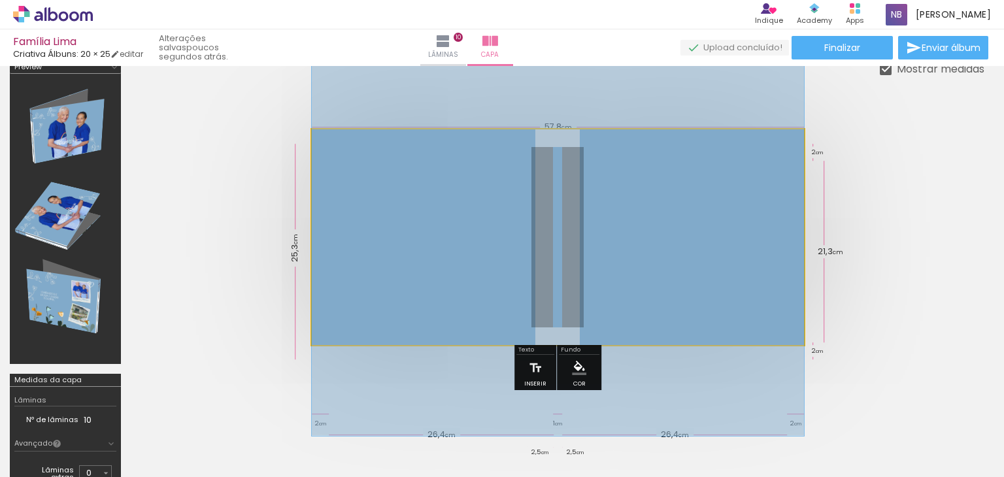
click at [465, 342] on quentale-photo at bounding box center [558, 237] width 492 height 216
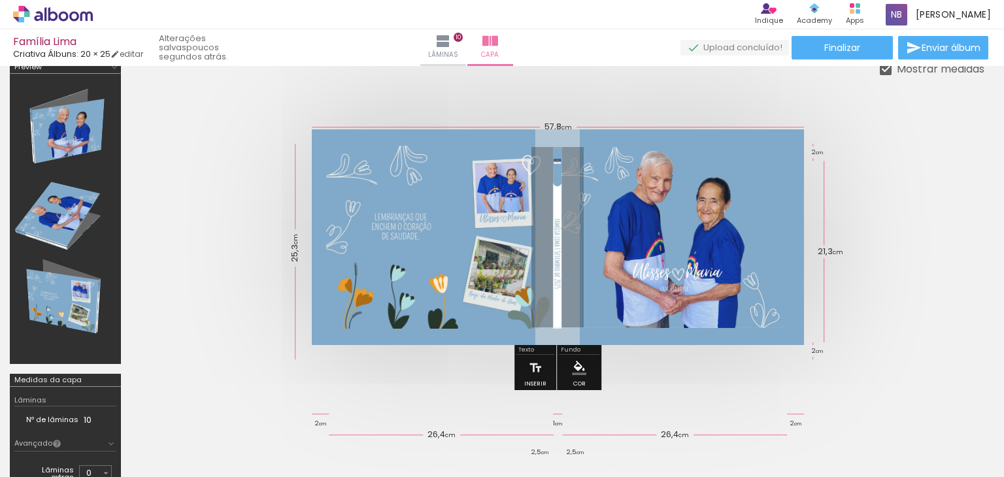
click at [432, 288] on quentale-photo at bounding box center [443, 237] width 235 height 183
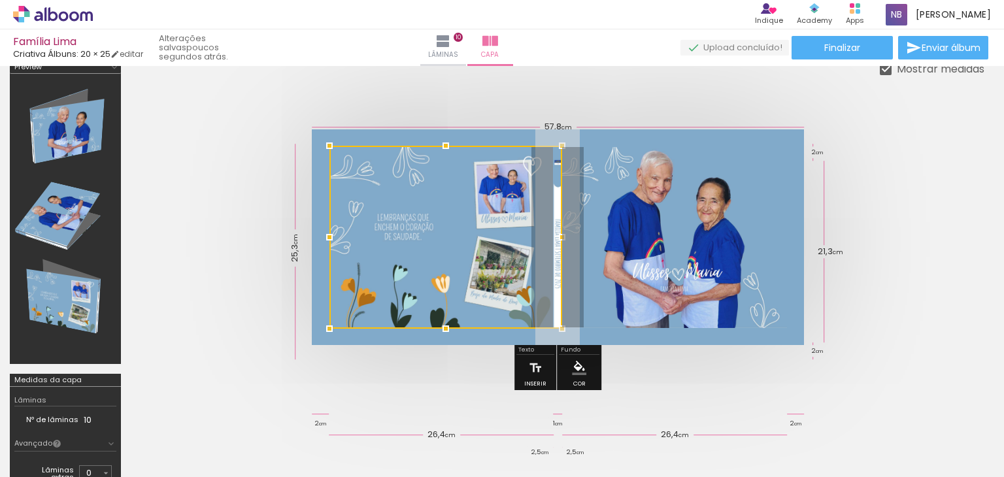
click at [329, 236] on div at bounding box center [329, 237] width 26 height 26
click at [338, 340] on div at bounding box center [329, 329] width 26 height 26
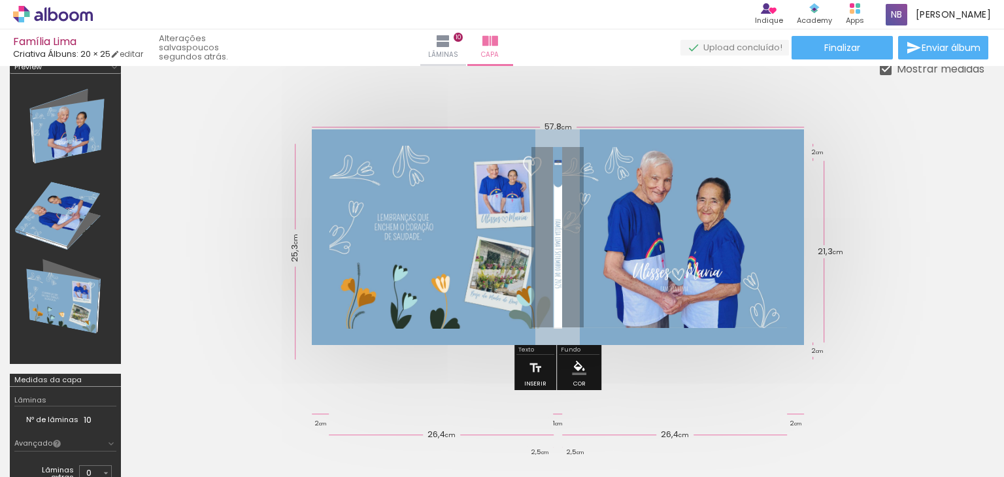
scroll to position [0, 0]
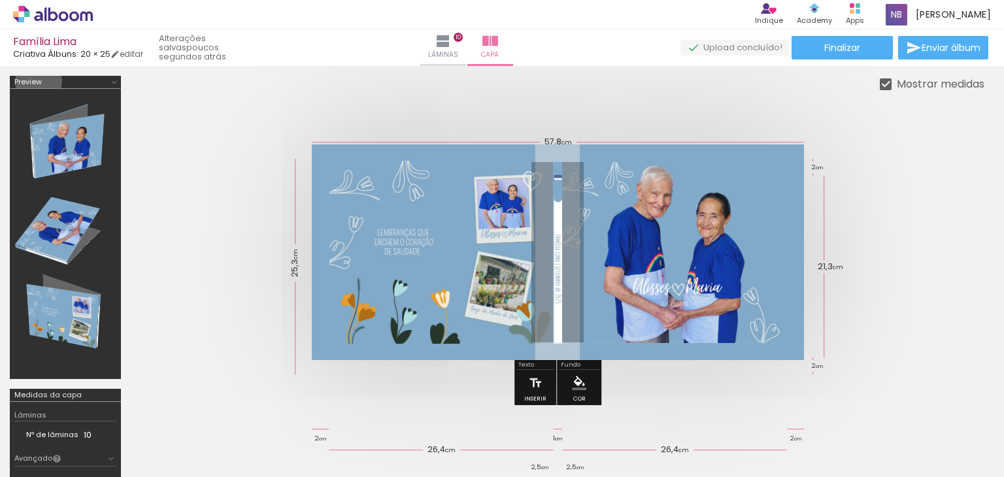
click at [39, 82] on div "Preview" at bounding box center [27, 81] width 27 height 7
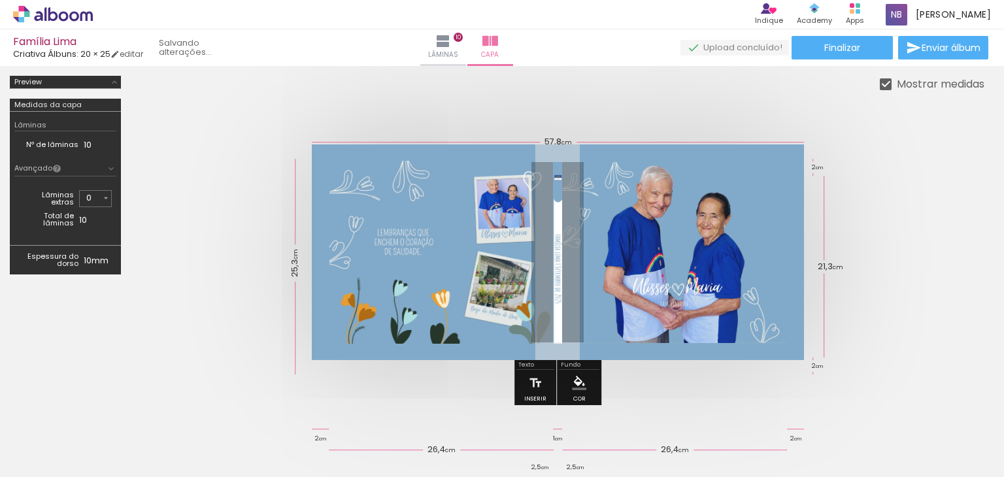
click at [39, 82] on div "Preview" at bounding box center [27, 81] width 27 height 7
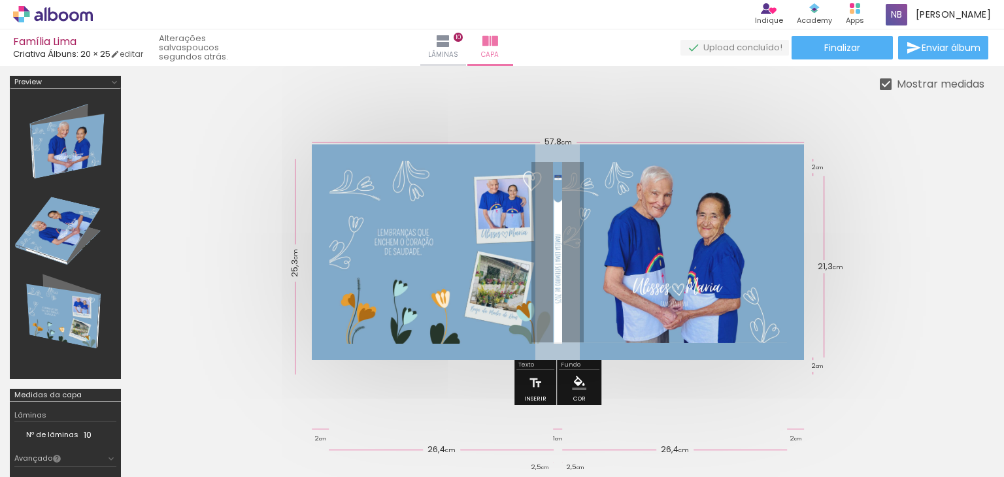
click at [61, 142] on div at bounding box center [65, 233] width 102 height 281
click at [260, 142] on div at bounding box center [557, 252] width 853 height 320
click at [850, 47] on span "Finalizar" at bounding box center [842, 47] width 36 height 9
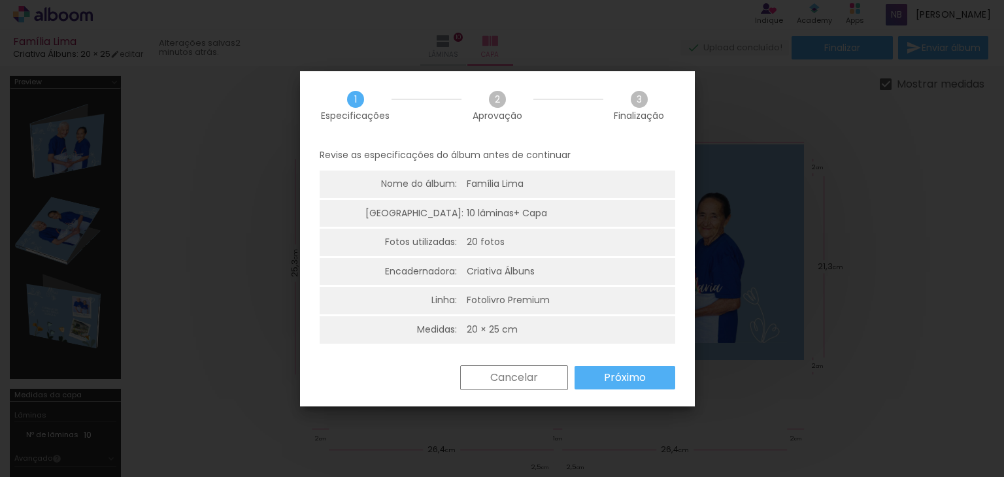
click at [0, 0] on slot "Próximo" at bounding box center [0, 0] width 0 height 0
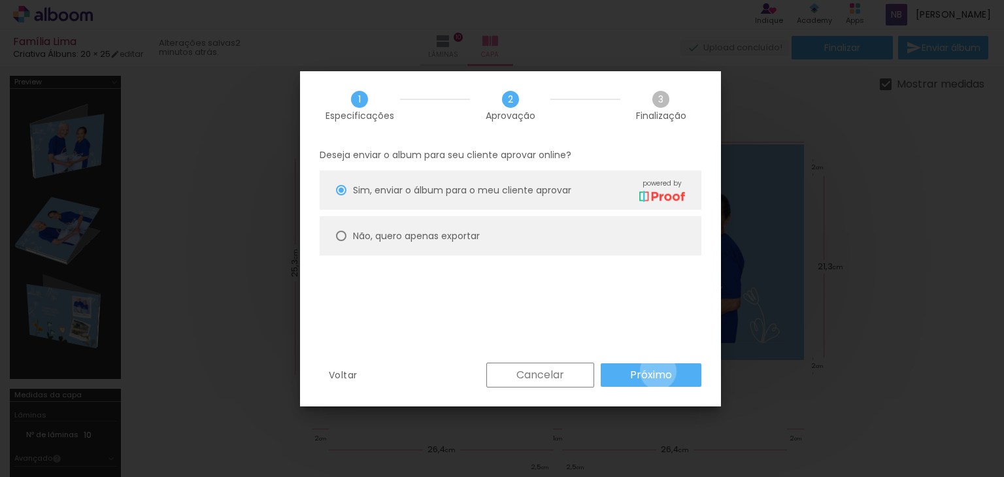
click at [0, 0] on slot "Próximo" at bounding box center [0, 0] width 0 height 0
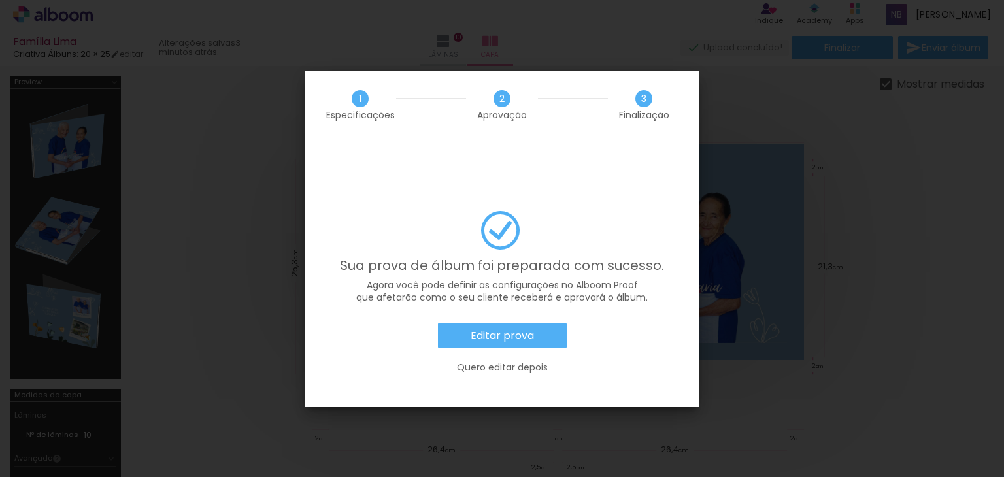
scroll to position [0, 1229]
click at [0, 0] on slot "Quero editar depois" at bounding box center [0, 0] width 0 height 0
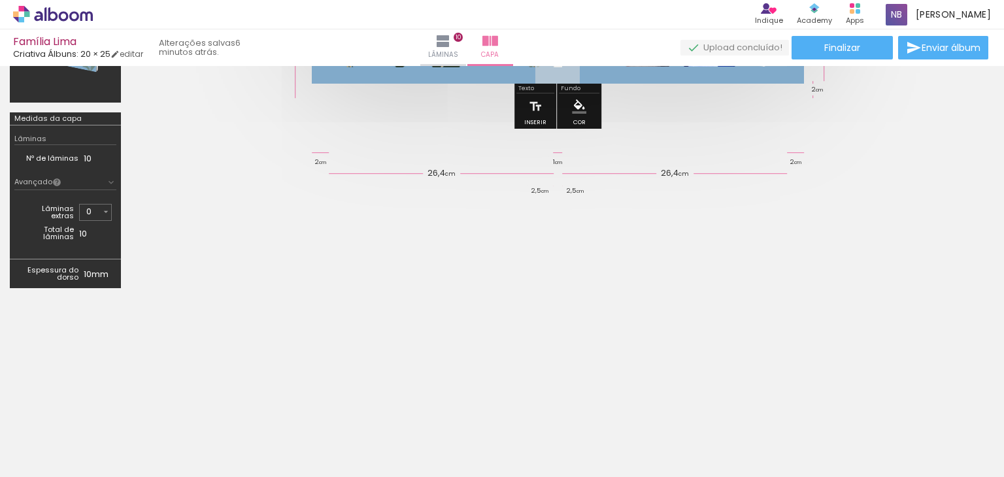
scroll to position [0, 0]
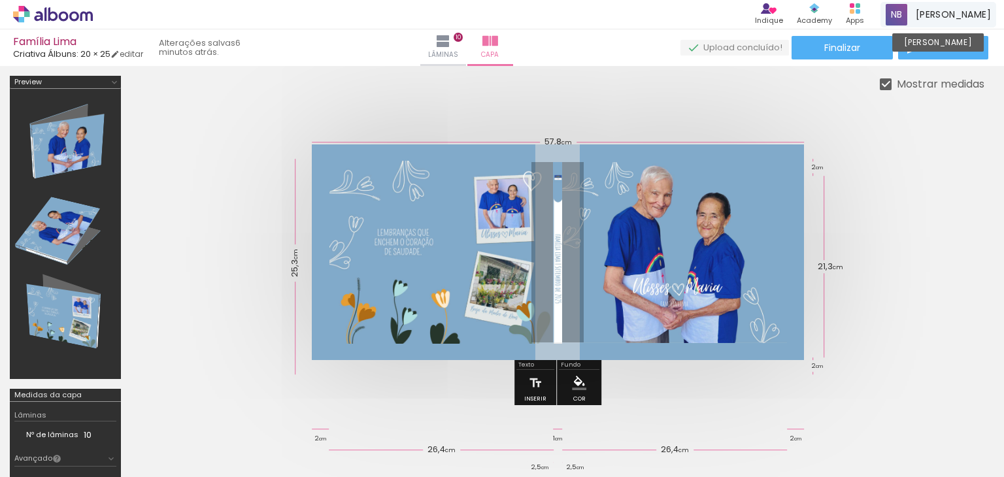
click at [932, 10] on span "[PERSON_NAME]" at bounding box center [952, 15] width 75 height 14
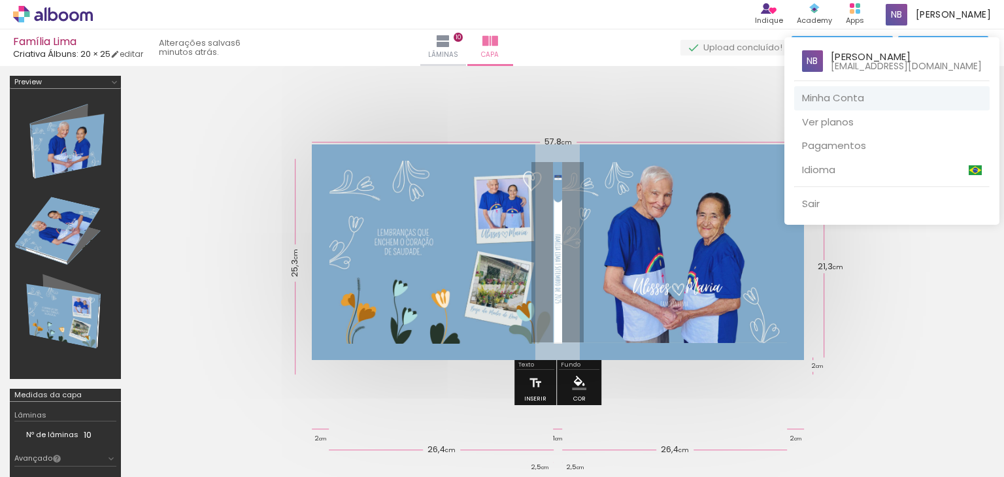
click at [904, 98] on link "Minha Conta" at bounding box center [891, 98] width 195 height 24
click at [252, 117] on div at bounding box center [502, 238] width 1004 height 477
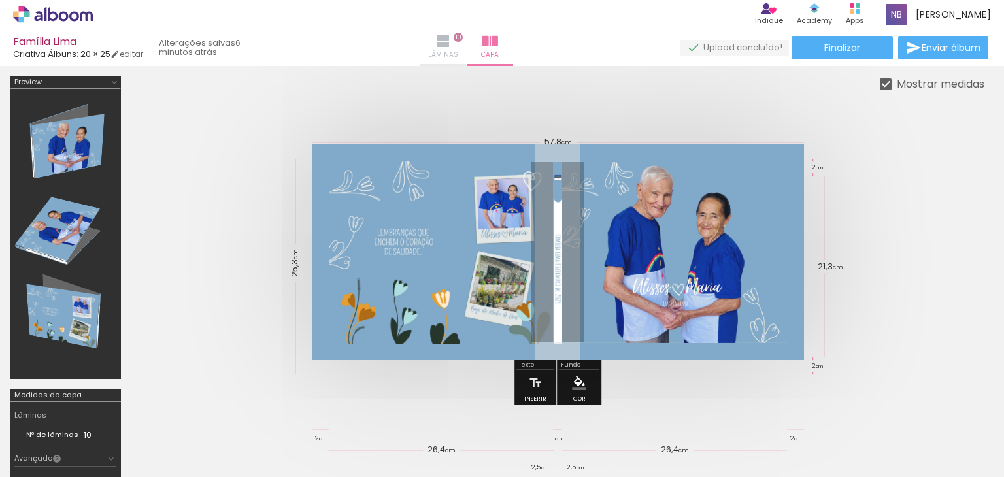
click at [451, 43] on iron-icon at bounding box center [443, 41] width 16 height 16
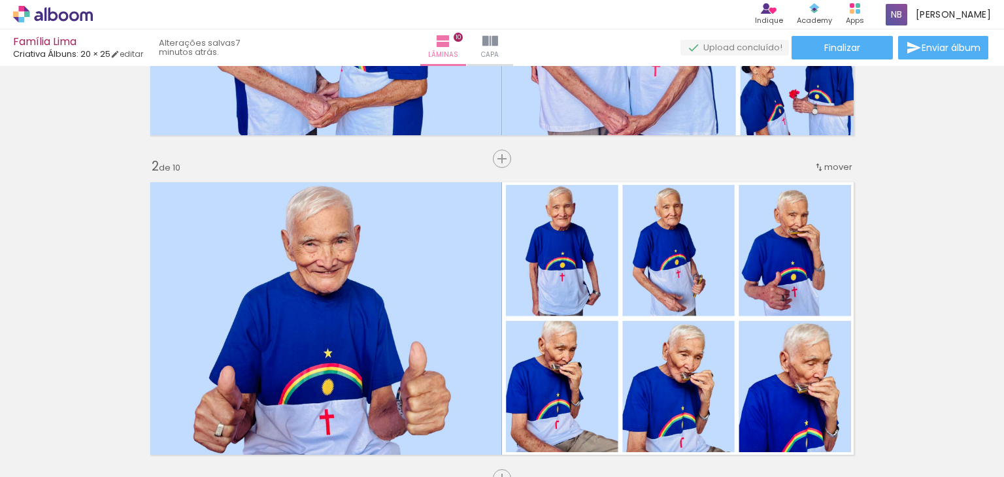
scroll to position [131, 0]
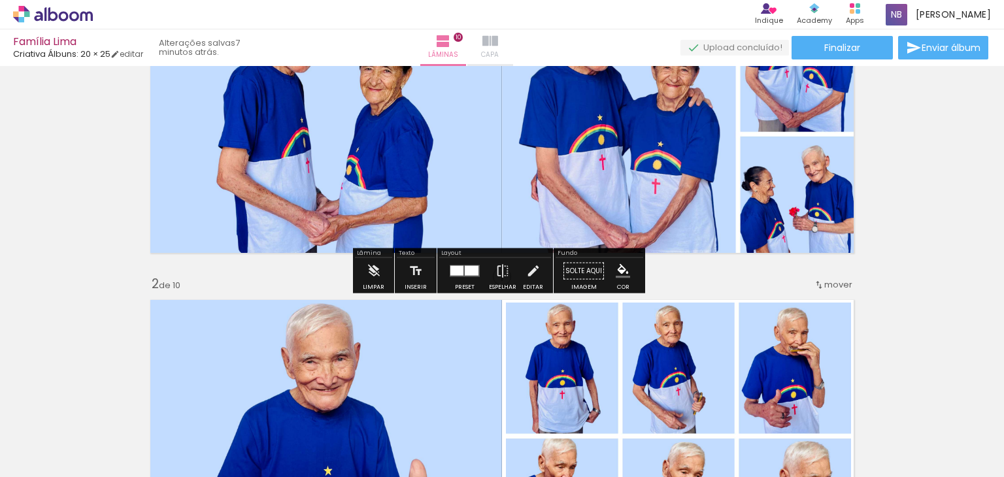
click at [498, 48] on iron-icon at bounding box center [490, 41] width 16 height 16
